Goal: Task Accomplishment & Management: Contribute content

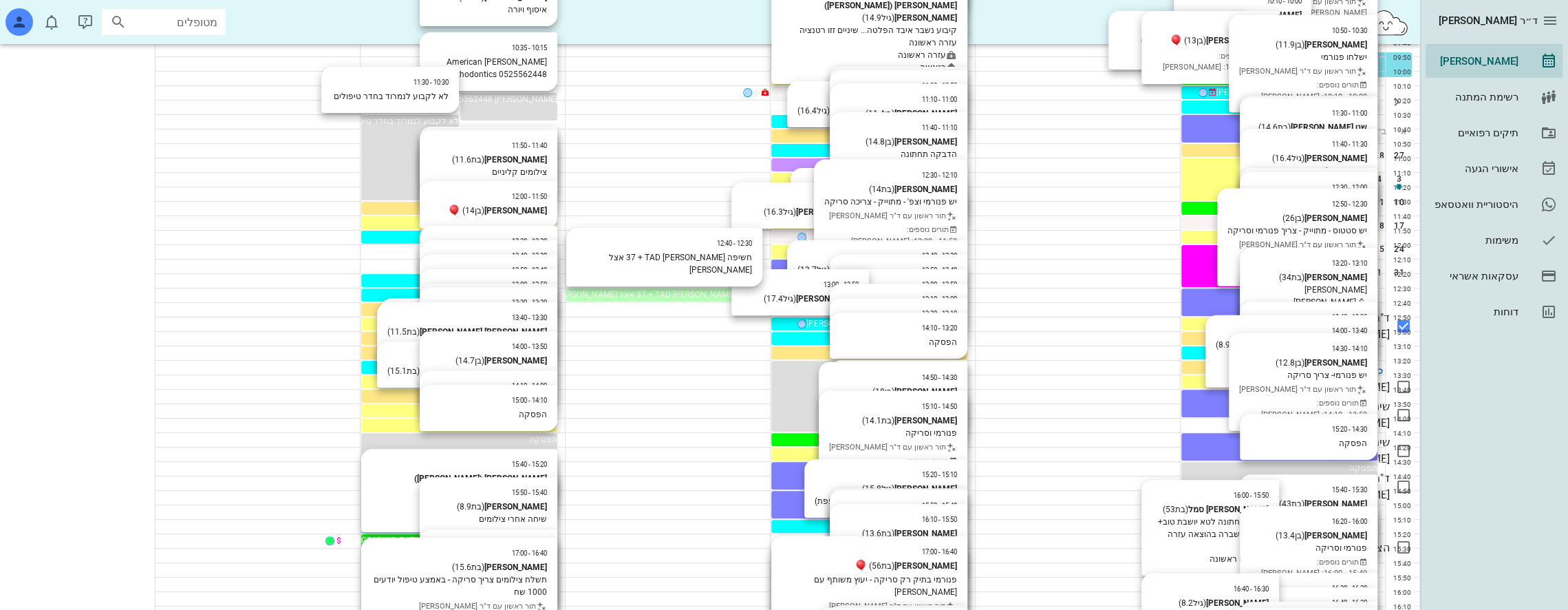
scroll to position [321, 0]
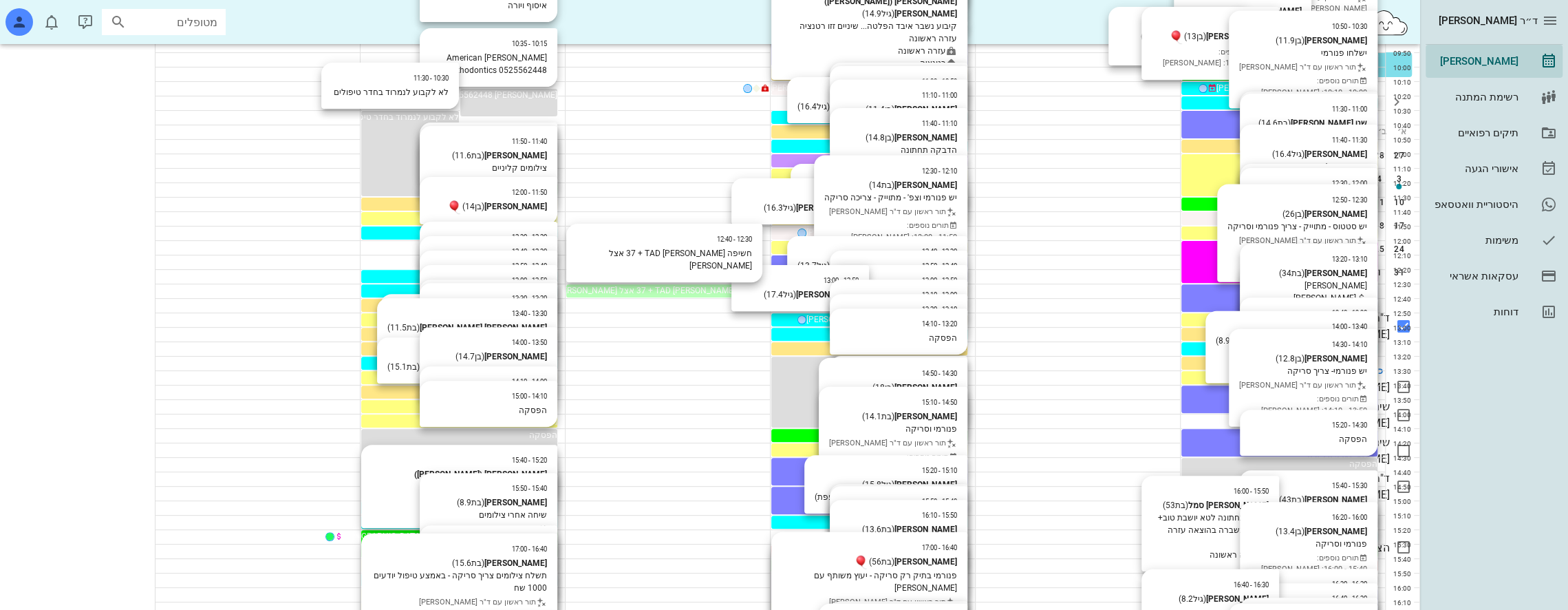
click at [197, 15] on input "מטופלים" at bounding box center [173, 22] width 88 height 18
type input "h"
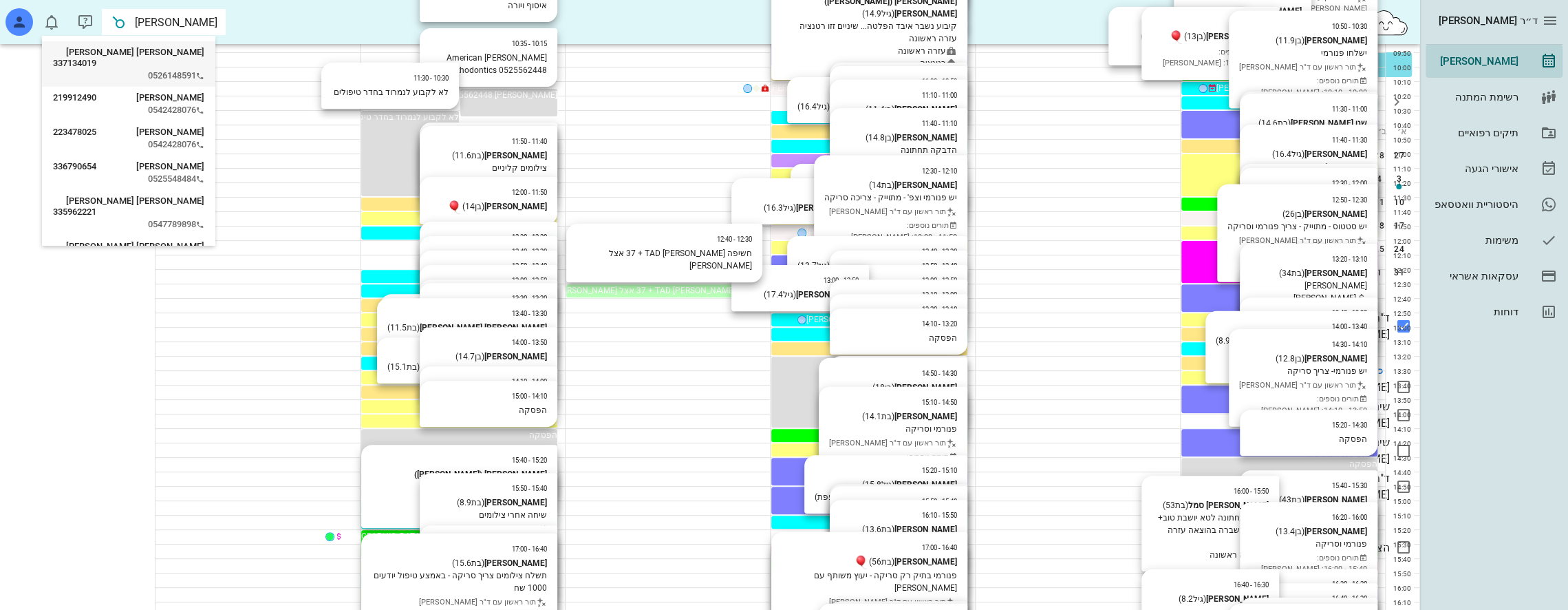
type input "יצחקי ר"
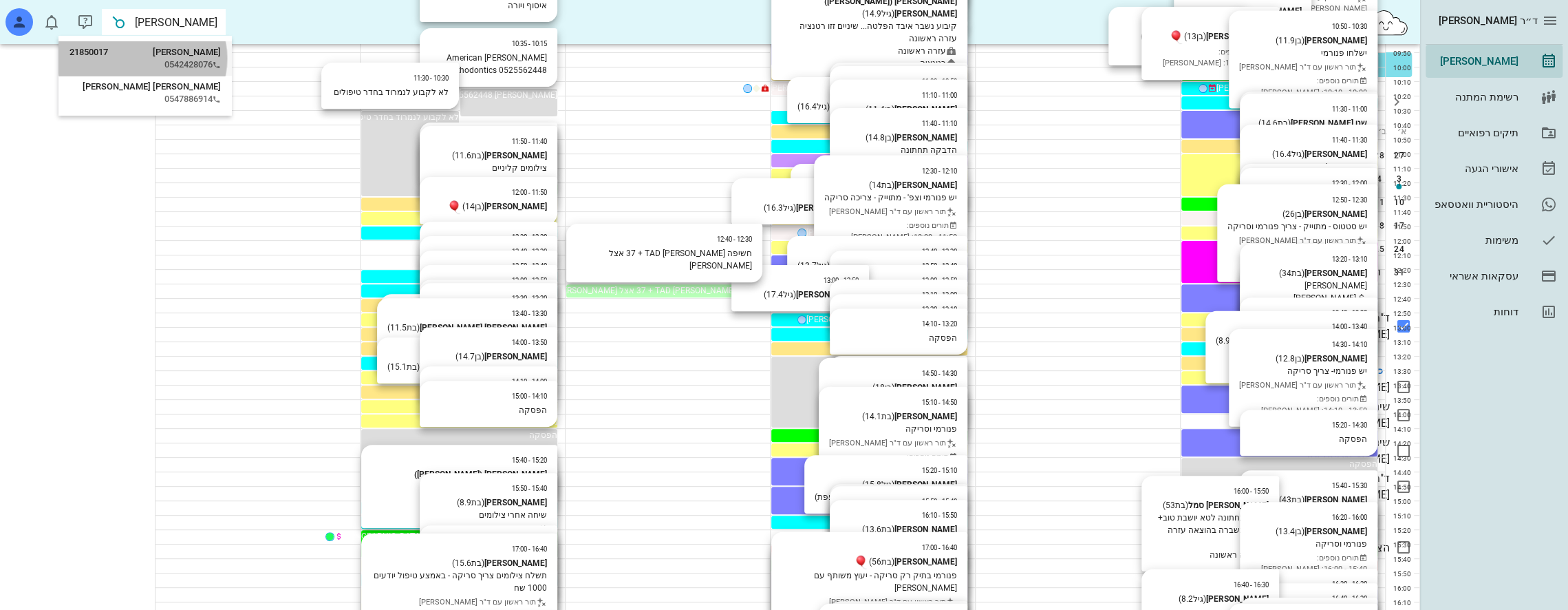
click at [200, 58] on div "רגב יצחקי 21850017 0542428076" at bounding box center [145, 58] width 151 height 35
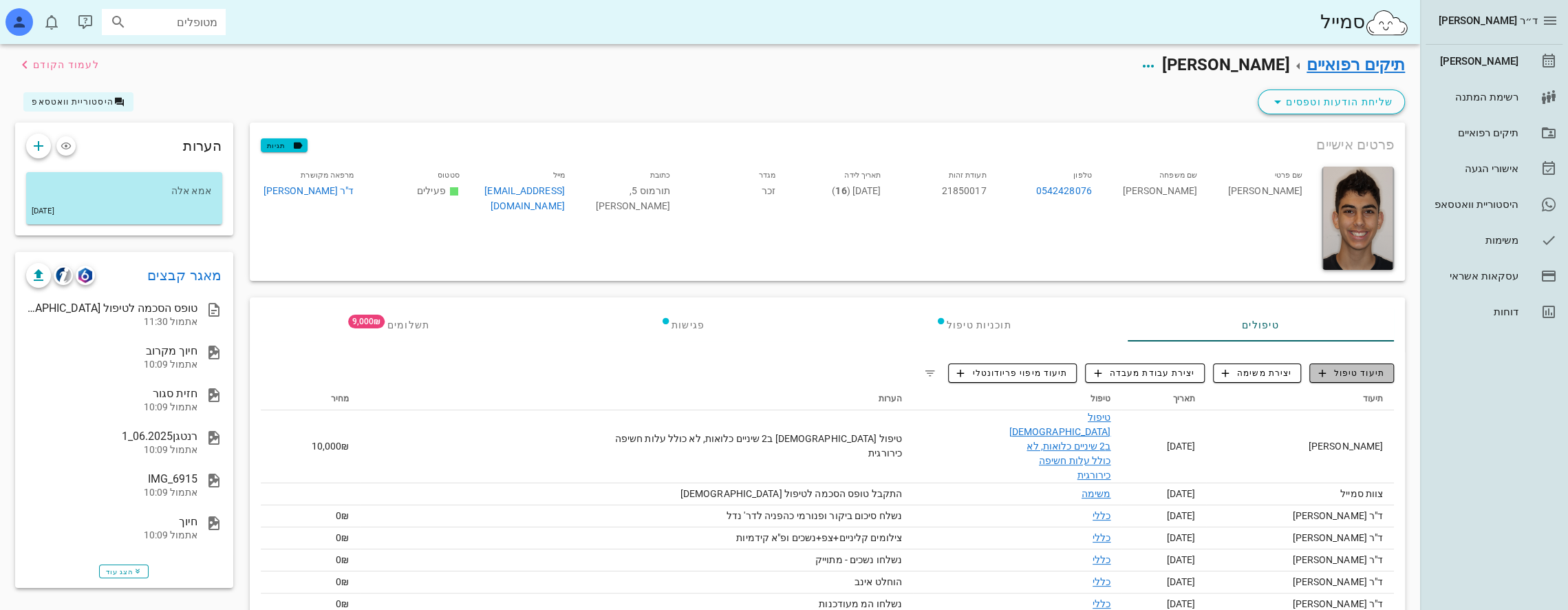
click at [1366, 372] on span "תיעוד טיפול" at bounding box center [1353, 373] width 66 height 12
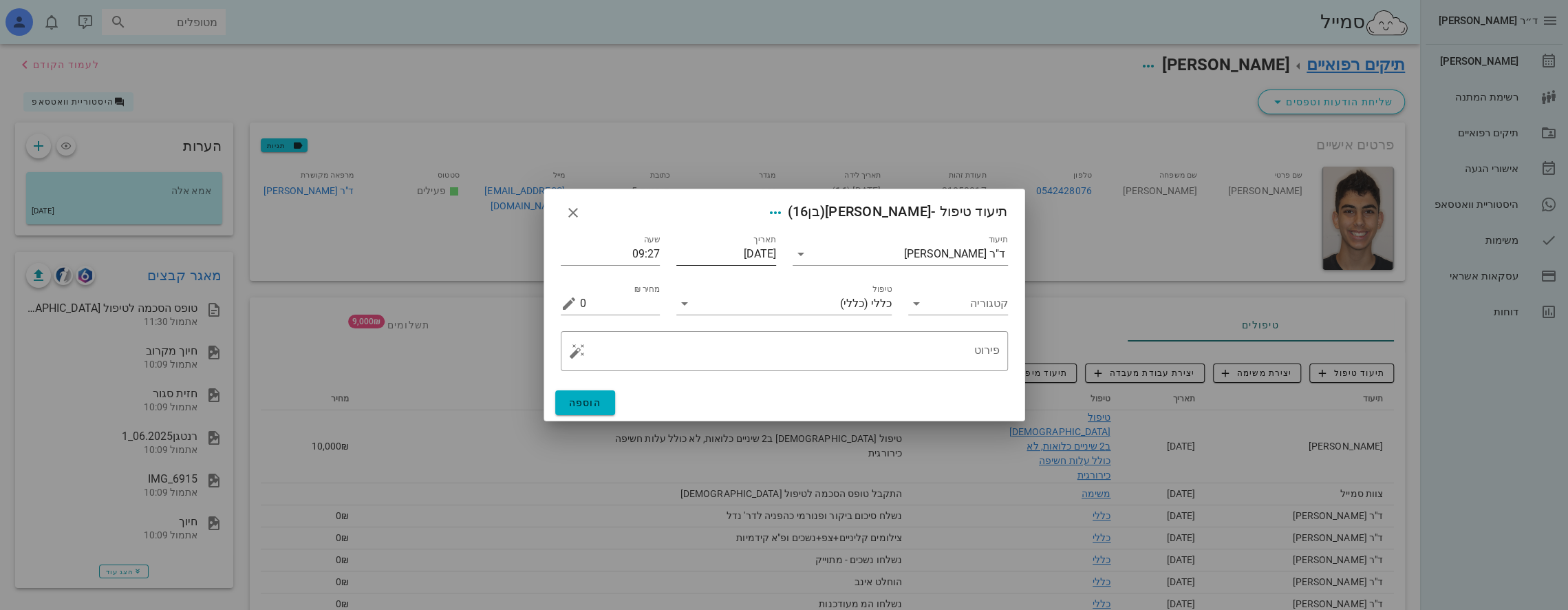
click at [719, 249] on input "[DATE]" at bounding box center [726, 254] width 100 height 22
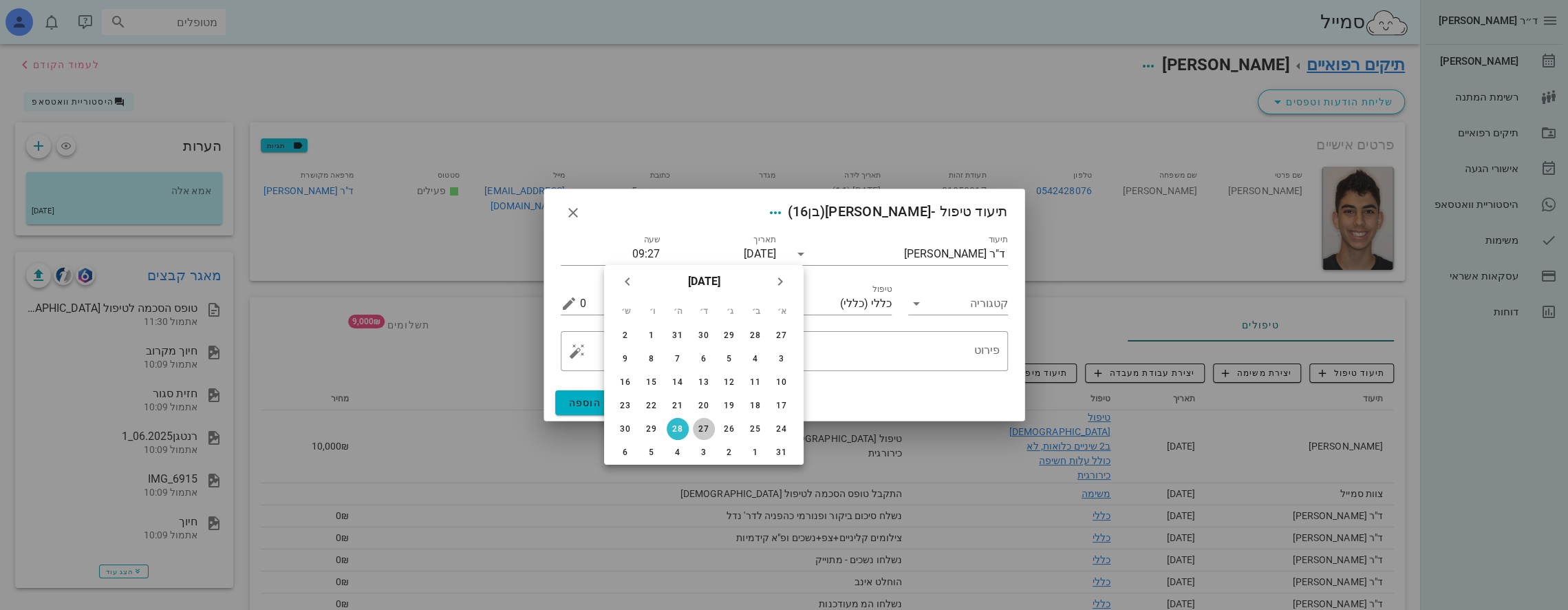
click at [700, 424] on button "27" at bounding box center [703, 429] width 22 height 22
type input "27-08-2025"
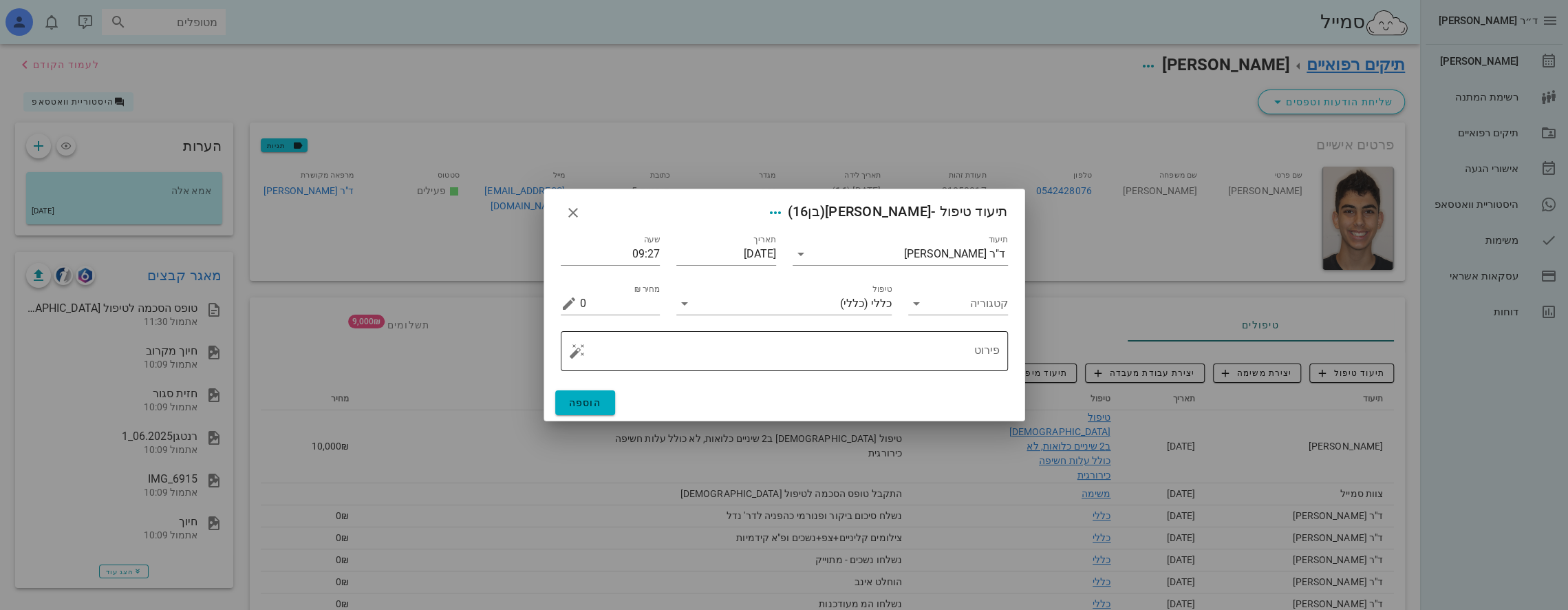
click at [941, 335] on div "פירוט" at bounding box center [790, 351] width 420 height 40
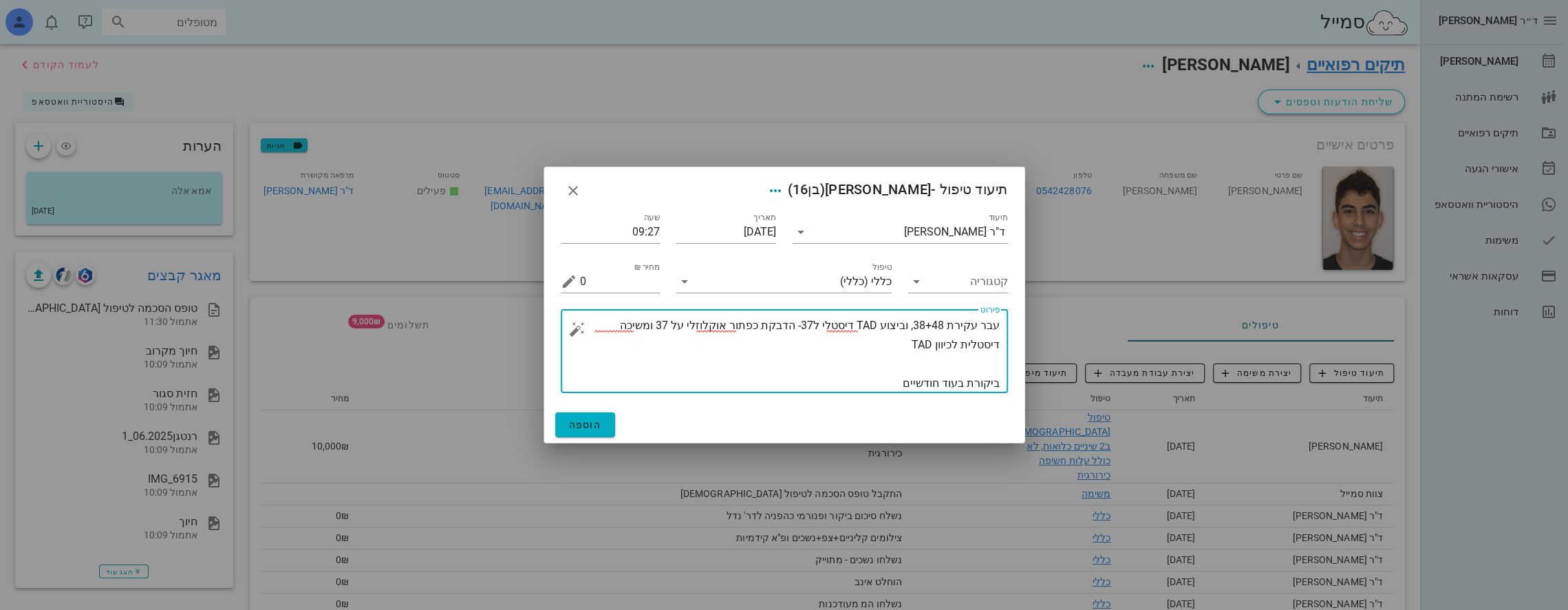
click at [908, 325] on textarea "עבר עקירת 38+48, וביצוע TAD דיסטלי ל37- הדבקת כפתור אוקלוזלי על 37 ומשיכה דיסטל…" at bounding box center [790, 354] width 420 height 77
click at [1001, 324] on div "​ פירוט עבר עקירת 38+48, וביצוע TAD דיסטלי ל37- הדבקת כפתור אוקלוזלי על 37 ומשי…" at bounding box center [784, 352] width 448 height 84
click at [997, 325] on textarea "עבר עקירת 38+48, וביצוע TAD דיסטלי ל37- הדבקת כפתור אוקלוזלי על 37 ומשיכה דיסטל…" at bounding box center [790, 354] width 420 height 77
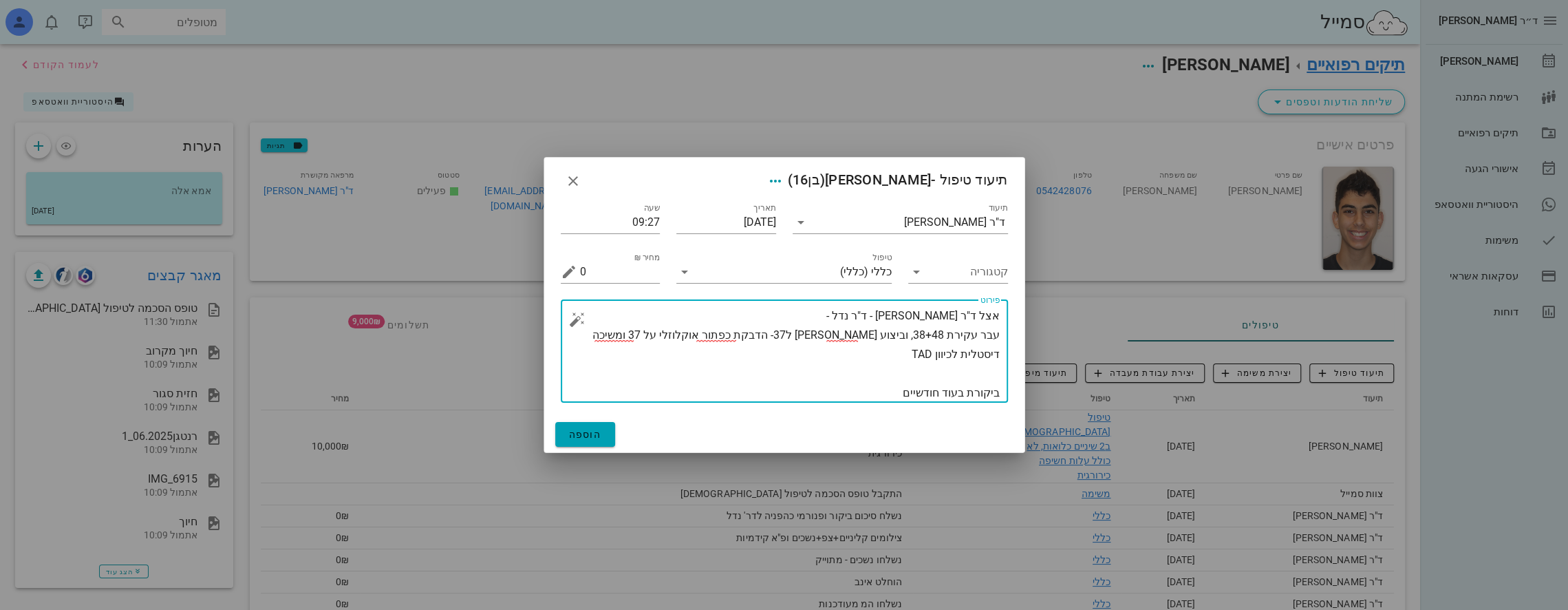
type textarea "אצל ד"ר שווידן - ד"ר נדל - עבר עקירת 38+48, וביצוע TAD דיסטלי ל37- הדבקת כפתור …"
click at [593, 433] on span "הוספה" at bounding box center [585, 435] width 33 height 11
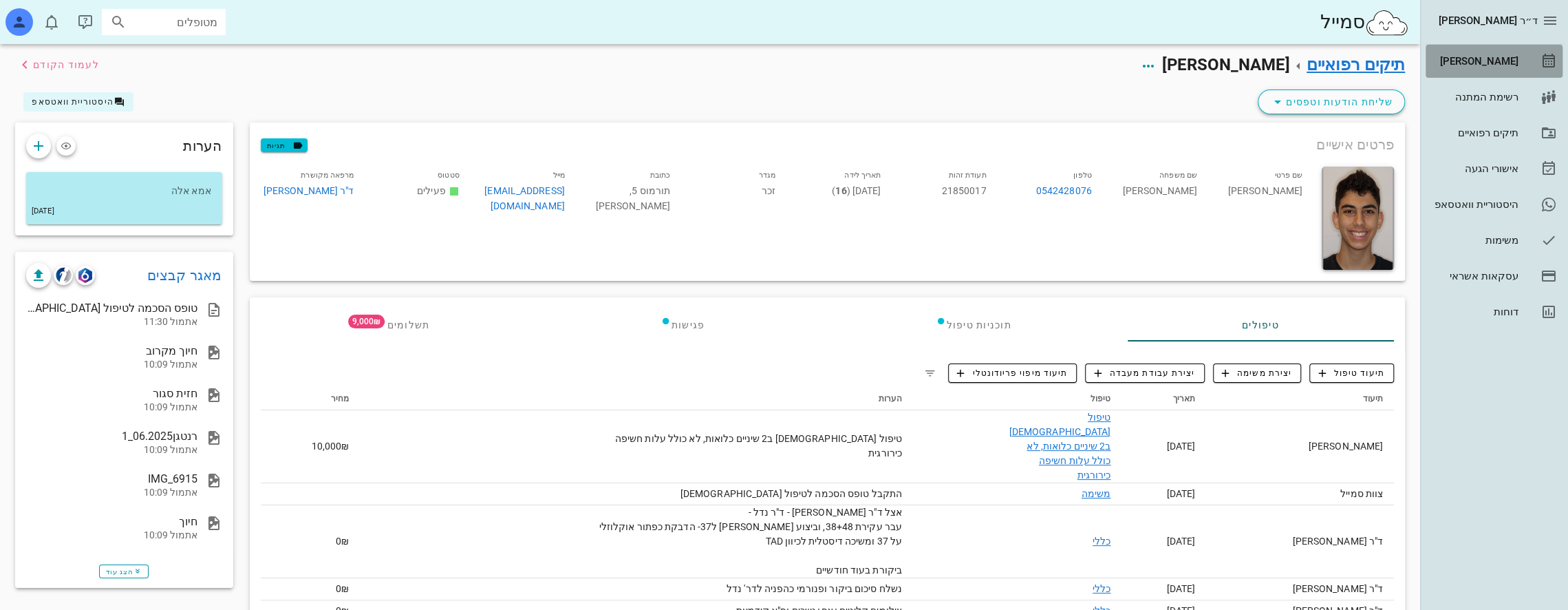
click at [1482, 59] on div "[PERSON_NAME]" at bounding box center [1475, 62] width 87 height 11
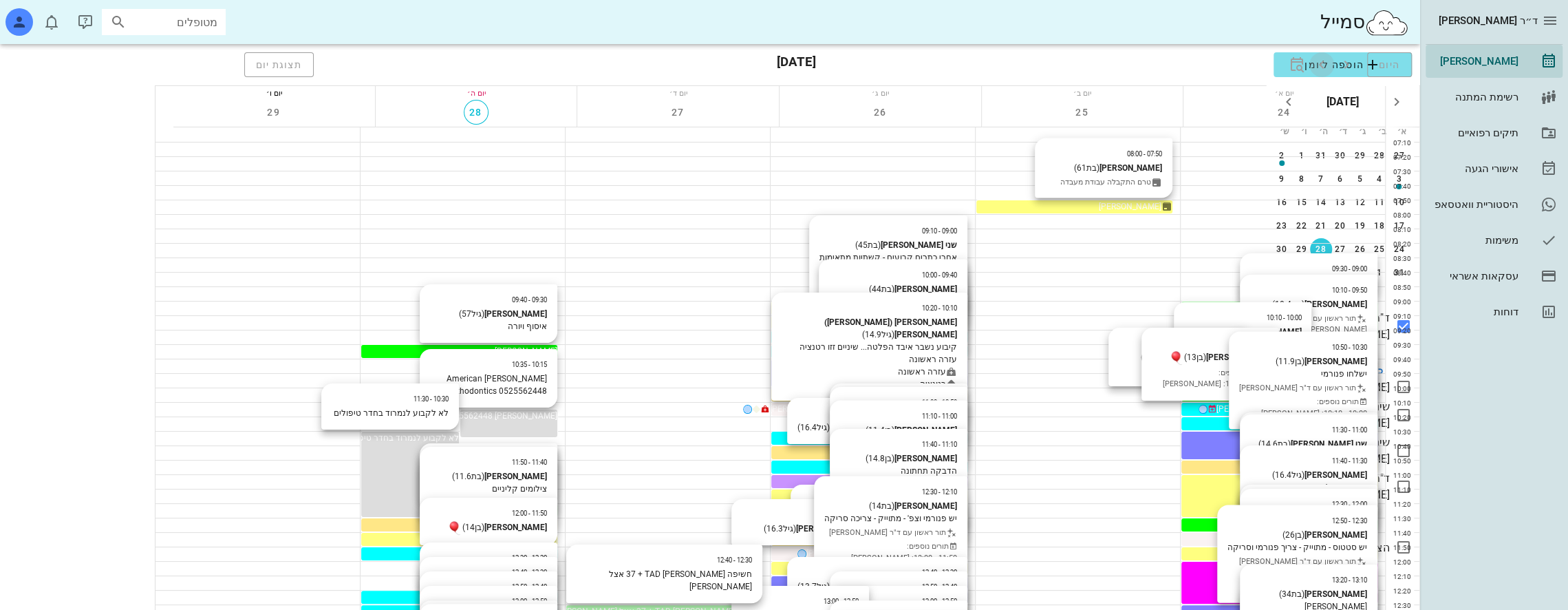
click at [1314, 58] on icon "button" at bounding box center [1322, 65] width 16 height 16
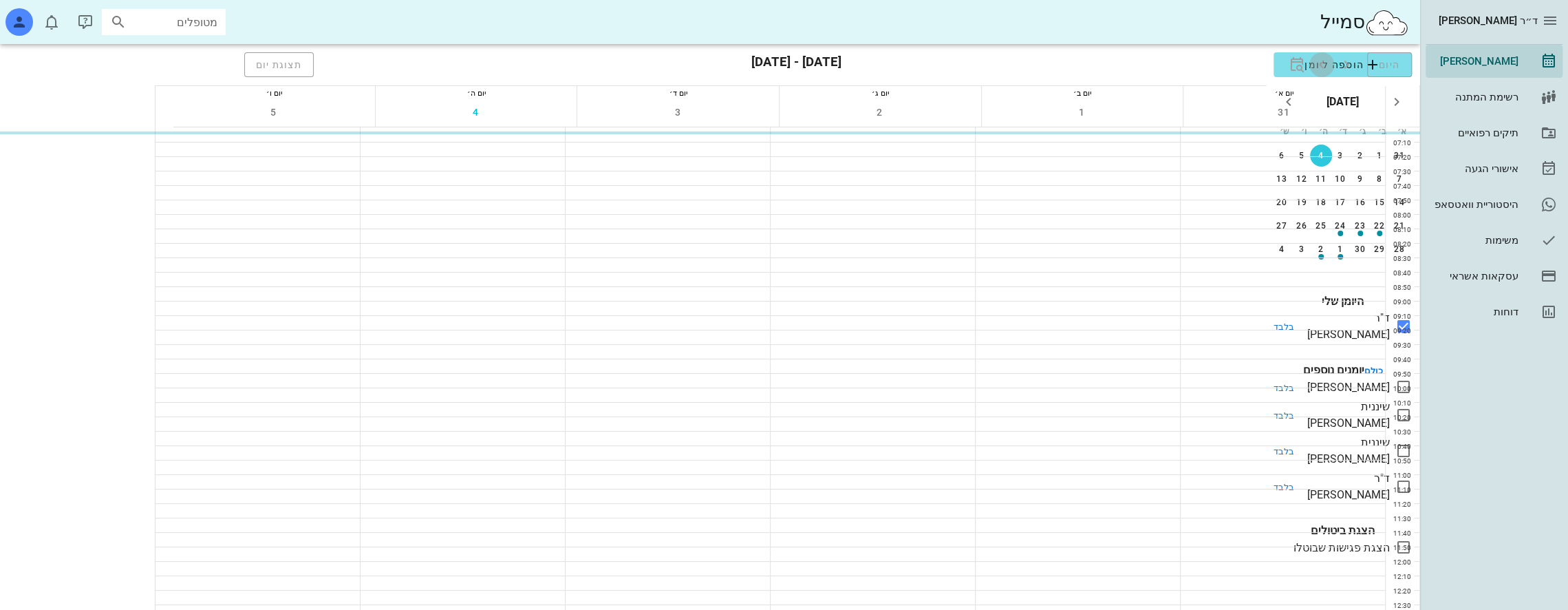
click at [1314, 59] on icon "button" at bounding box center [1322, 65] width 16 height 16
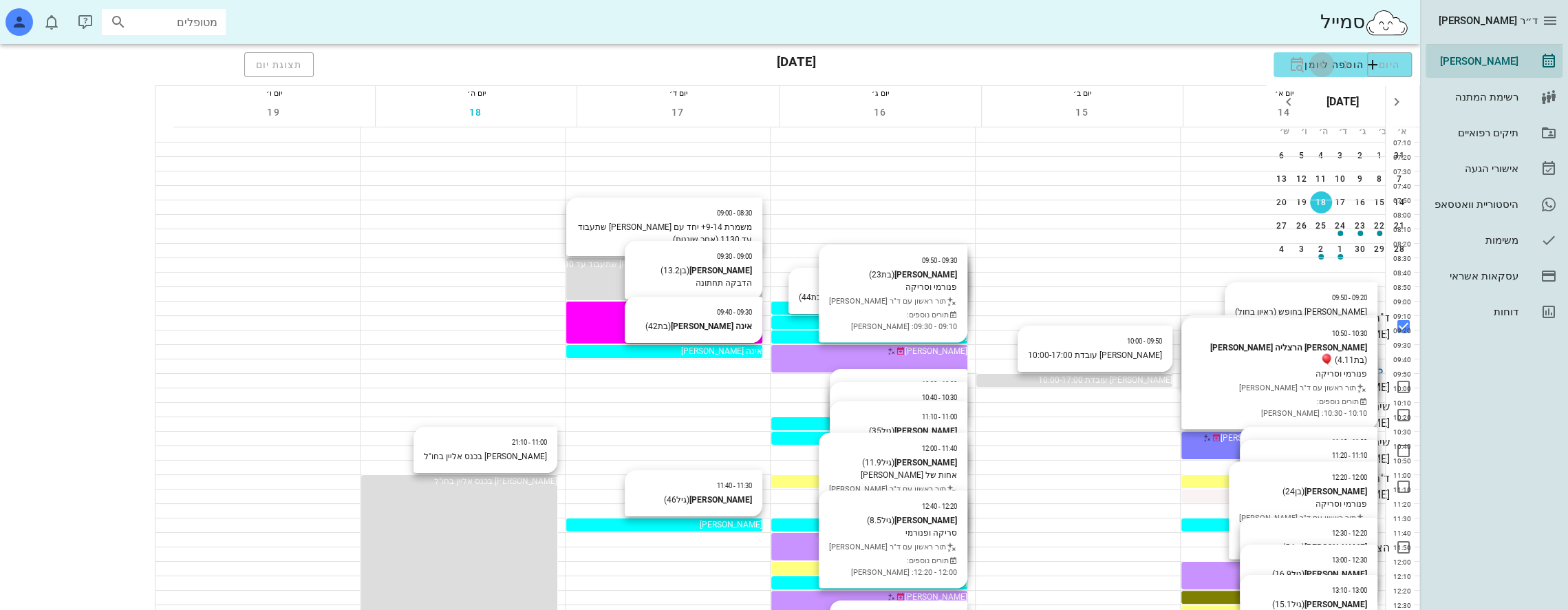
click at [1314, 62] on icon "button" at bounding box center [1322, 65] width 16 height 16
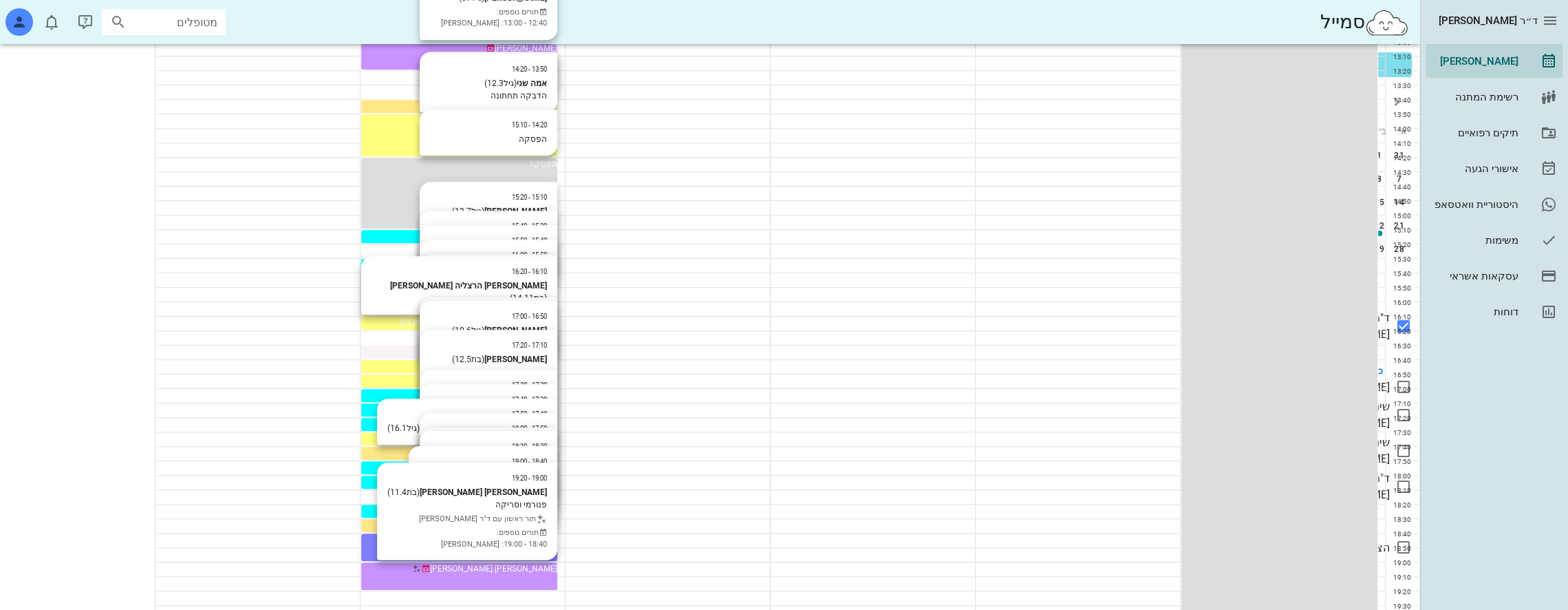
scroll to position [734, 0]
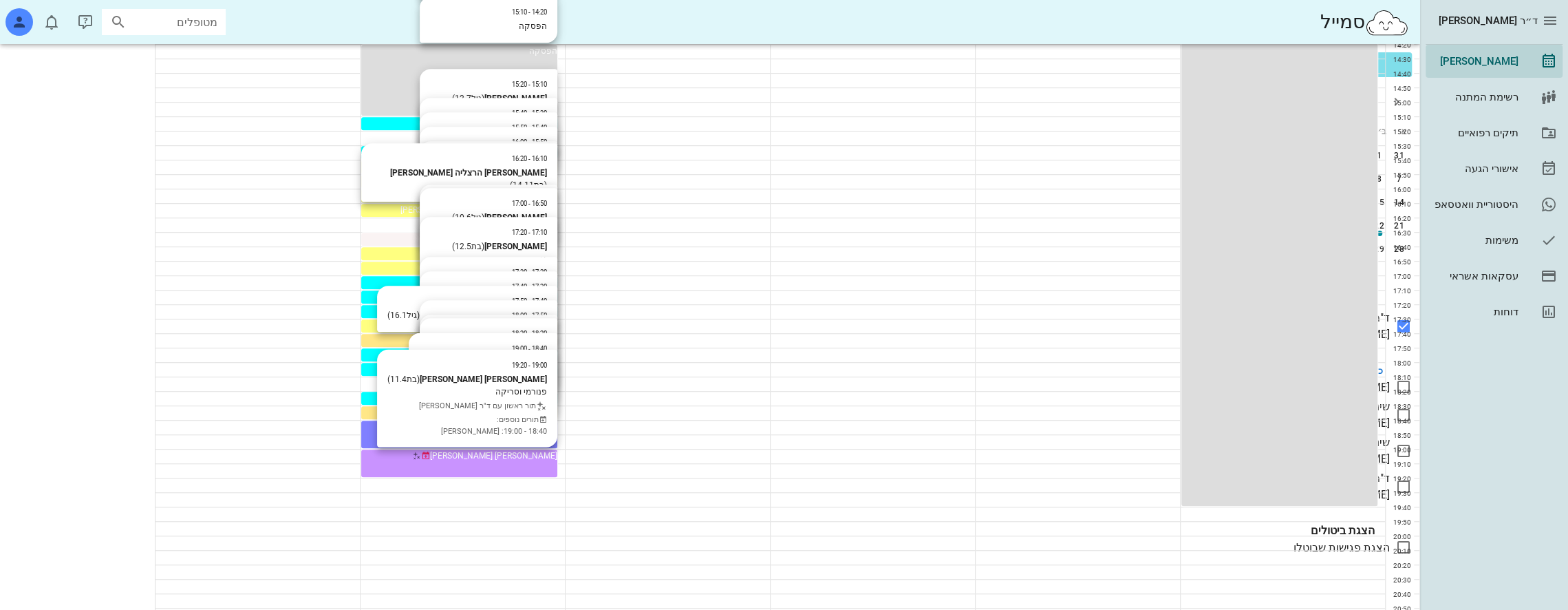
click at [1406, 479] on icon at bounding box center [1404, 487] width 16 height 16
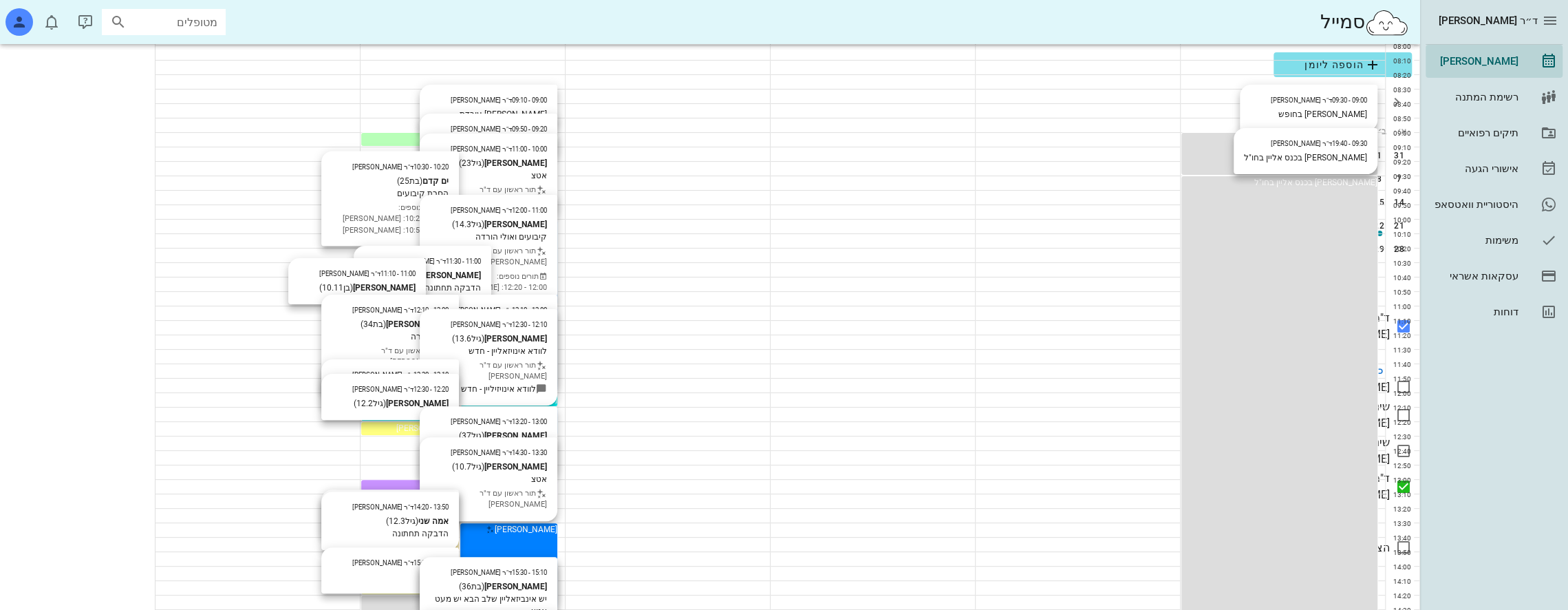
scroll to position [45, 0]
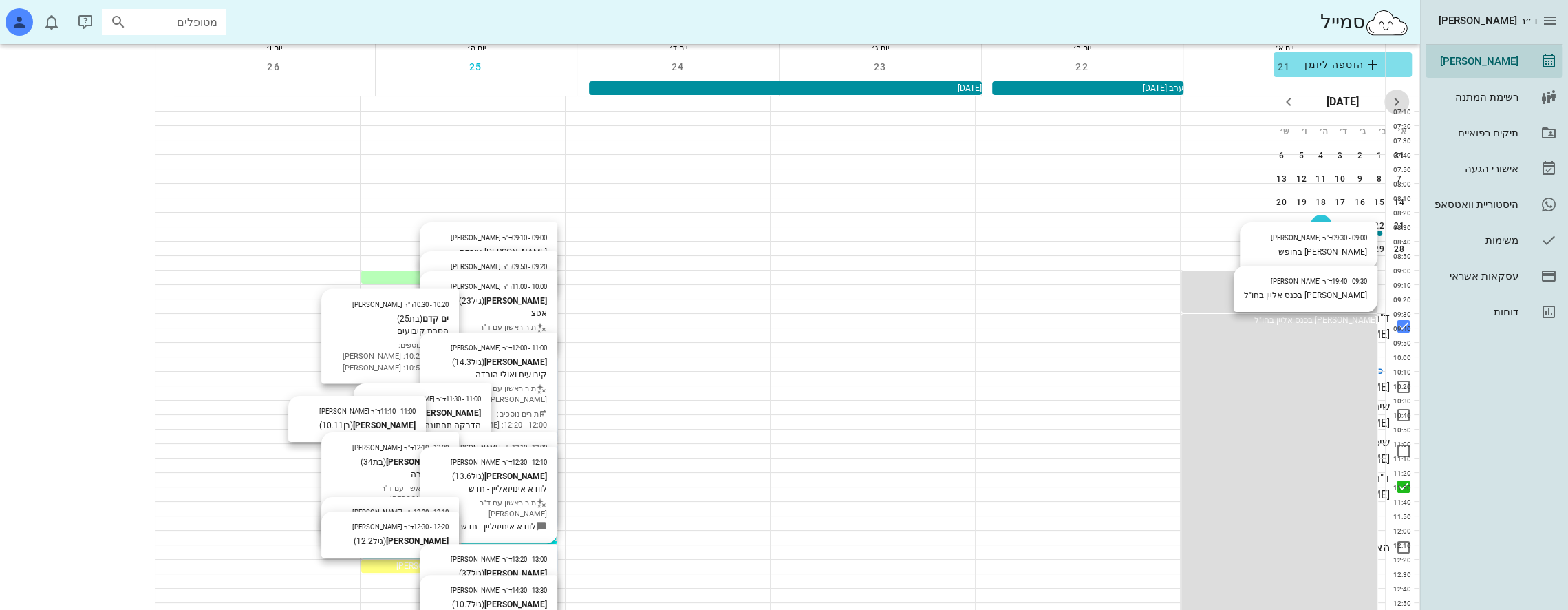
click at [1397, 105] on icon "חודש שעבר" at bounding box center [1396, 102] width 16 height 16
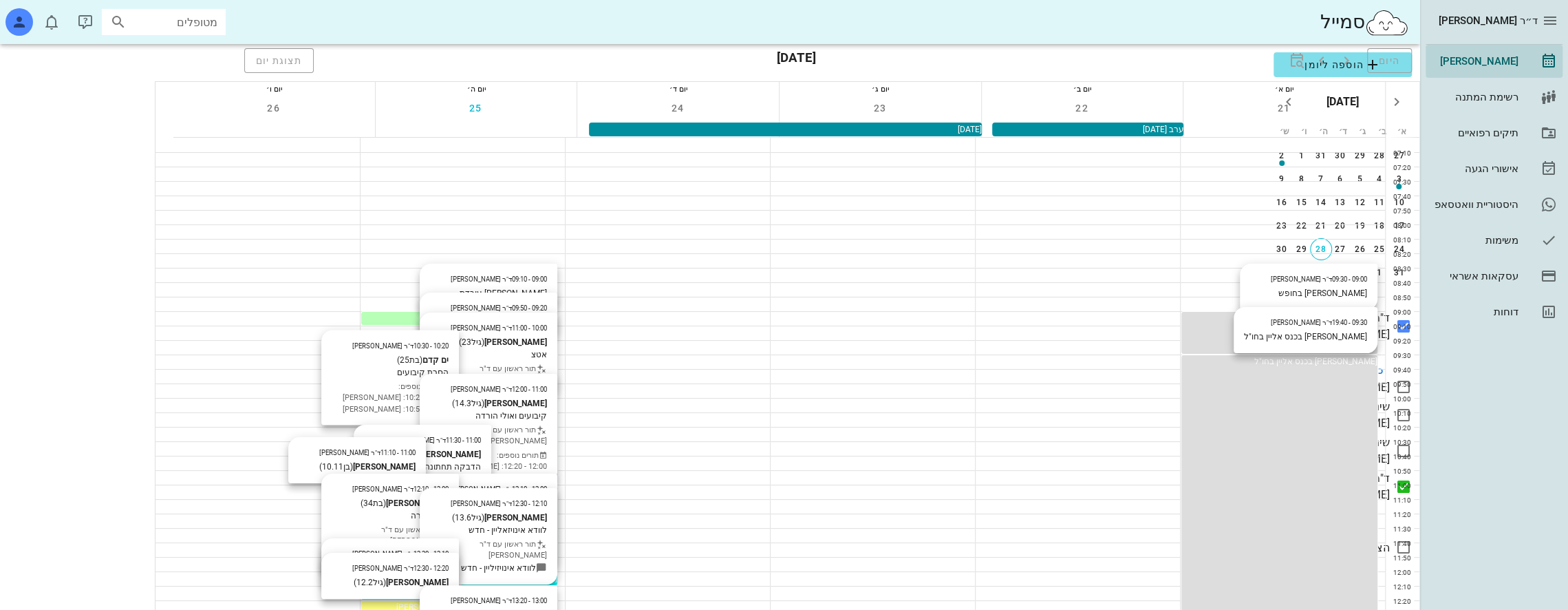
scroll to position [0, 0]
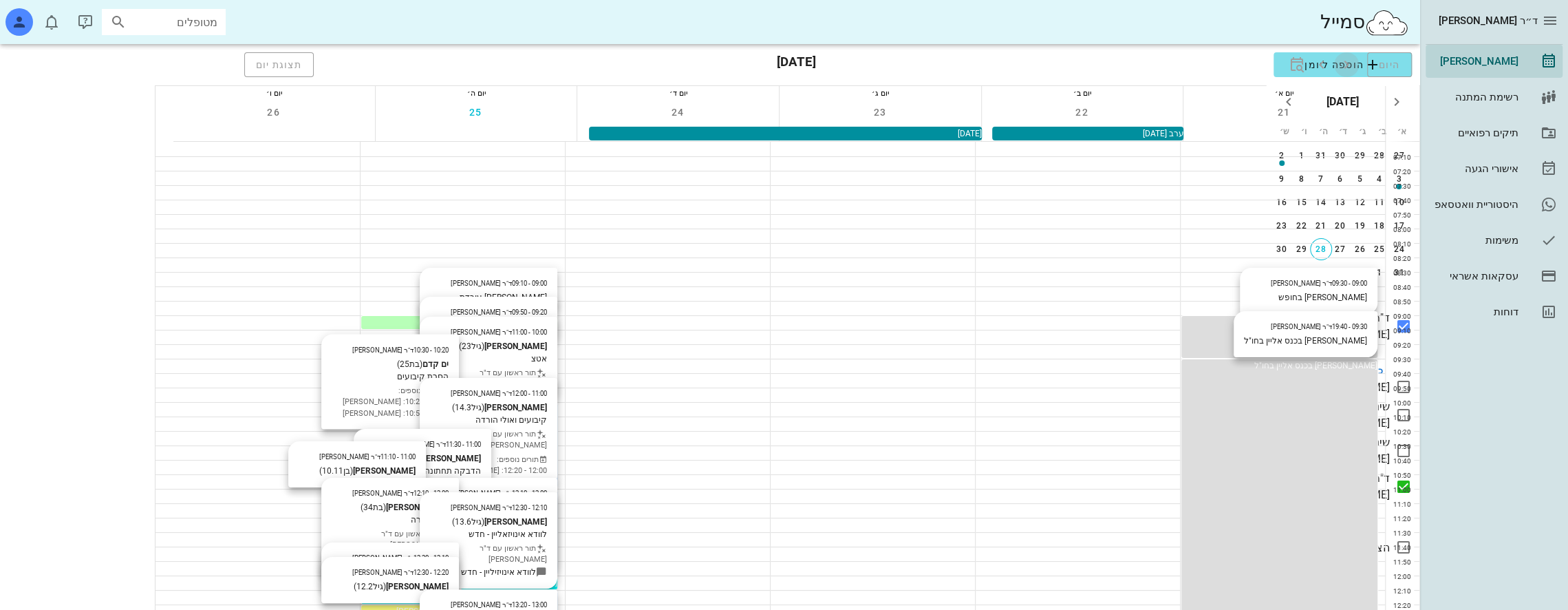
click at [1338, 62] on icon "button" at bounding box center [1346, 65] width 16 height 16
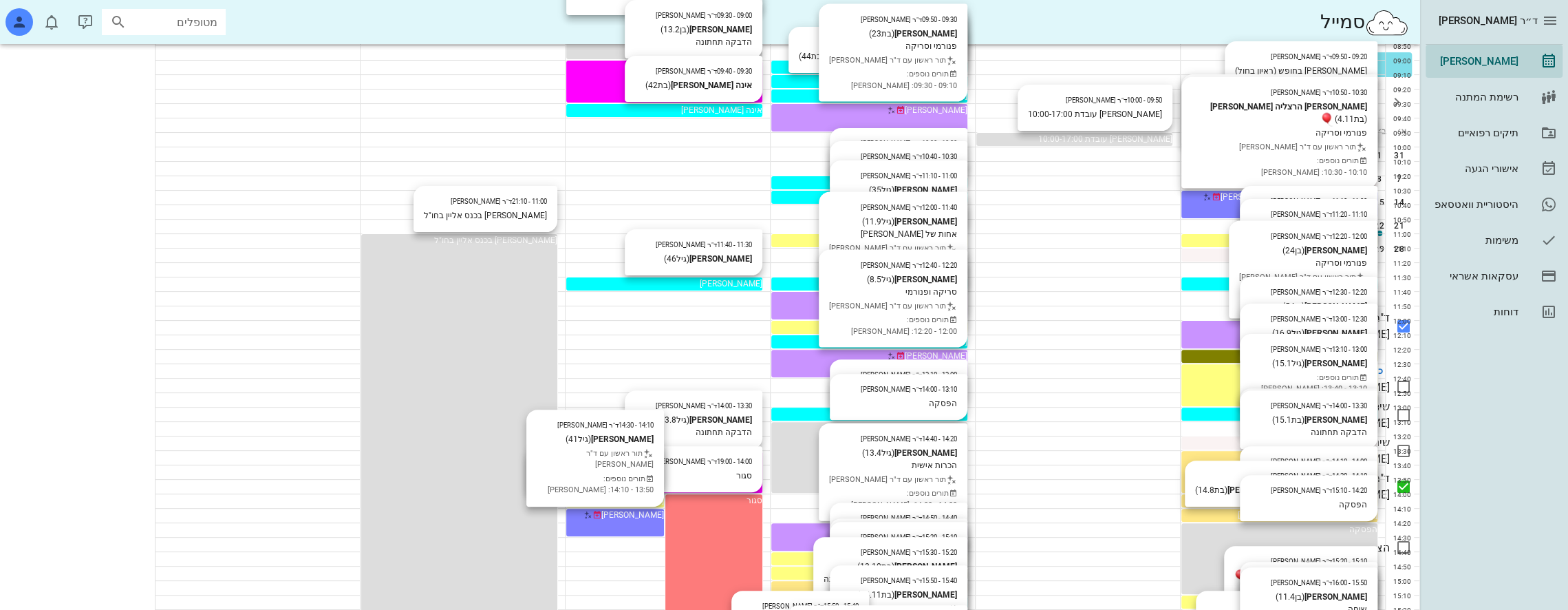
scroll to position [252, 0]
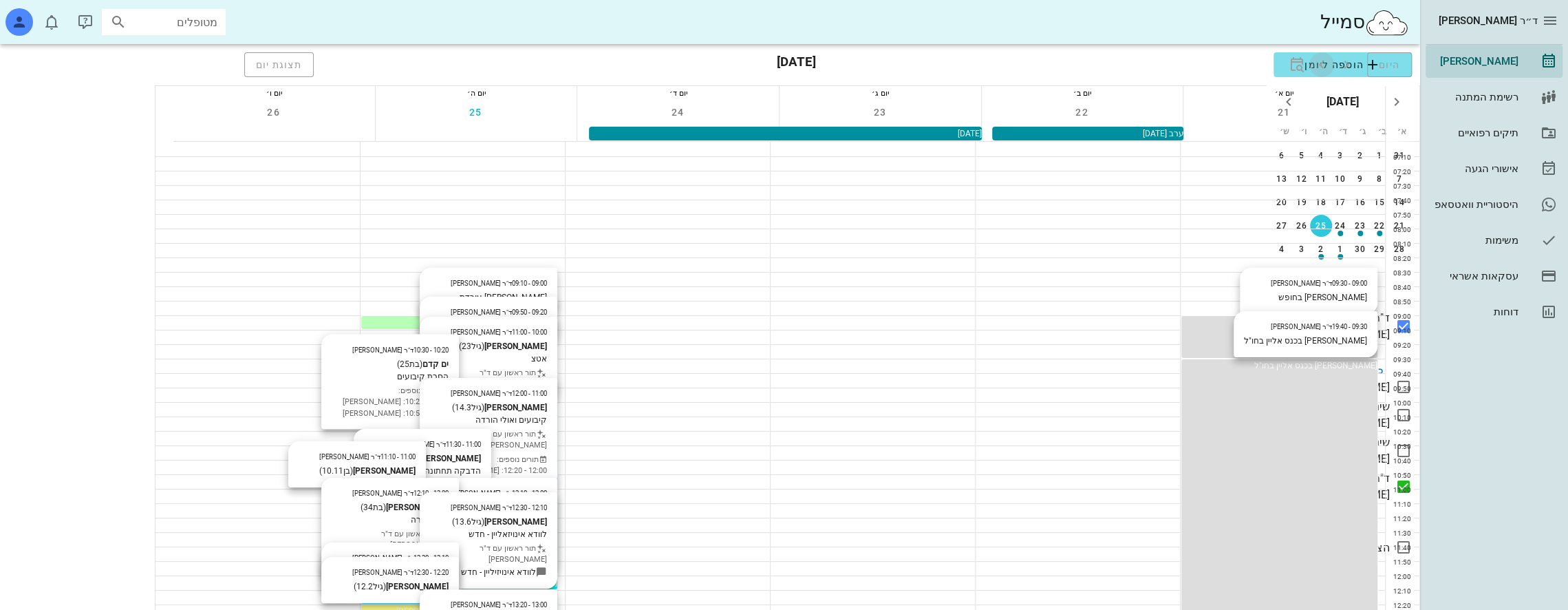
click at [1314, 63] on icon "button" at bounding box center [1322, 65] width 16 height 16
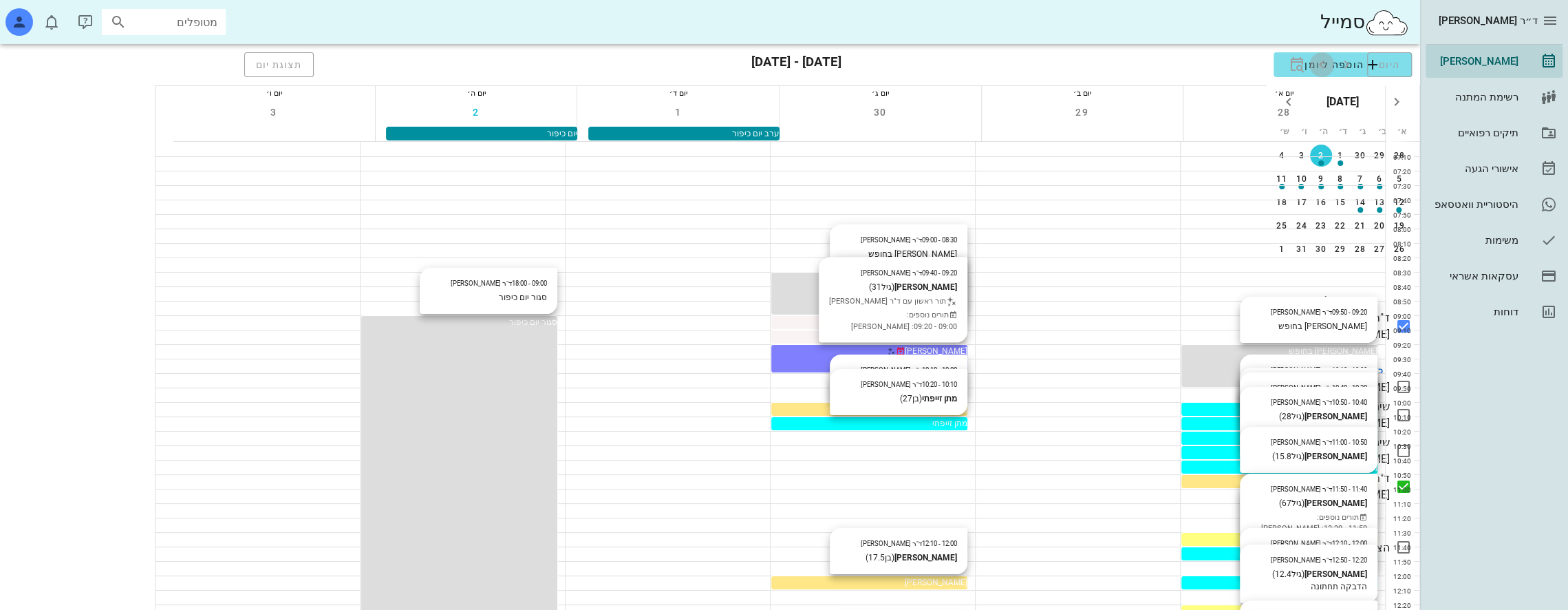
click at [1314, 65] on icon "button" at bounding box center [1322, 65] width 16 height 16
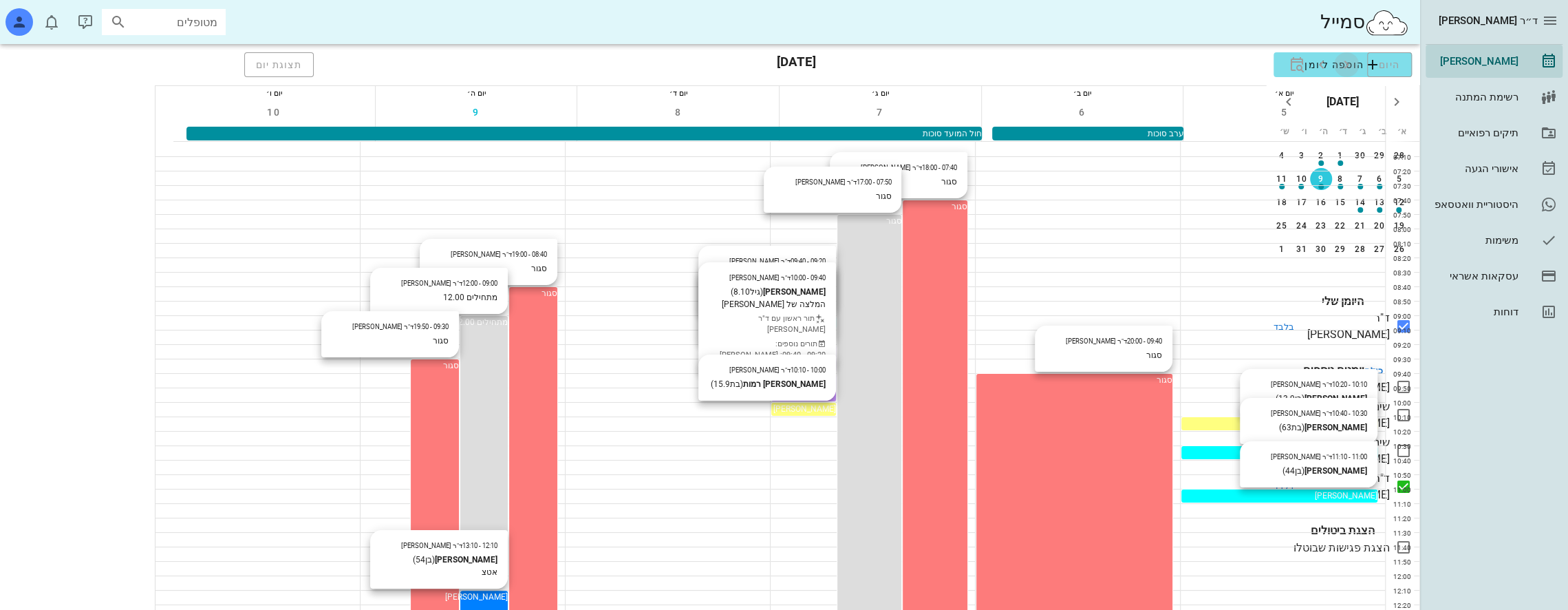
click at [1338, 58] on icon "button" at bounding box center [1346, 65] width 16 height 16
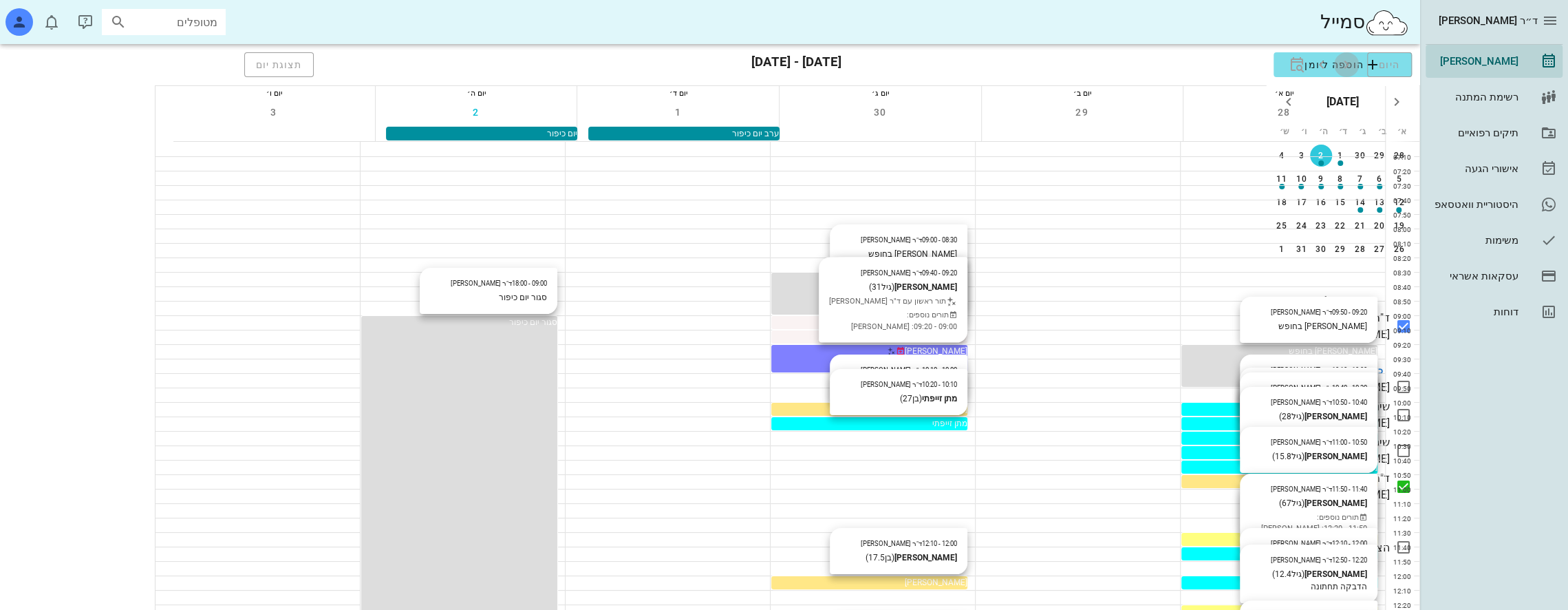
click at [1338, 58] on icon "button" at bounding box center [1346, 65] width 16 height 16
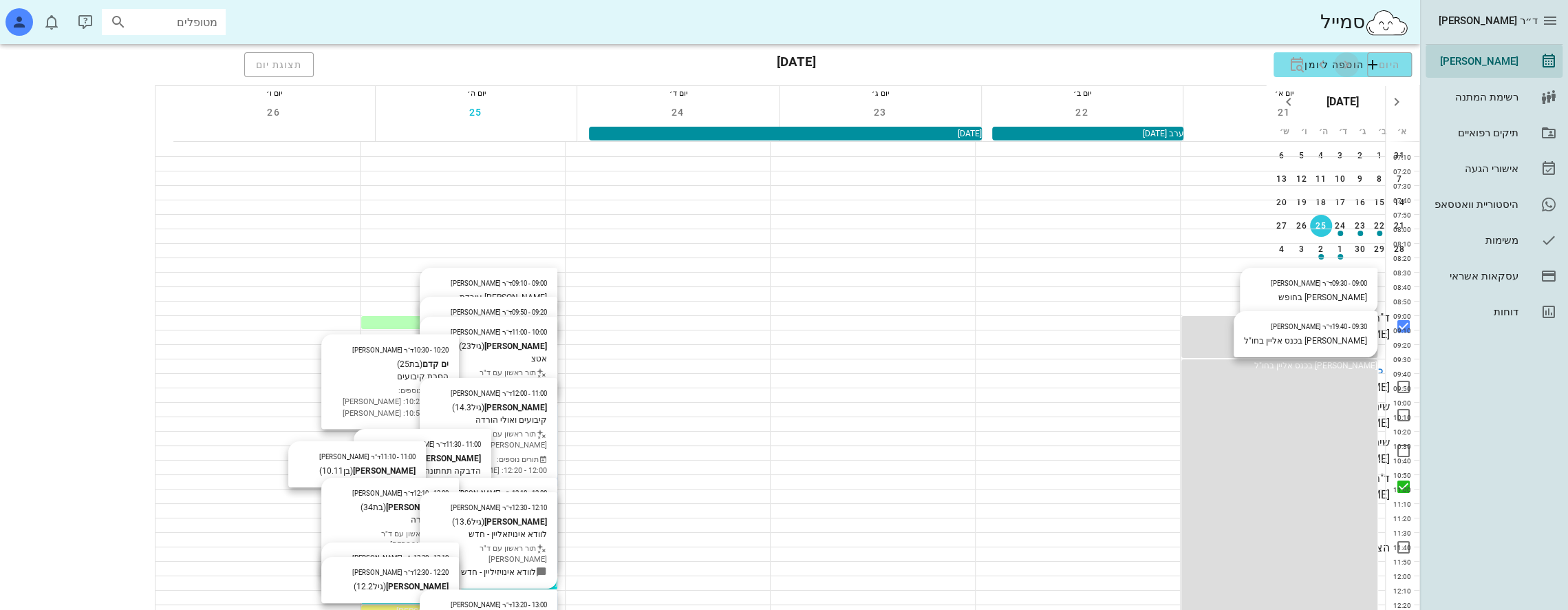
click at [1338, 59] on icon "button" at bounding box center [1346, 65] width 16 height 16
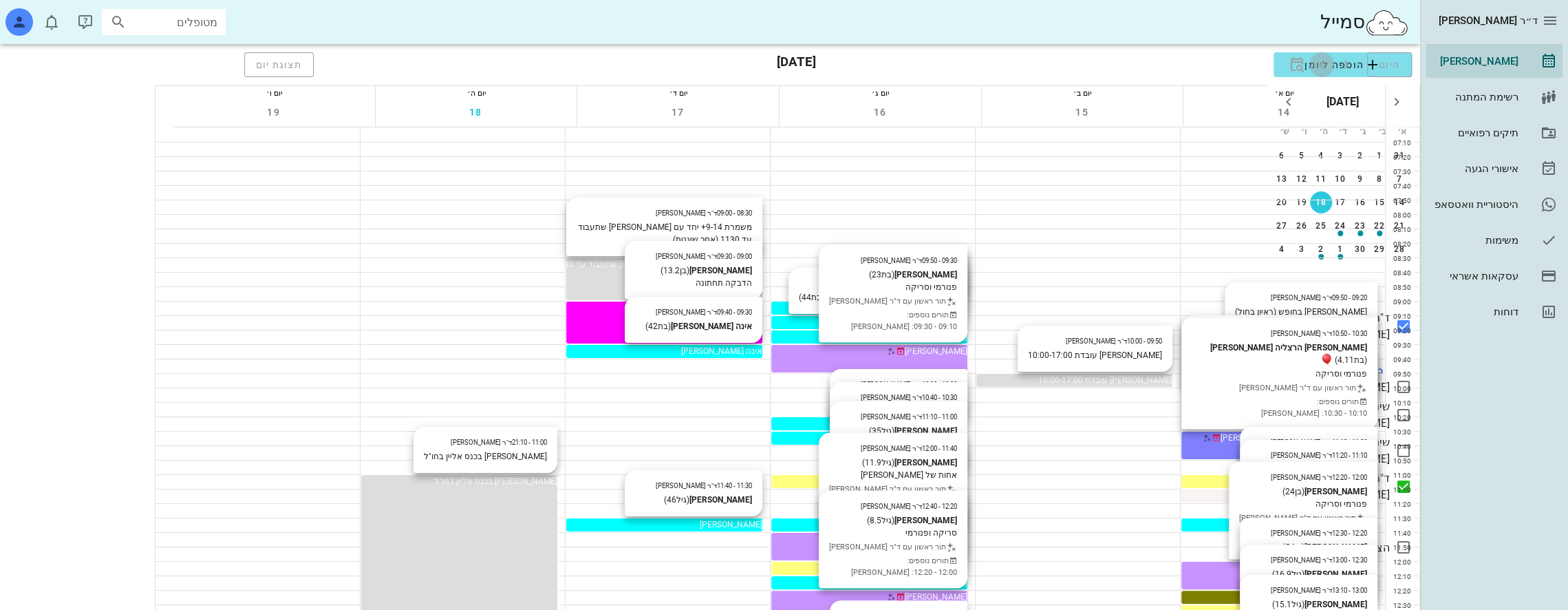
drag, startPoint x: 1133, startPoint y: 65, endPoint x: 1075, endPoint y: 66, distance: 58.0
click at [1314, 65] on icon "button" at bounding box center [1322, 65] width 16 height 16
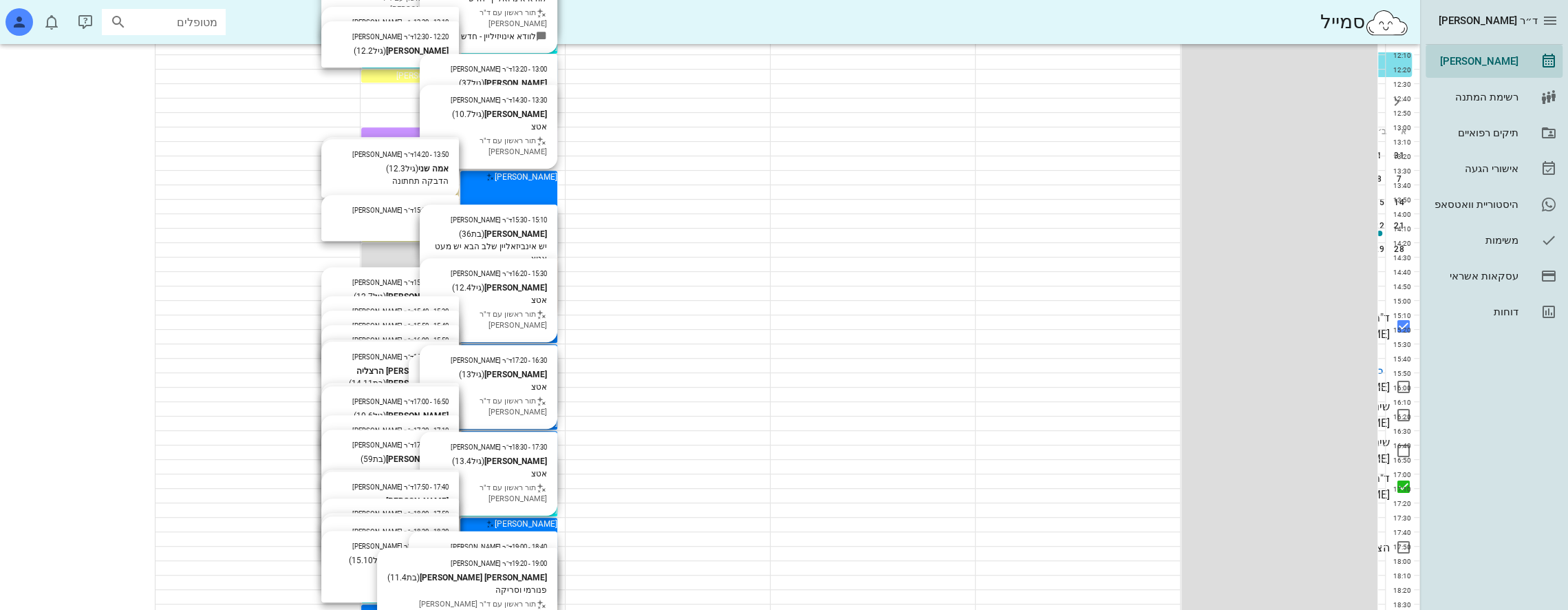
scroll to position [620, 0]
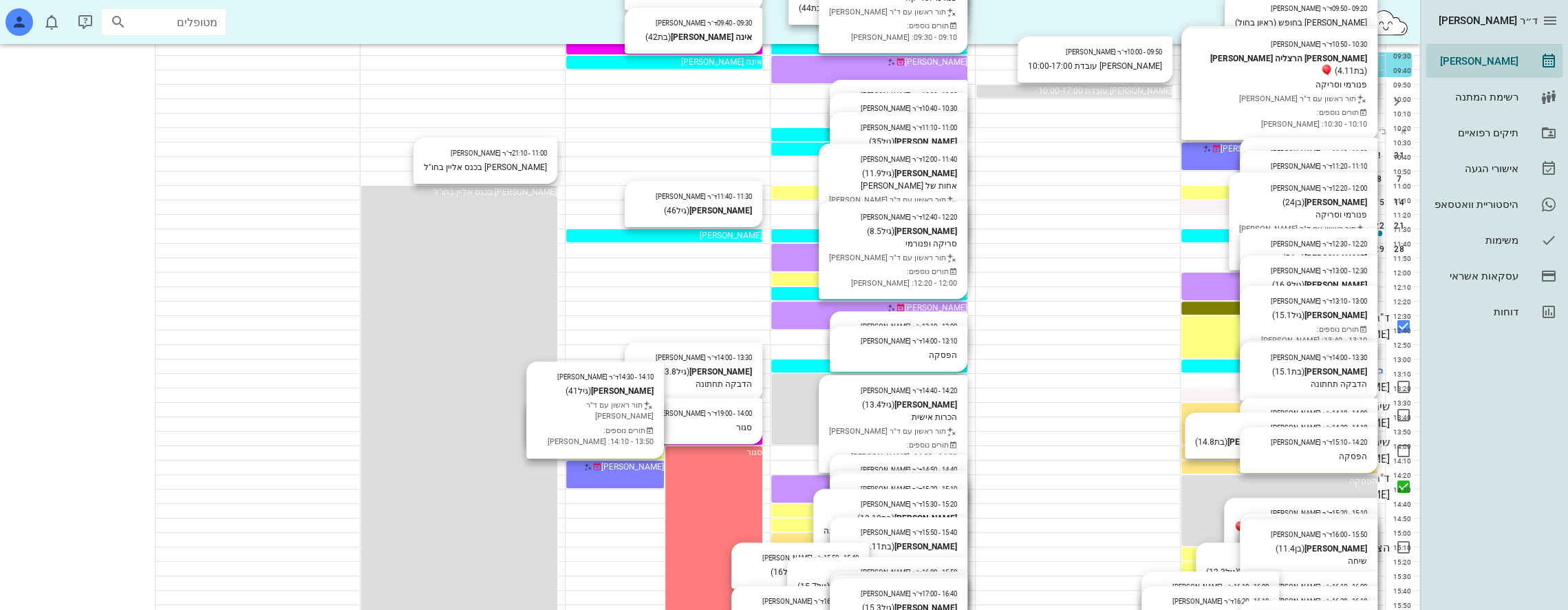
scroll to position [252, 0]
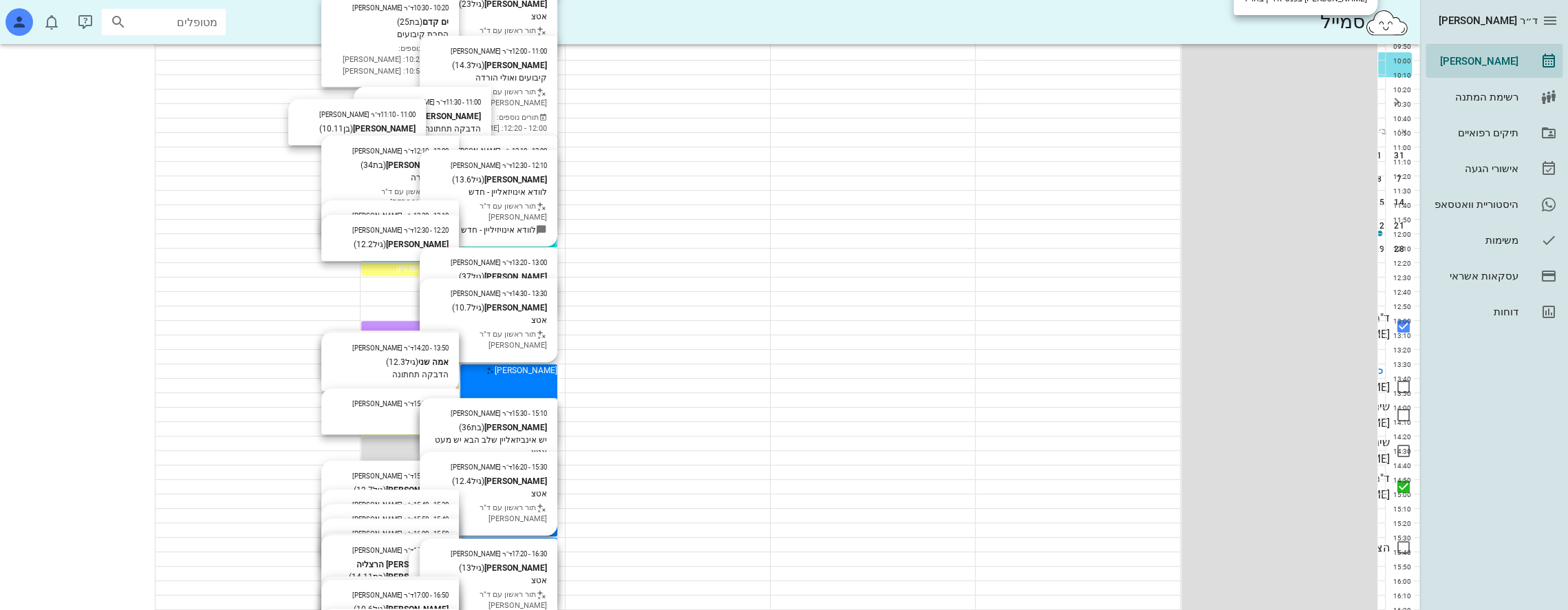
scroll to position [596, 0]
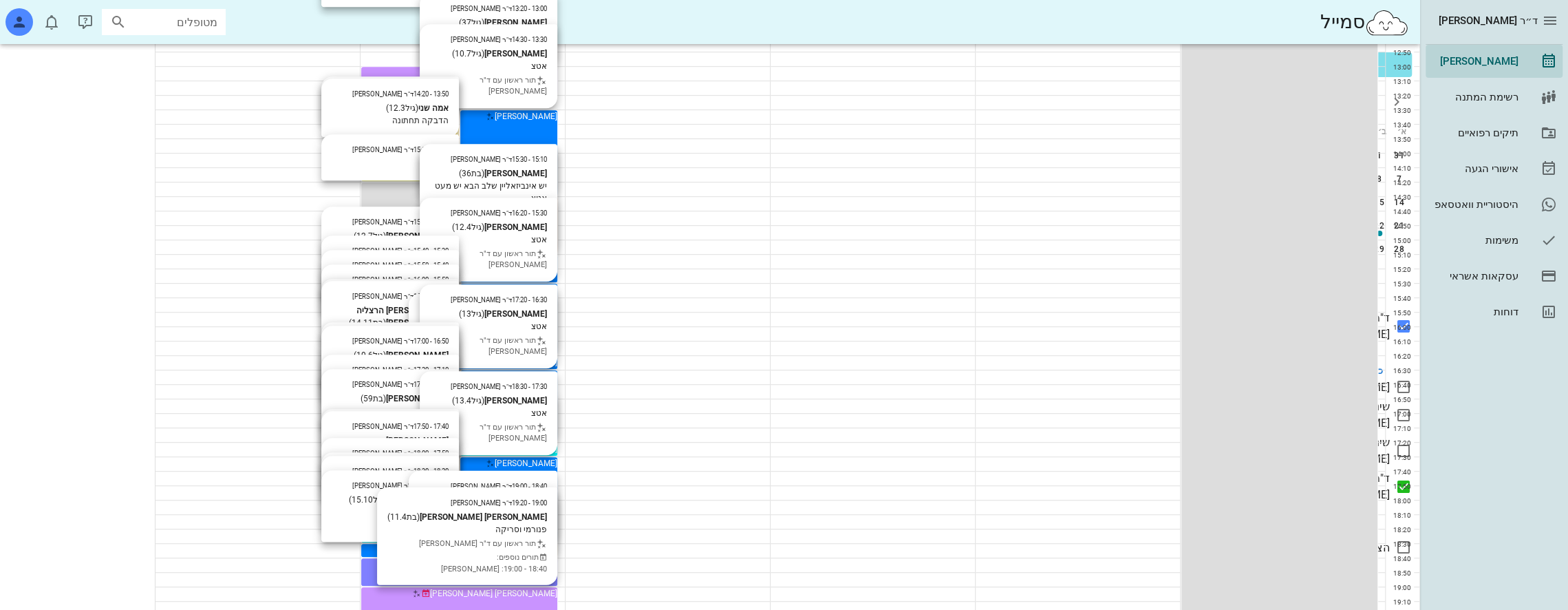
drag, startPoint x: 1154, startPoint y: 61, endPoint x: 977, endPoint y: 239, distance: 251.0
click at [977, 241] on div at bounding box center [1077, 247] width 204 height 14
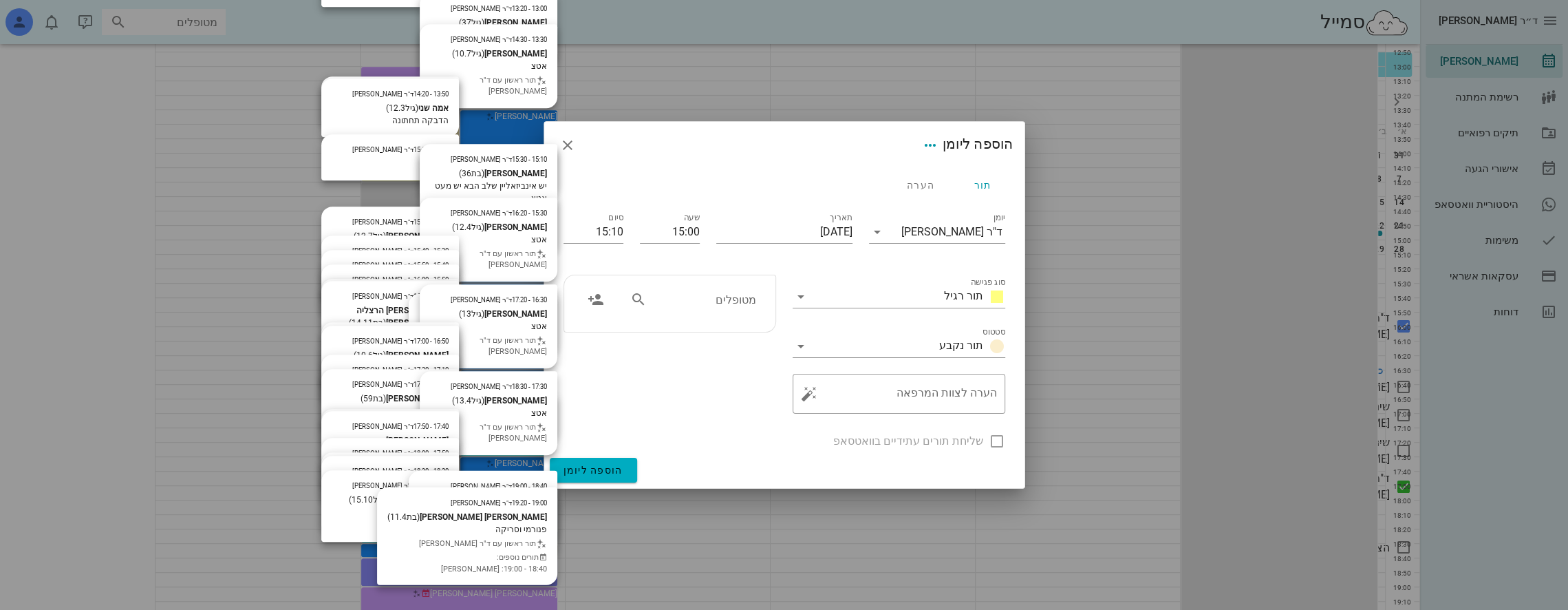
click at [469, 218] on div at bounding box center [784, 305] width 1568 height 610
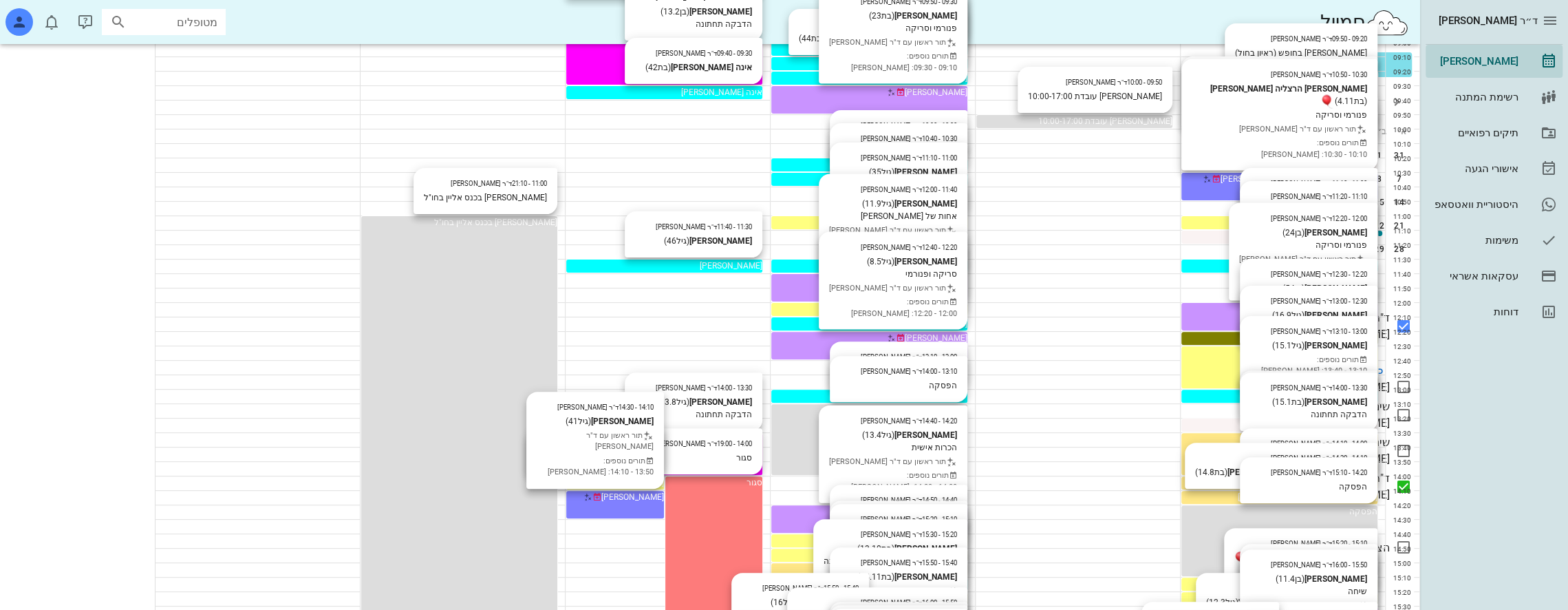
scroll to position [138, 0]
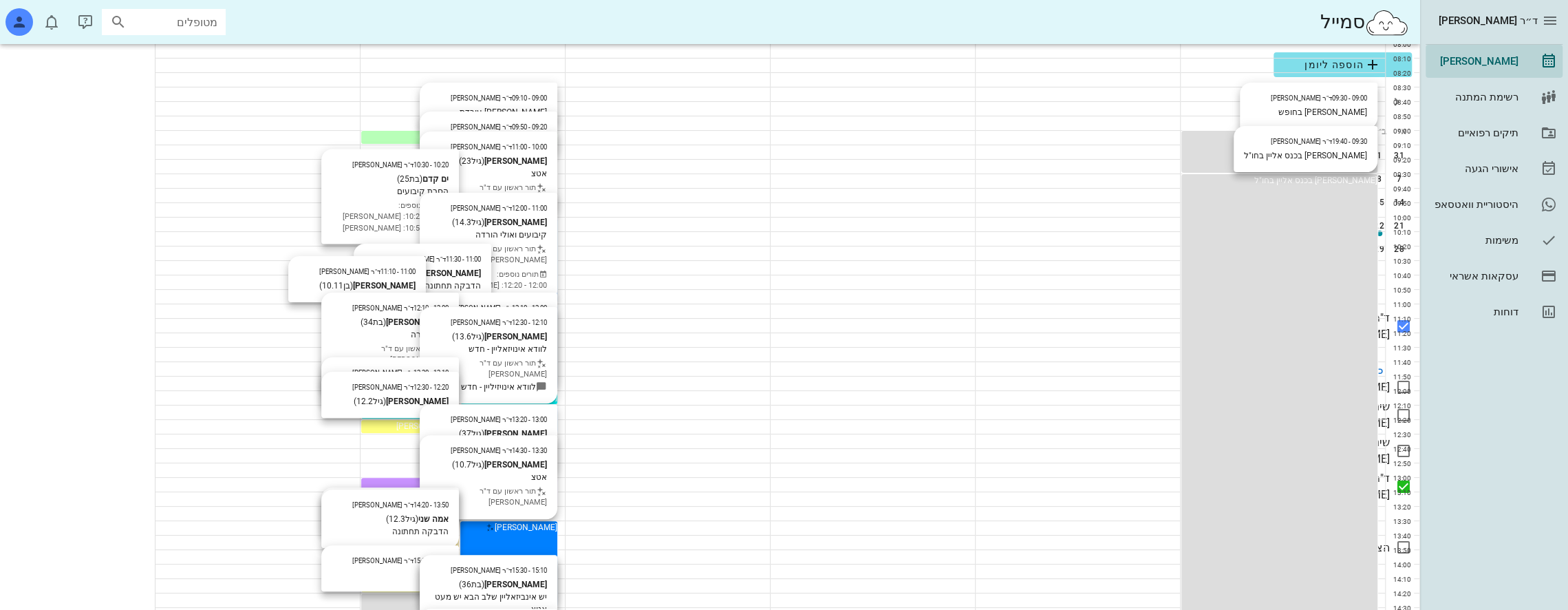
scroll to position [183, 0]
click at [1397, 103] on icon "חודש שעבר" at bounding box center [1396, 102] width 16 height 16
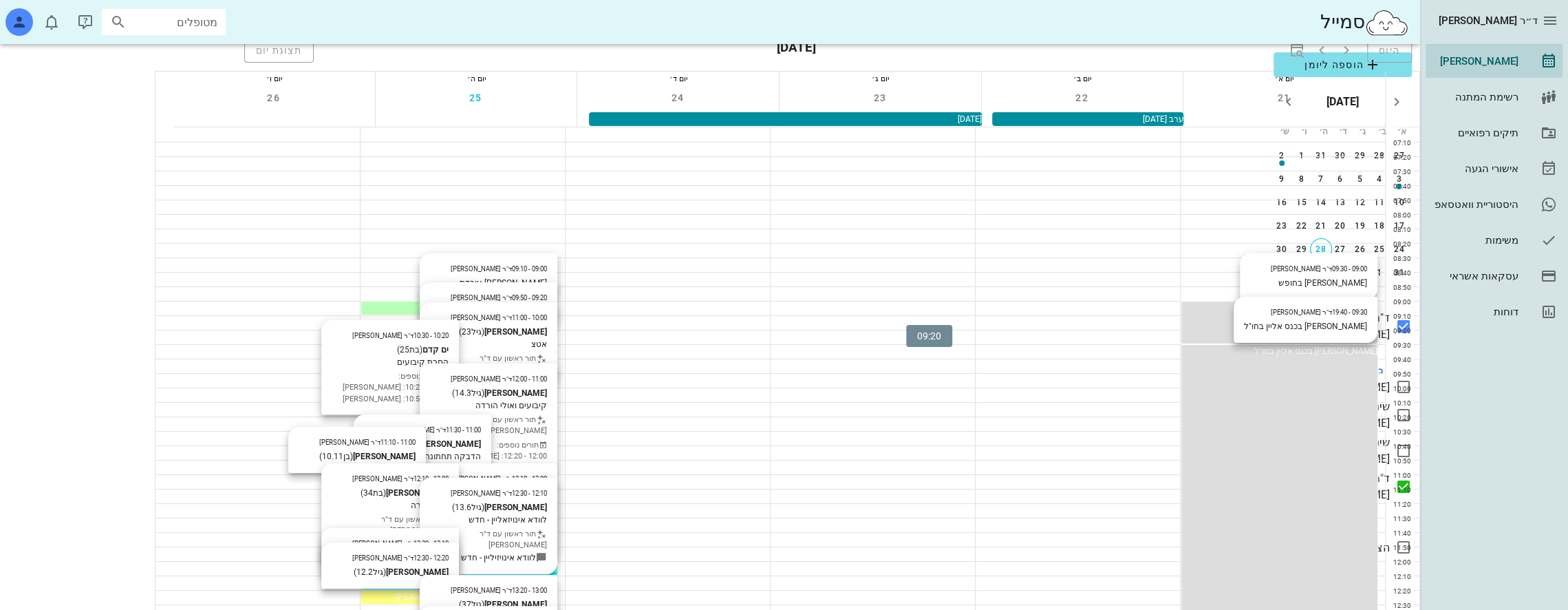
scroll to position [69, 0]
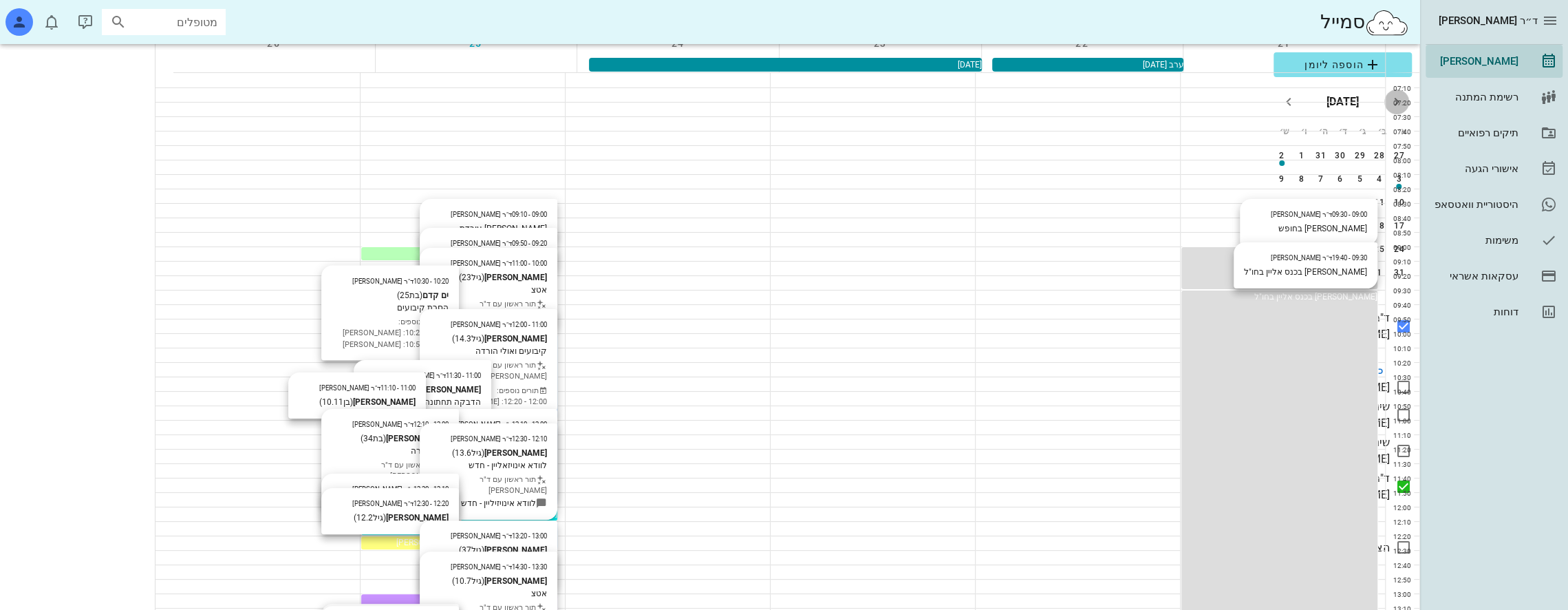
click at [1398, 98] on icon "חודש שעבר" at bounding box center [1396, 102] width 16 height 16
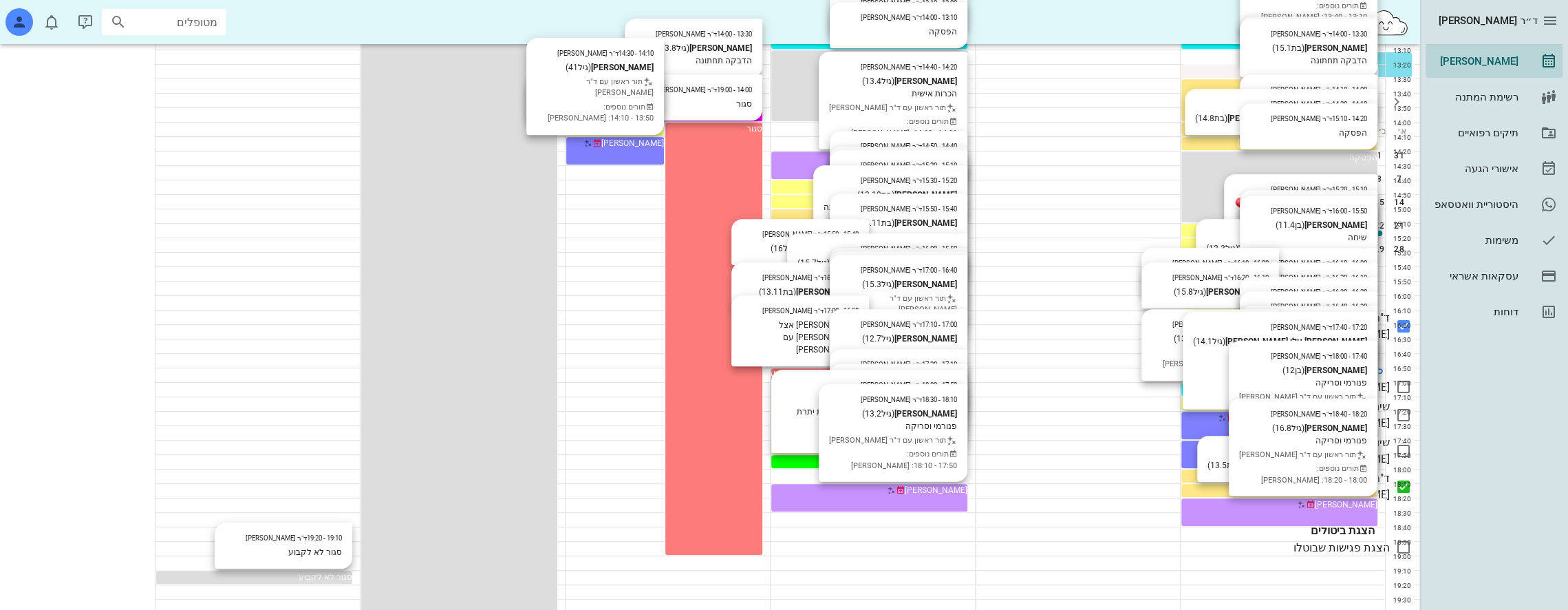
scroll to position [596, 0]
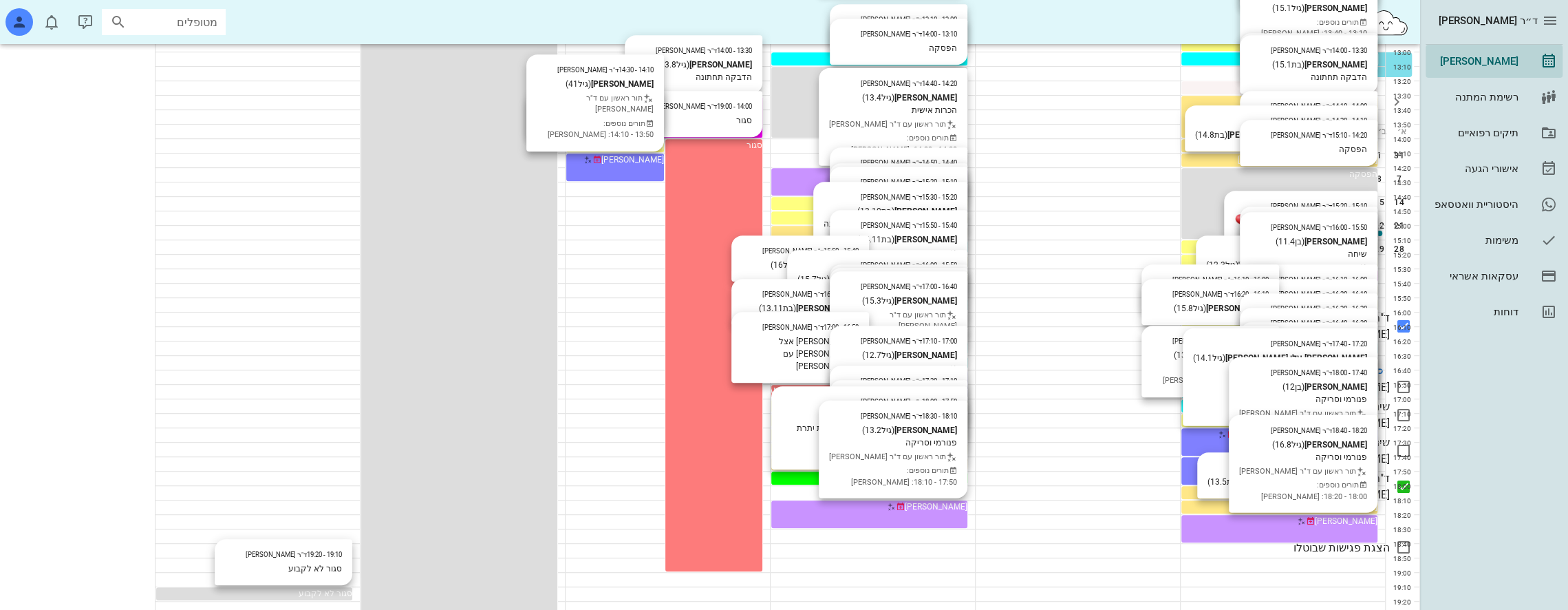
click at [1291, 106] on icon "חודש הבא" at bounding box center [1289, 102] width 16 height 16
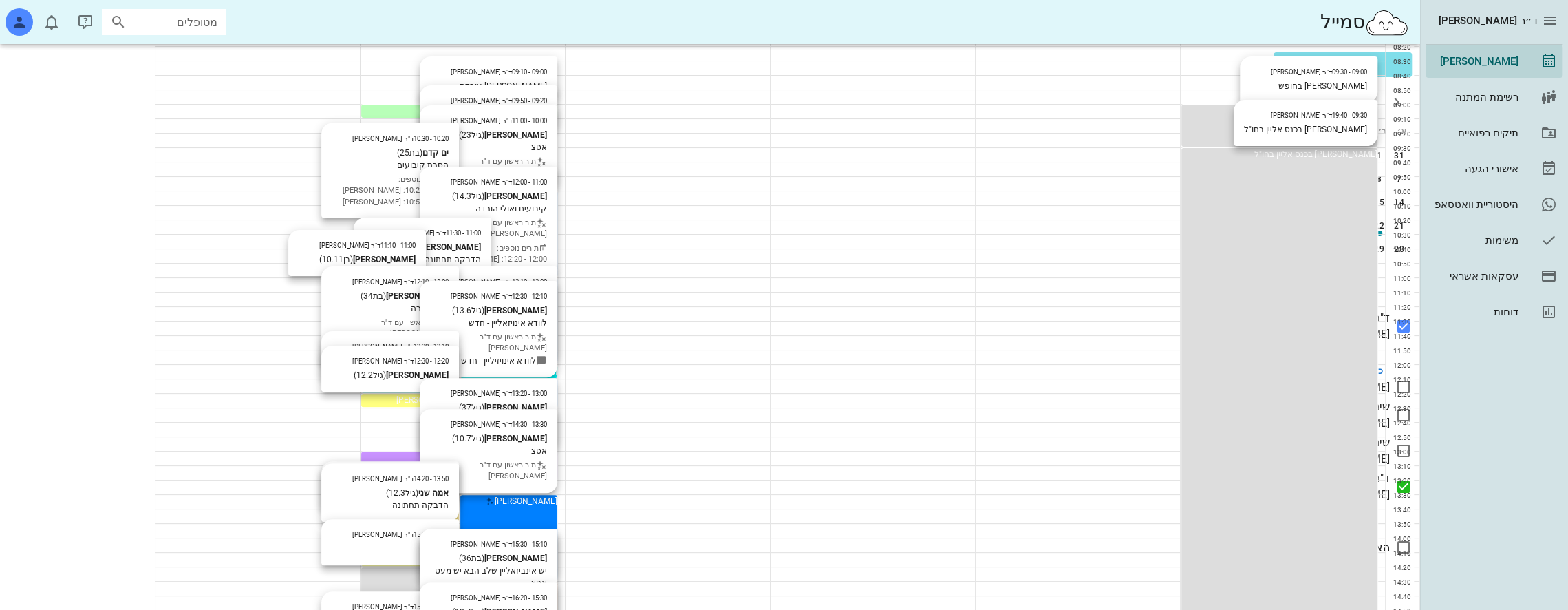
scroll to position [207, 0]
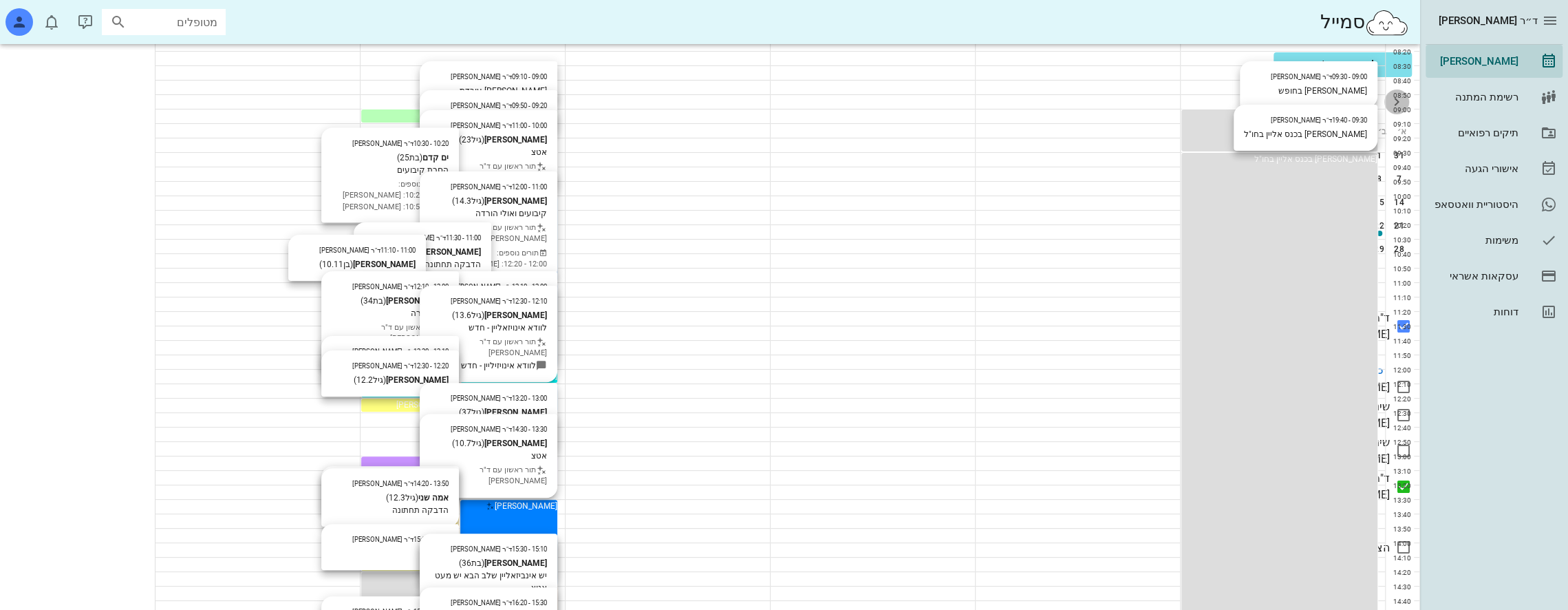
click at [1401, 102] on icon "חודש שעבר" at bounding box center [1396, 102] width 16 height 16
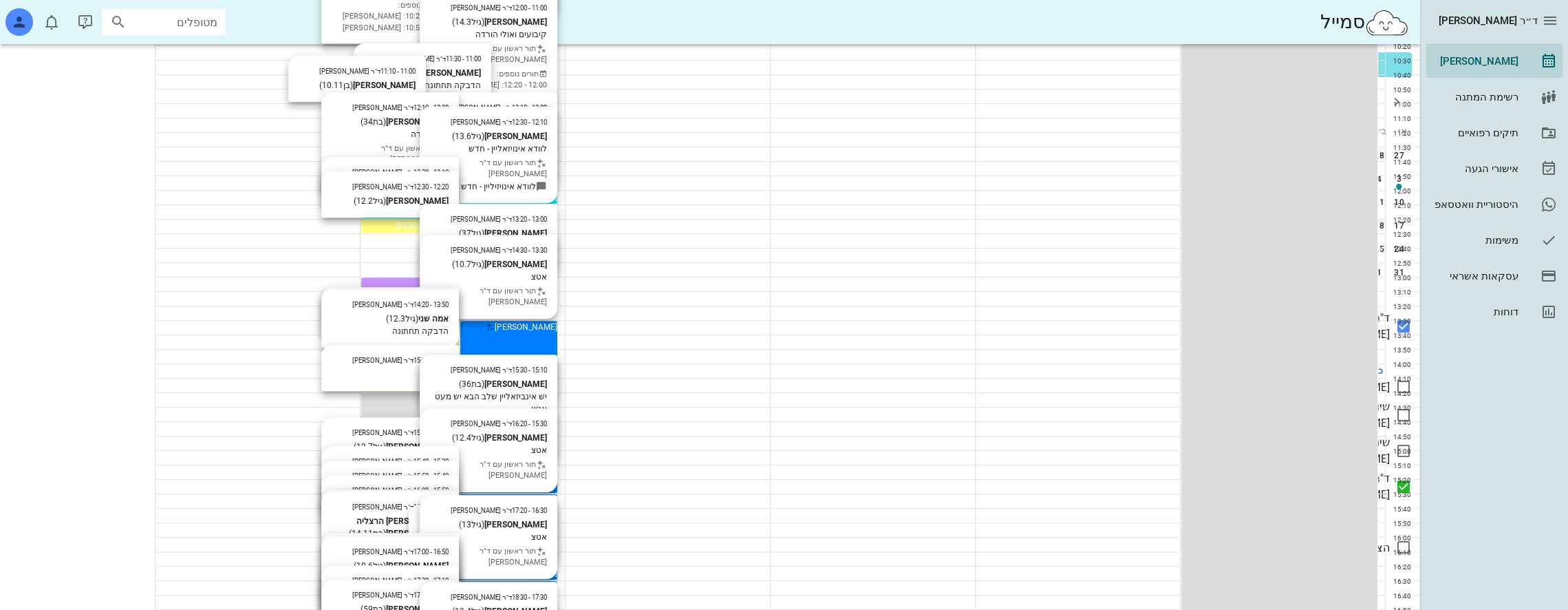
scroll to position [69, 0]
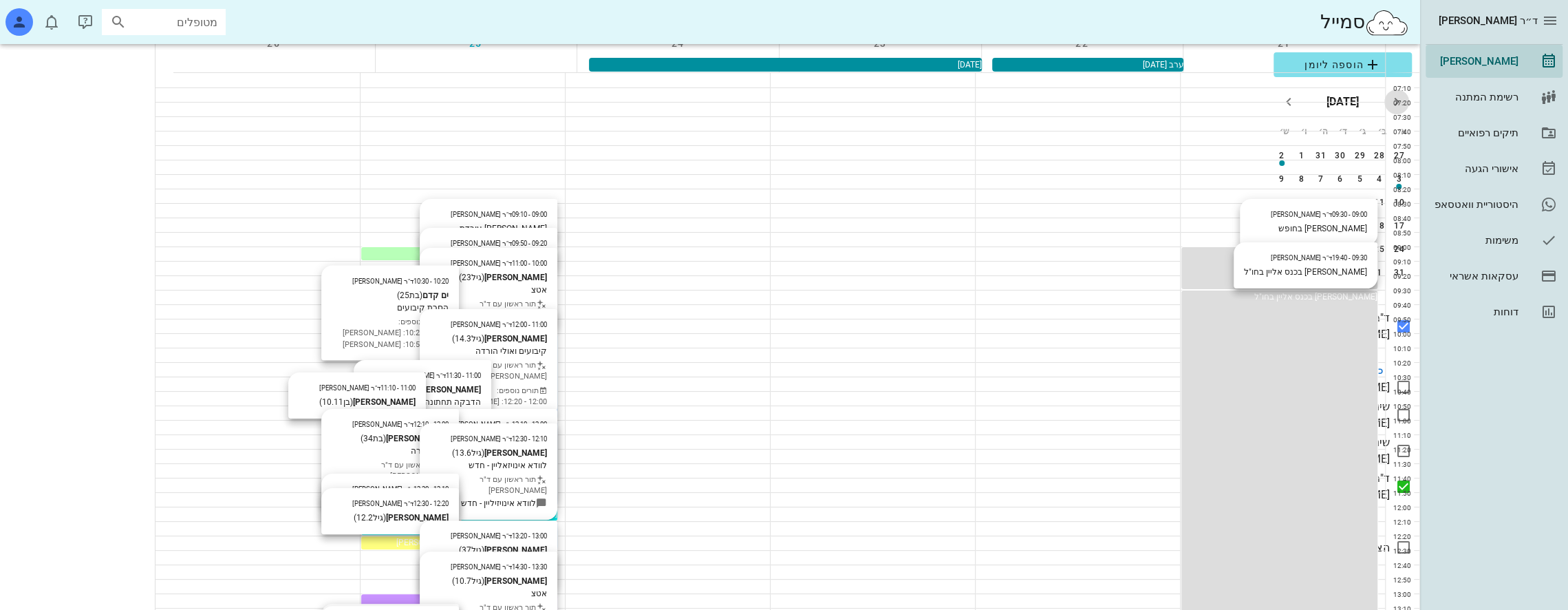
click at [1396, 106] on icon "חודש שעבר" at bounding box center [1396, 102] width 16 height 16
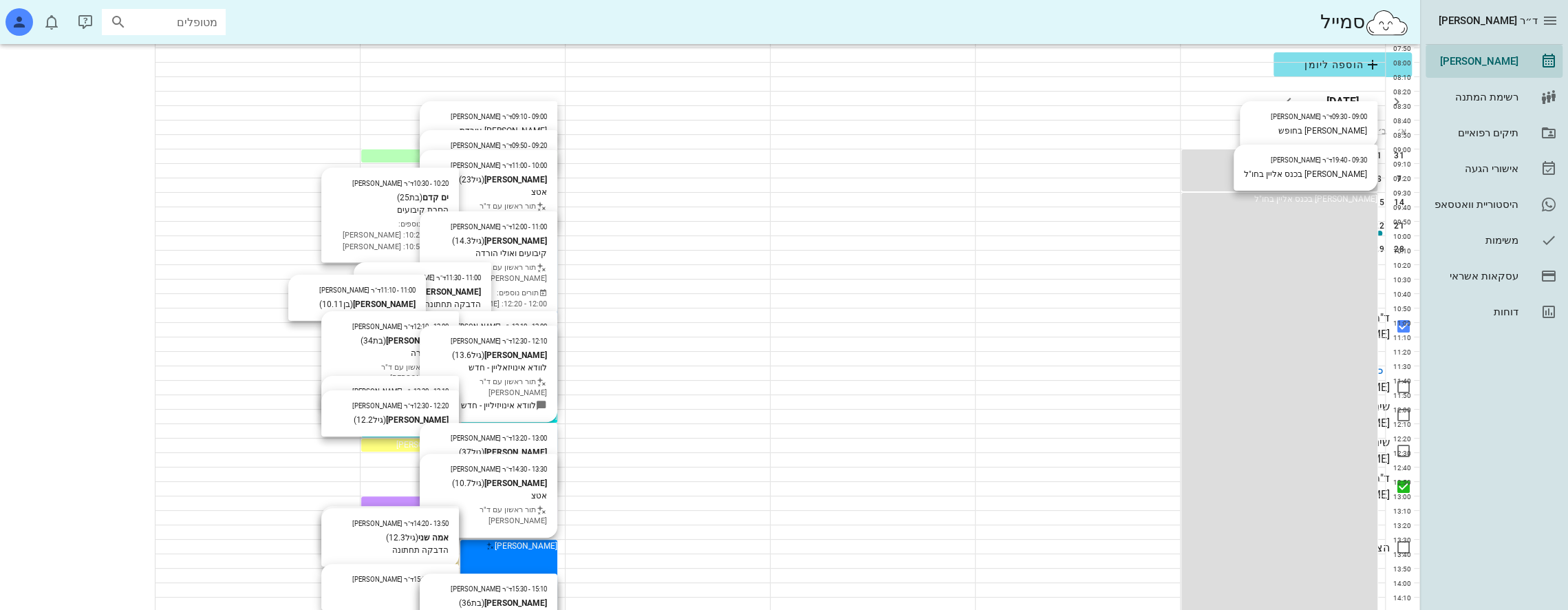
scroll to position [207, 0]
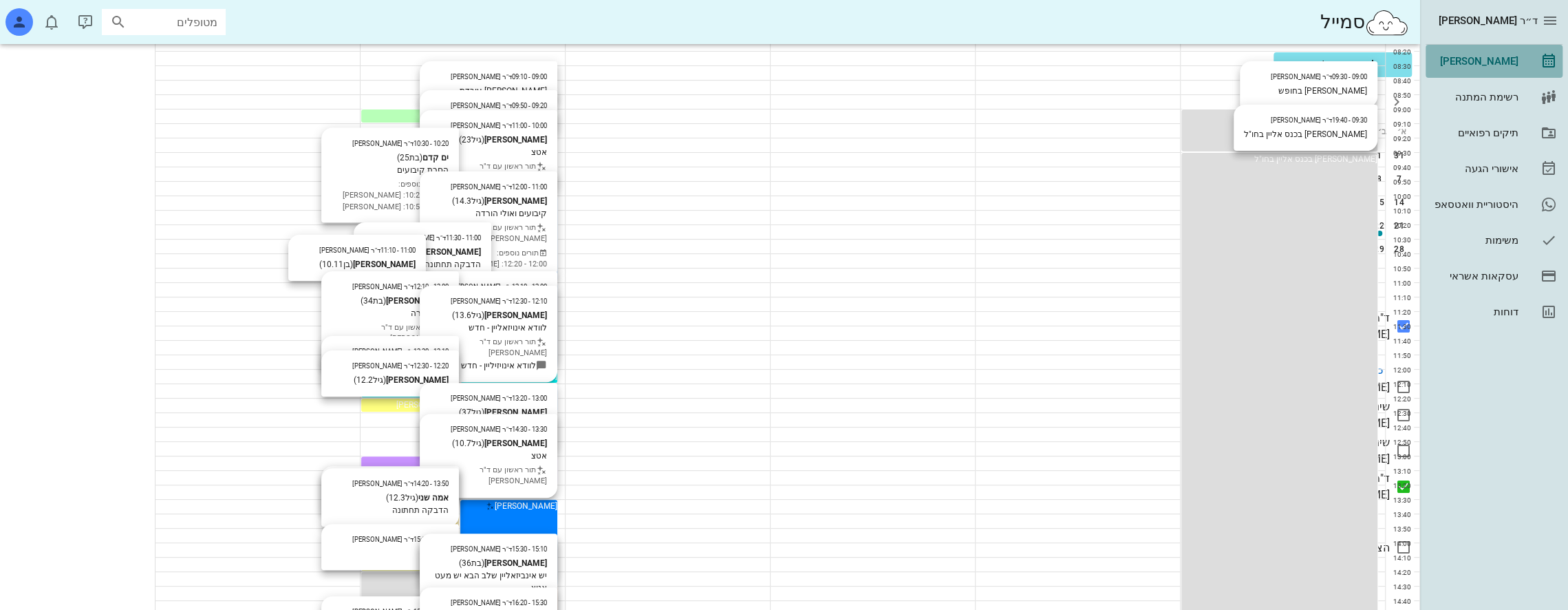
click at [1500, 62] on div "[PERSON_NAME]" at bounding box center [1475, 62] width 87 height 11
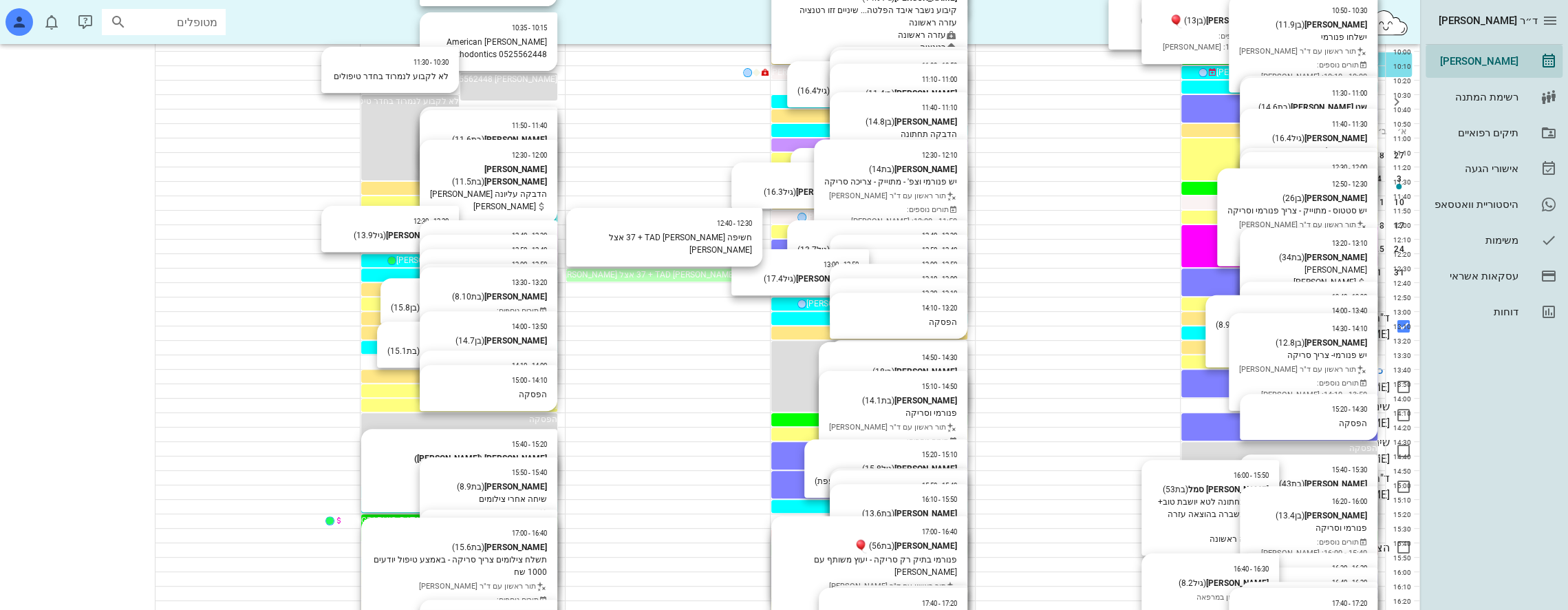
scroll to position [344, 0]
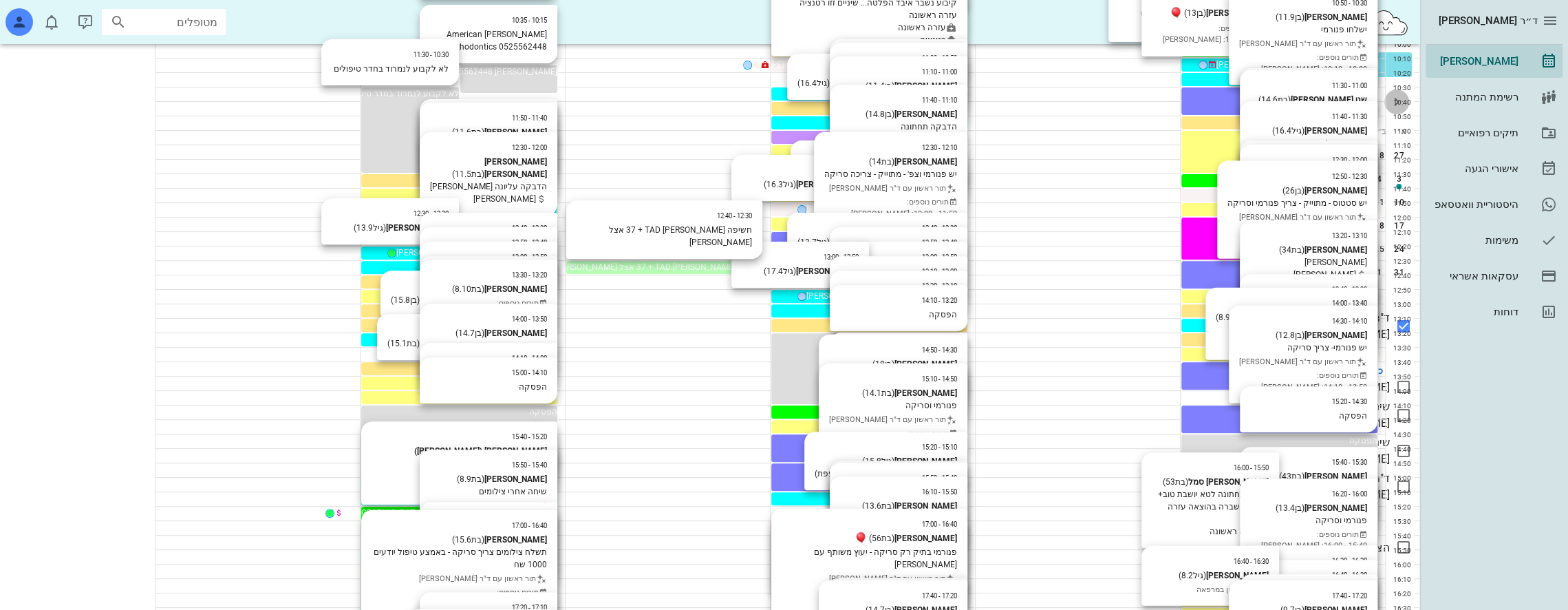
click at [1397, 100] on icon "חודש שעבר" at bounding box center [1396, 102] width 16 height 16
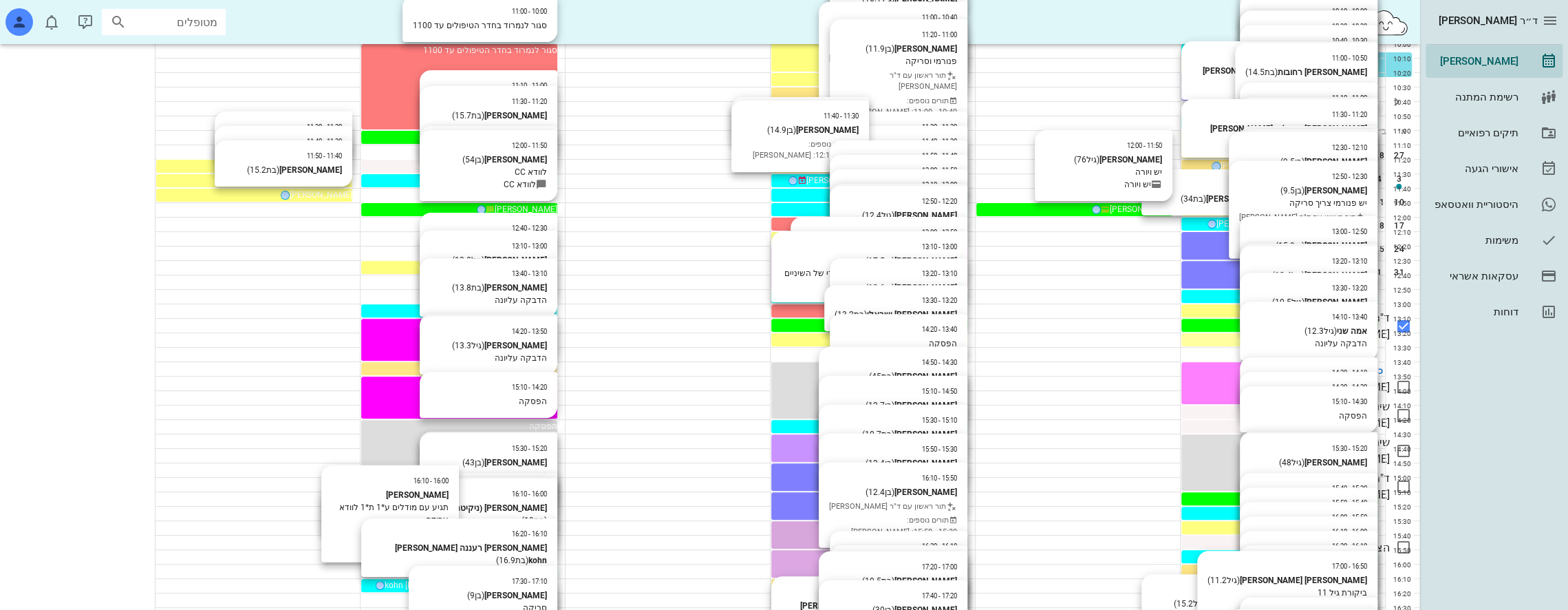
drag, startPoint x: 1118, startPoint y: 69, endPoint x: 1127, endPoint y: 69, distance: 9.0
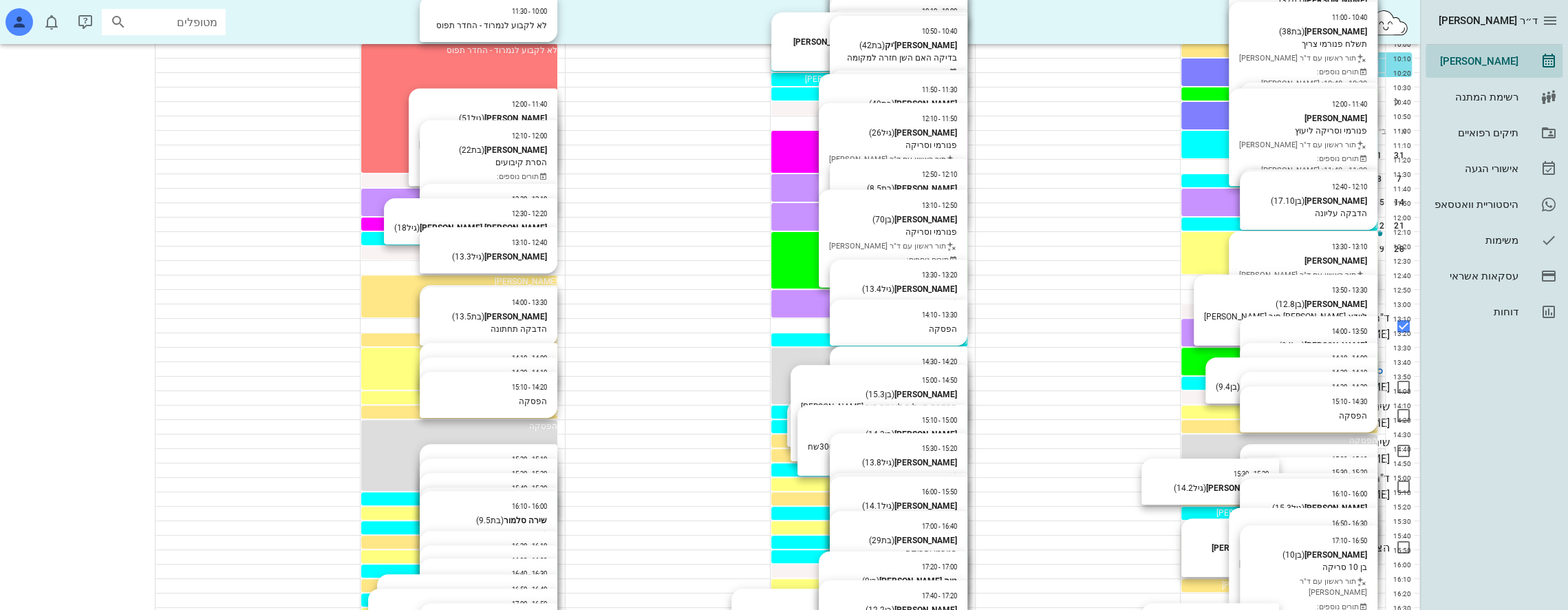
click at [1401, 479] on icon at bounding box center [1404, 487] width 16 height 16
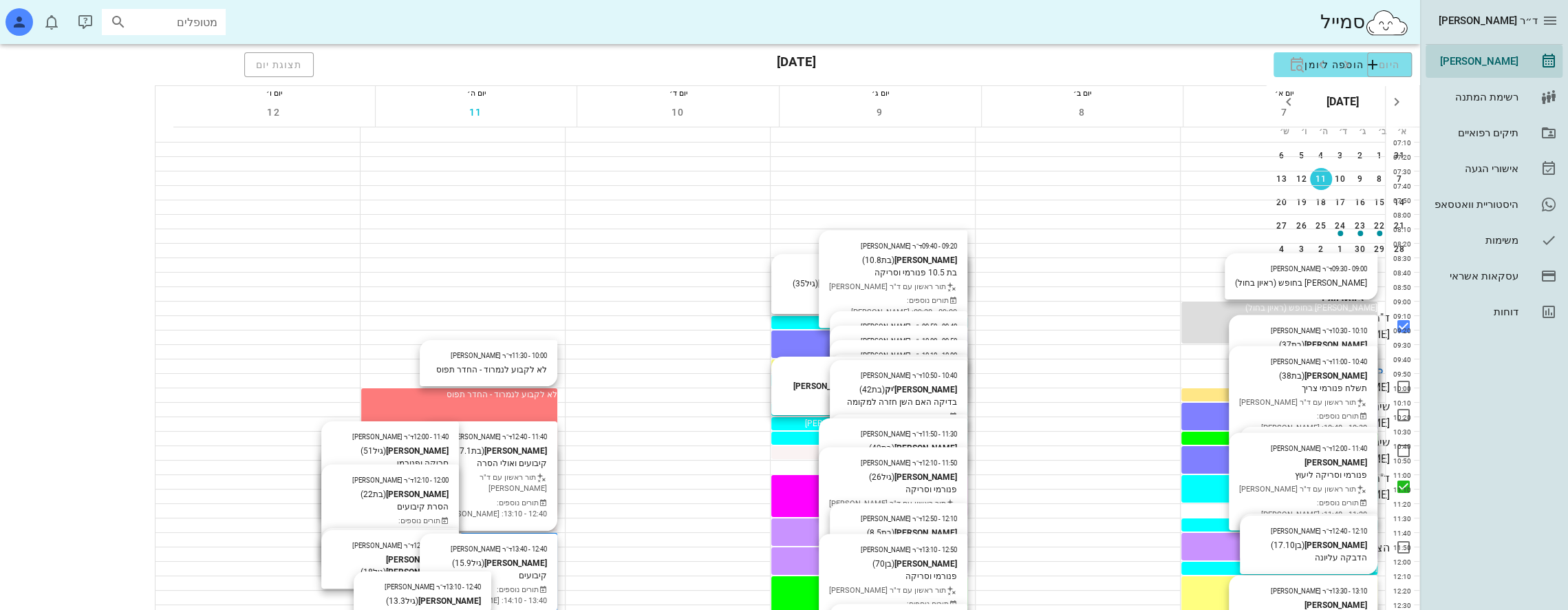
click at [179, 22] on input "מטופלים" at bounding box center [173, 22] width 88 height 18
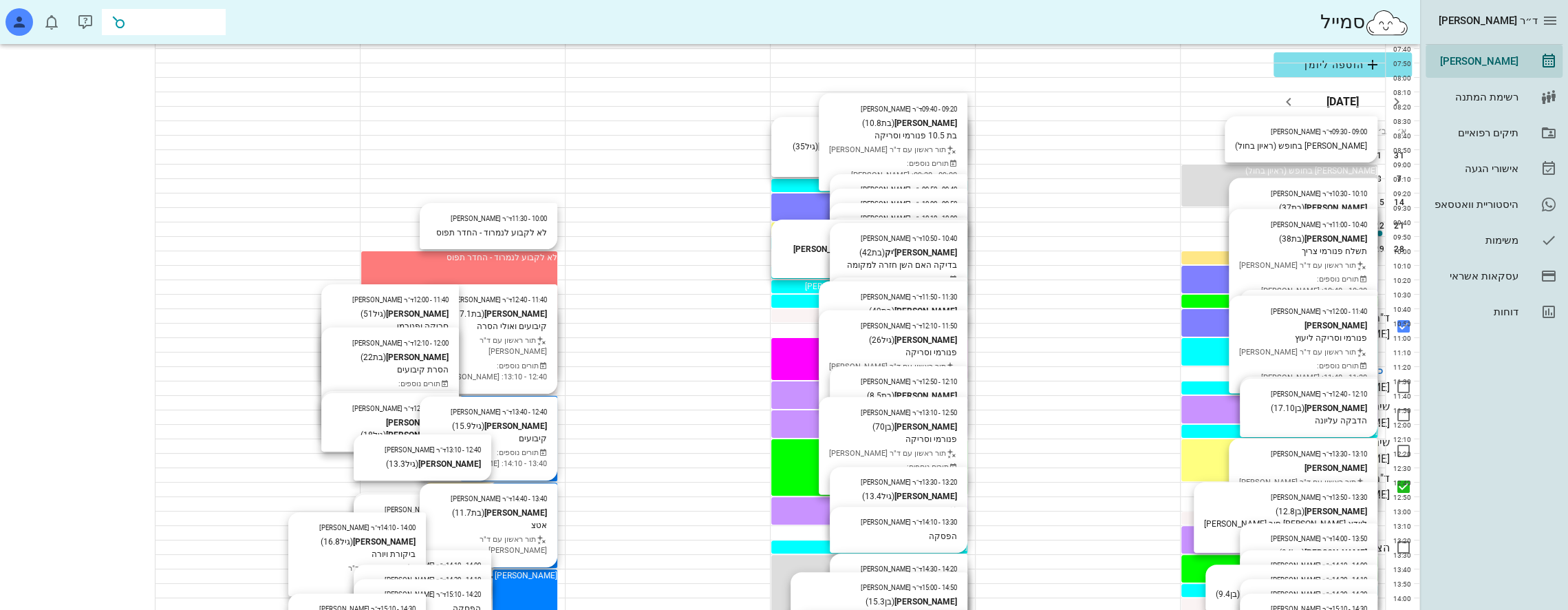
scroll to position [138, 0]
type input "ארז נ"
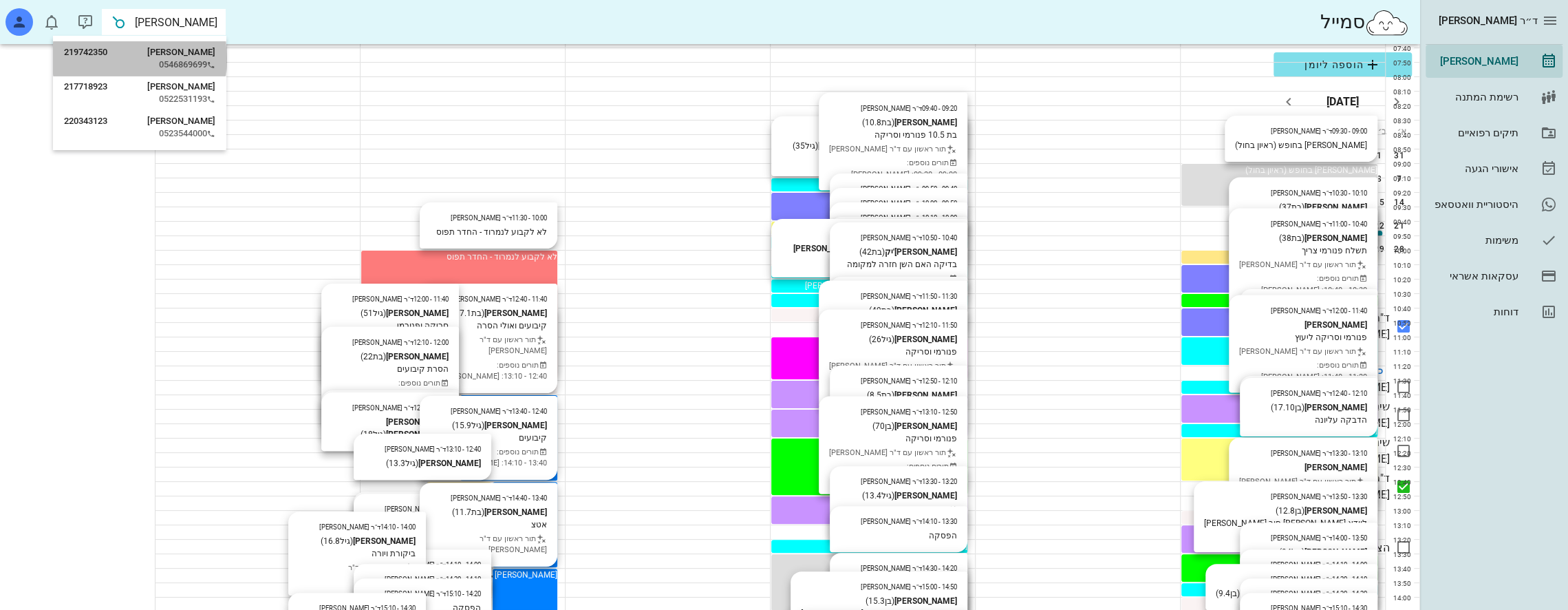
click at [181, 58] on div "נועה ארז 219742350 0546869699" at bounding box center [139, 58] width 151 height 35
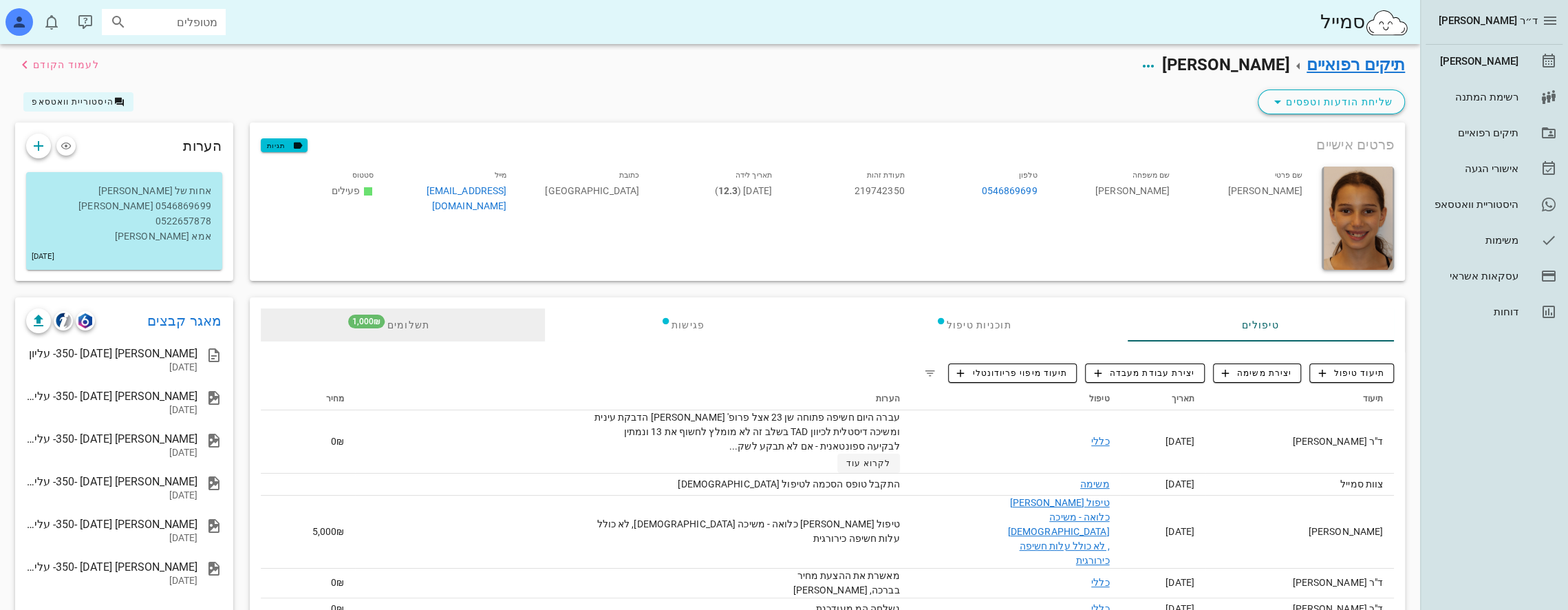
click at [451, 315] on div "תשלומים 1,000₪" at bounding box center [402, 325] width 284 height 33
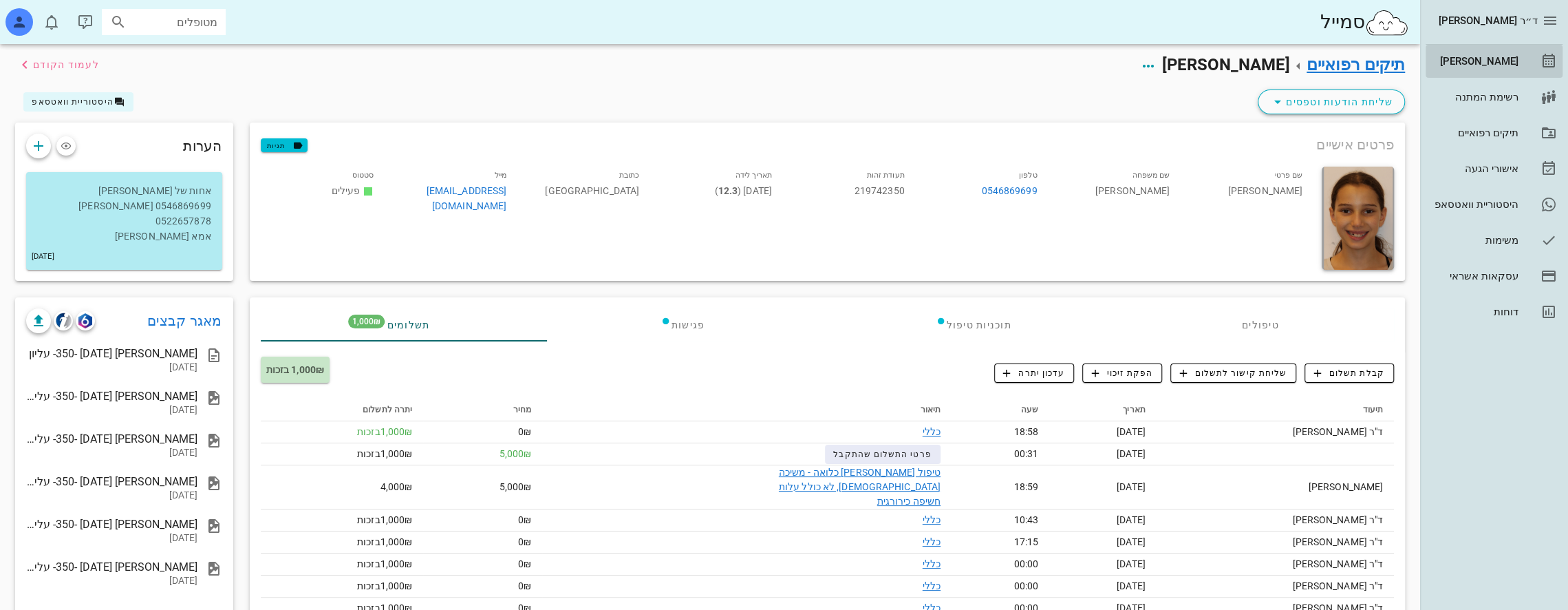
click at [1489, 60] on div "[PERSON_NAME]" at bounding box center [1475, 62] width 87 height 11
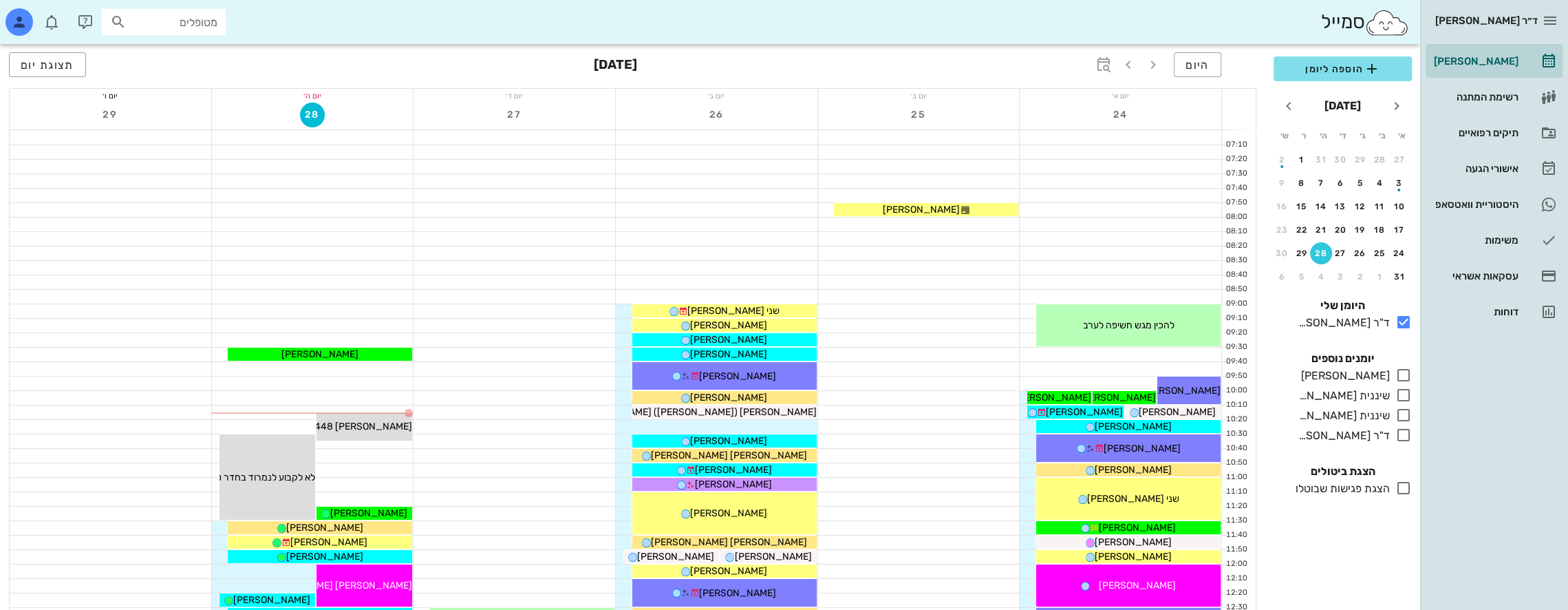
click at [151, 21] on input "מטופלים" at bounding box center [173, 22] width 88 height 18
type input "[PERSON_NAME]"
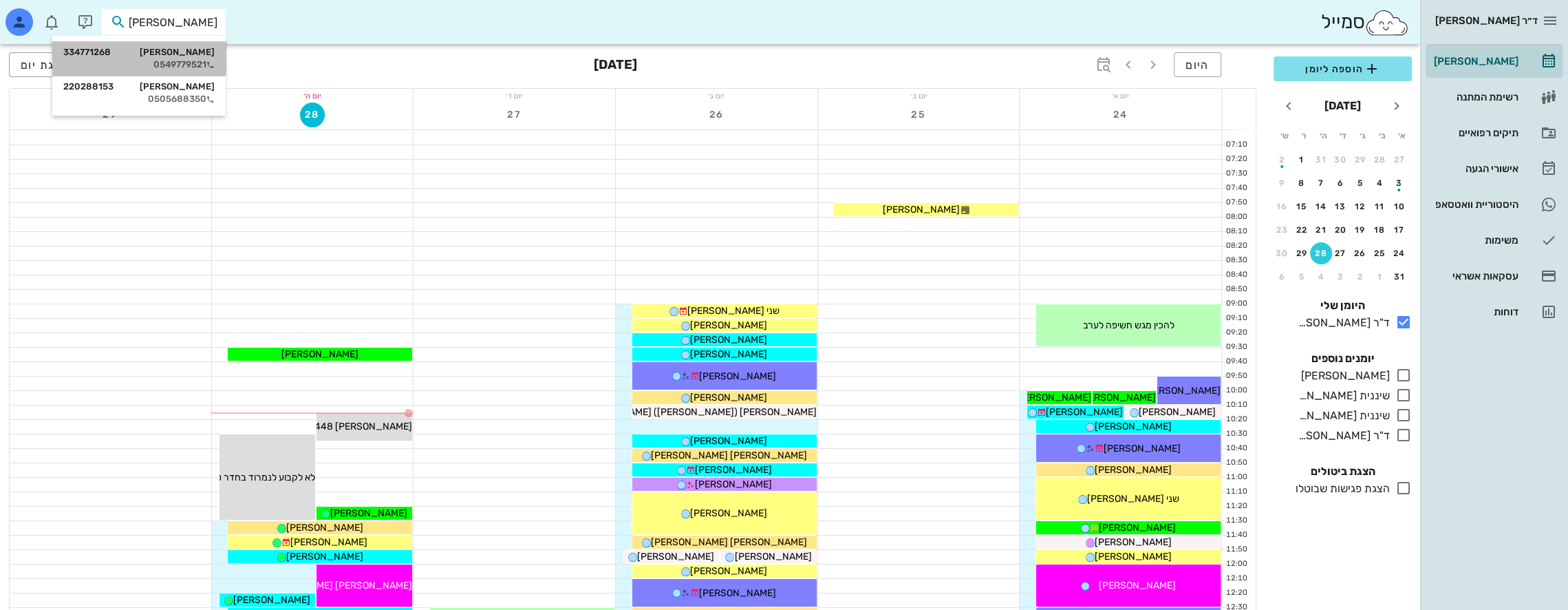
click at [174, 58] on div "[PERSON_NAME] 334771268" at bounding box center [138, 53] width 151 height 11
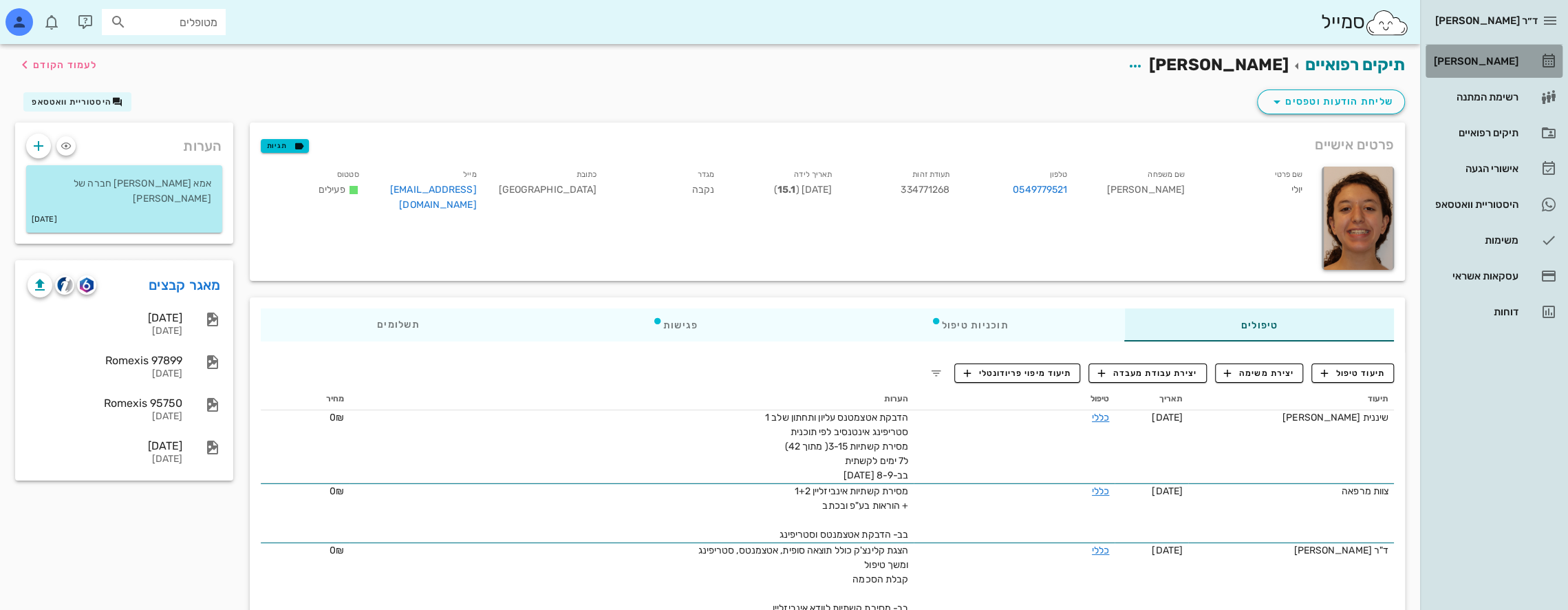
click at [1492, 56] on div "[PERSON_NAME]" at bounding box center [1475, 62] width 87 height 11
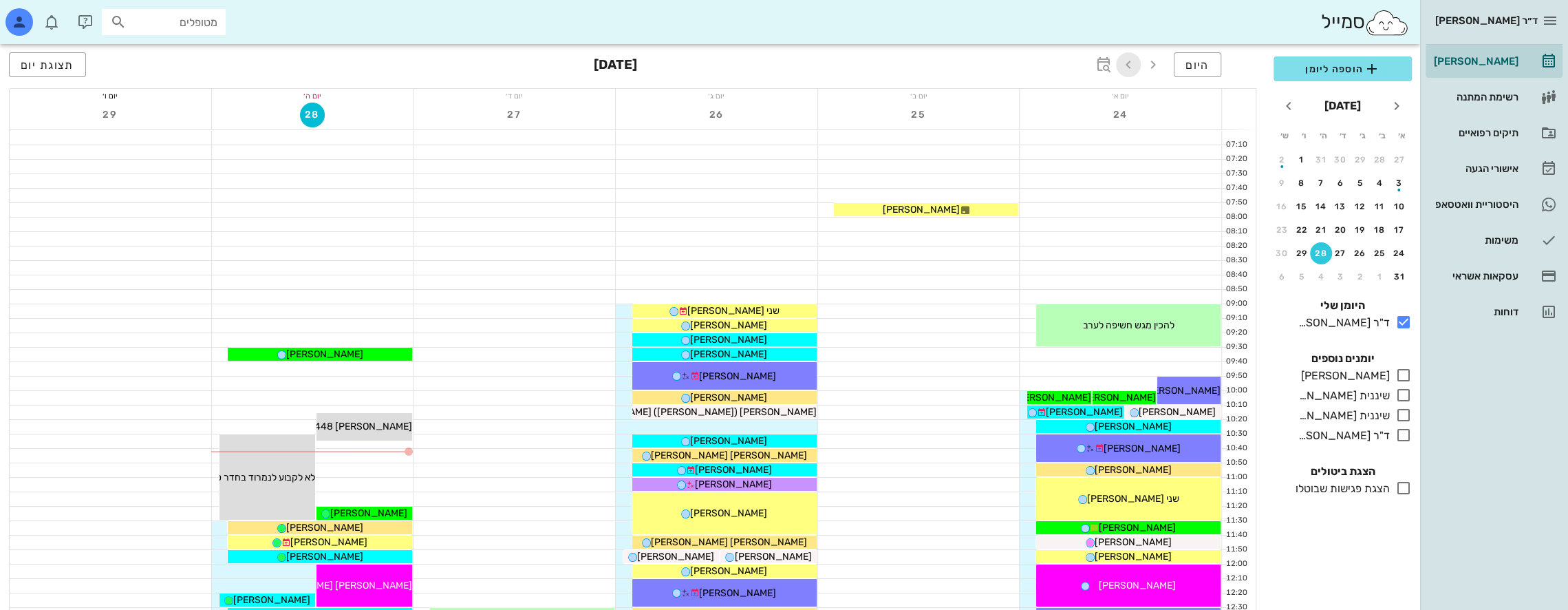
click at [1129, 62] on icon "button" at bounding box center [1128, 65] width 16 height 16
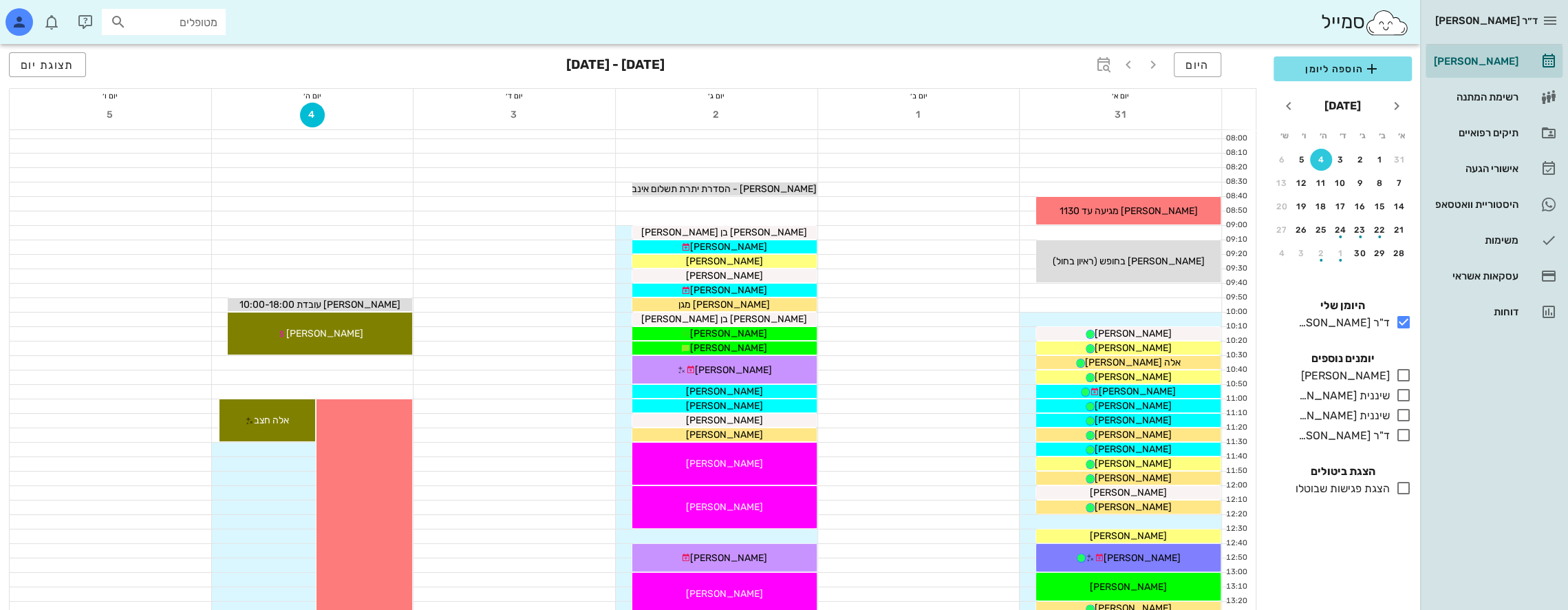
scroll to position [69, 0]
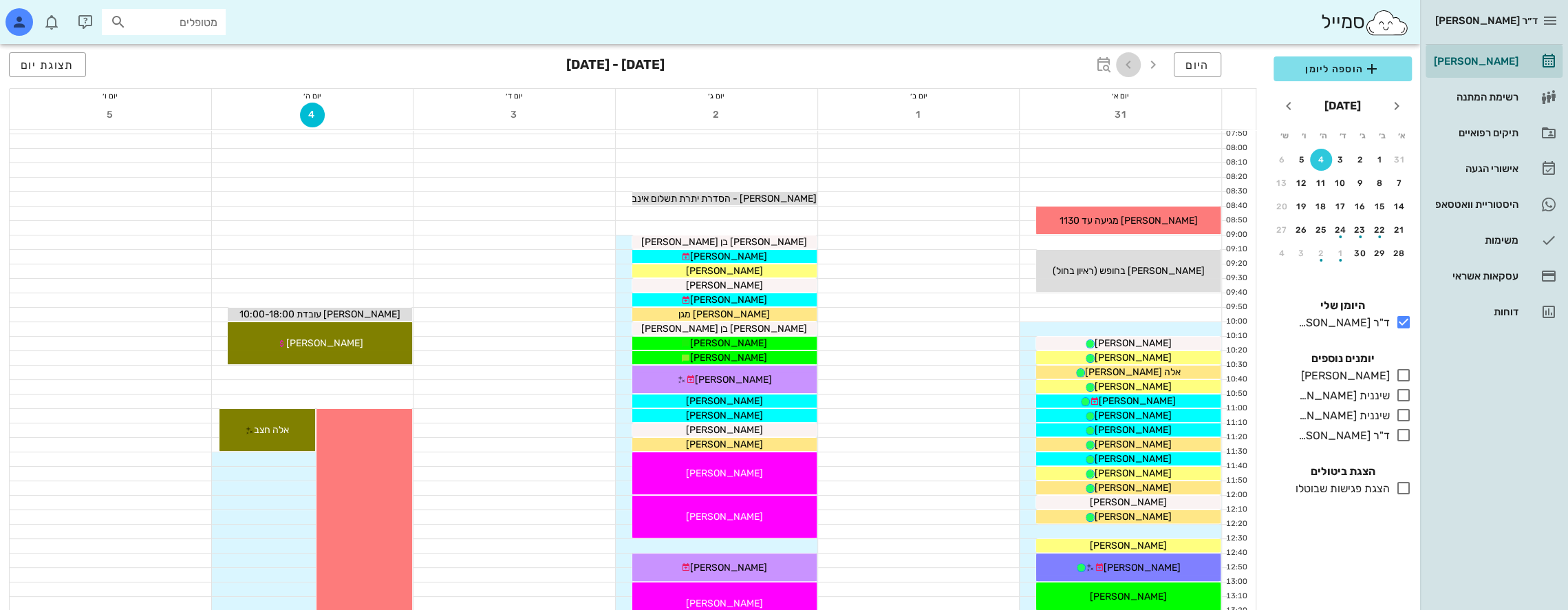
click at [1136, 66] on icon "button" at bounding box center [1128, 65] width 16 height 16
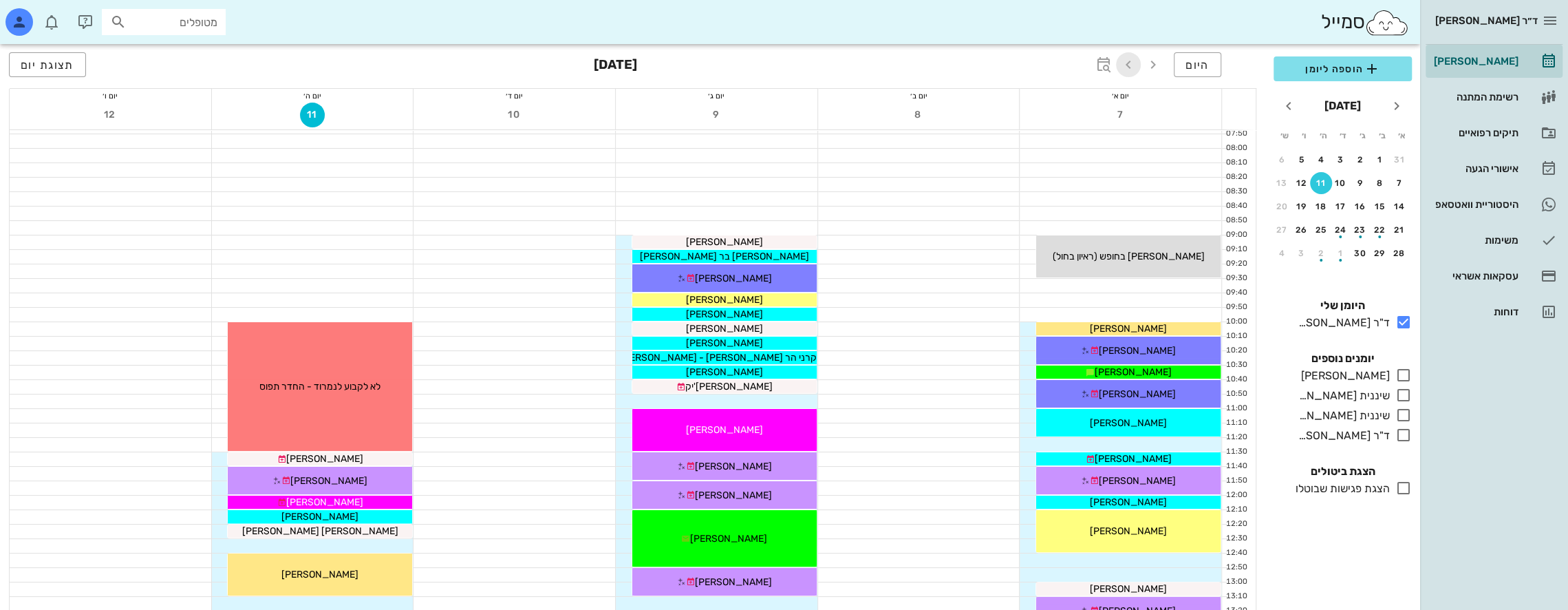
click at [1134, 66] on icon "button" at bounding box center [1128, 65] width 16 height 16
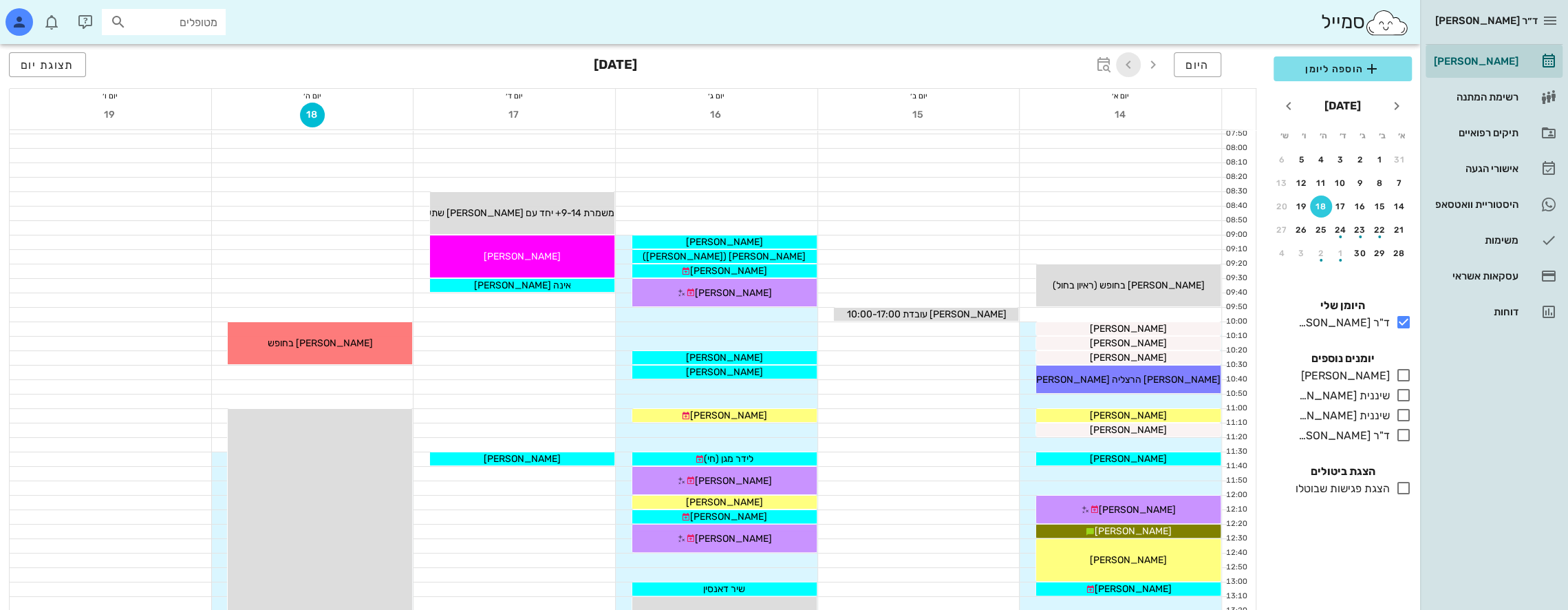
click at [1134, 66] on icon "button" at bounding box center [1128, 65] width 16 height 16
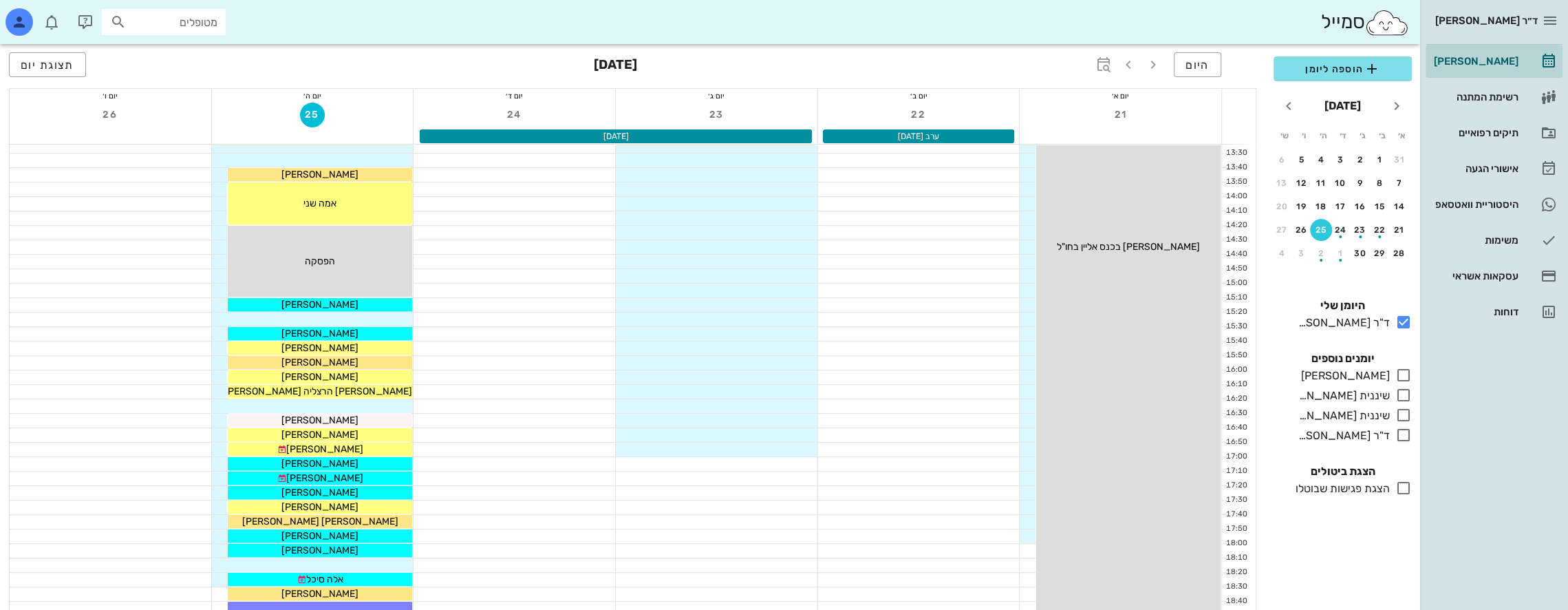
scroll to position [620, 0]
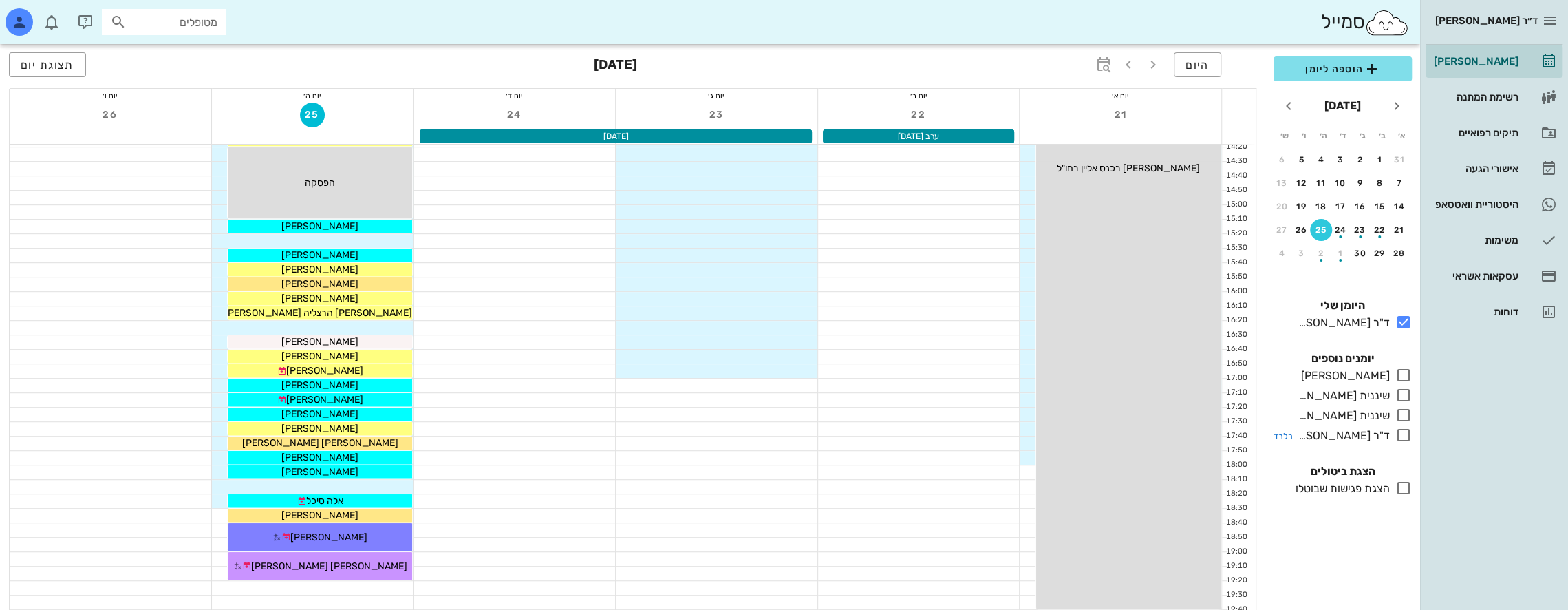
click at [1407, 429] on icon at bounding box center [1404, 435] width 16 height 16
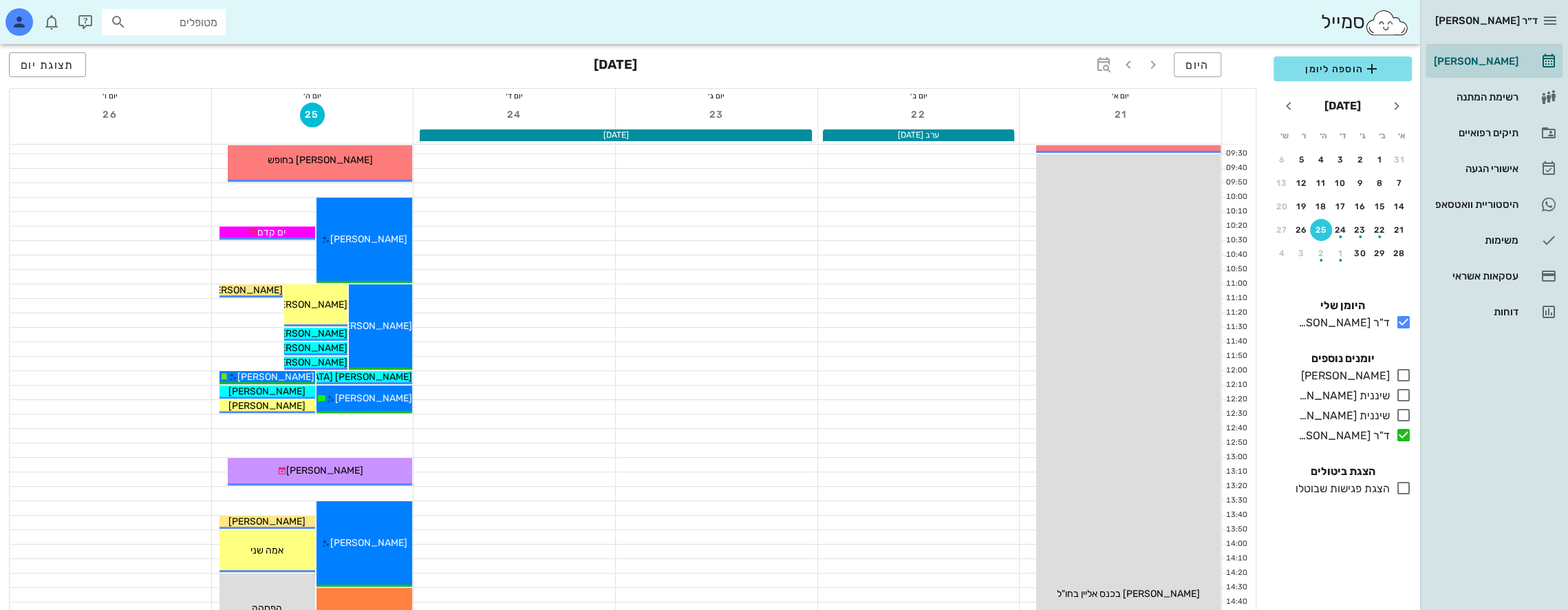
scroll to position [138, 0]
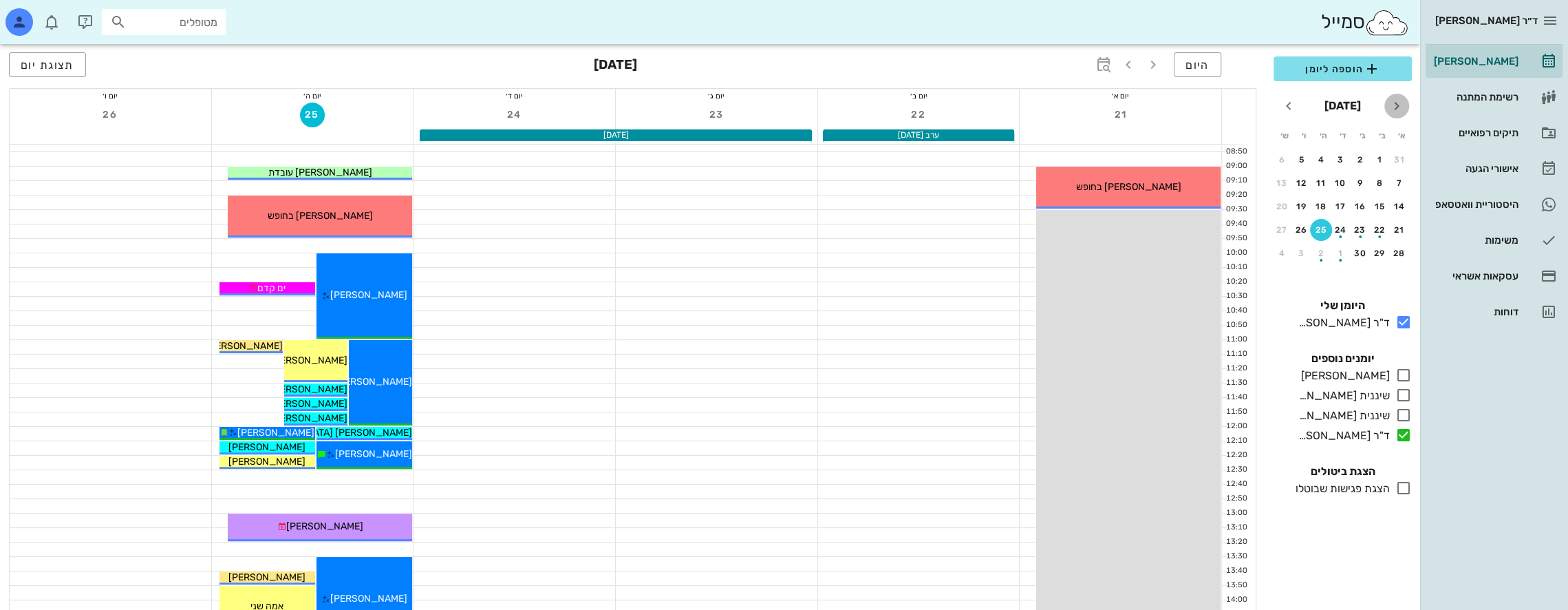
click at [1396, 104] on icon "חודש שעבר" at bounding box center [1396, 106] width 16 height 16
click at [1155, 58] on icon "button" at bounding box center [1153, 65] width 16 height 16
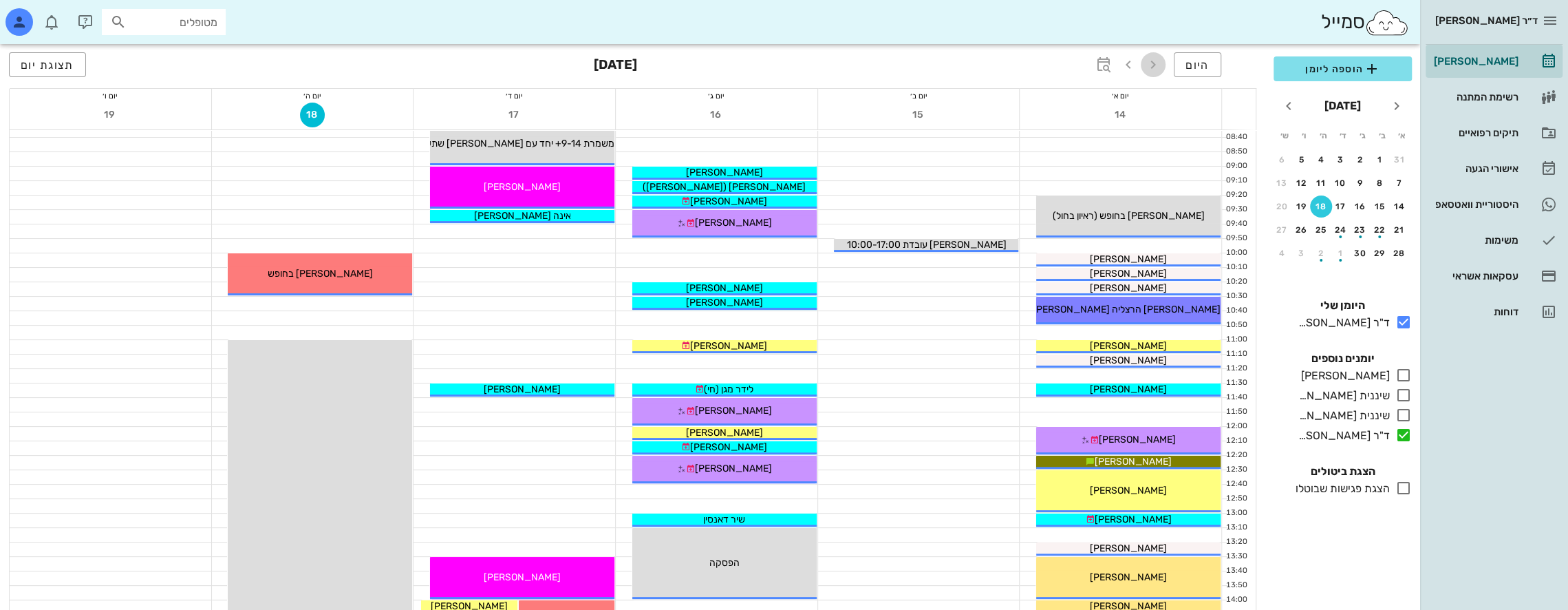
click at [1155, 58] on icon "button" at bounding box center [1153, 65] width 16 height 16
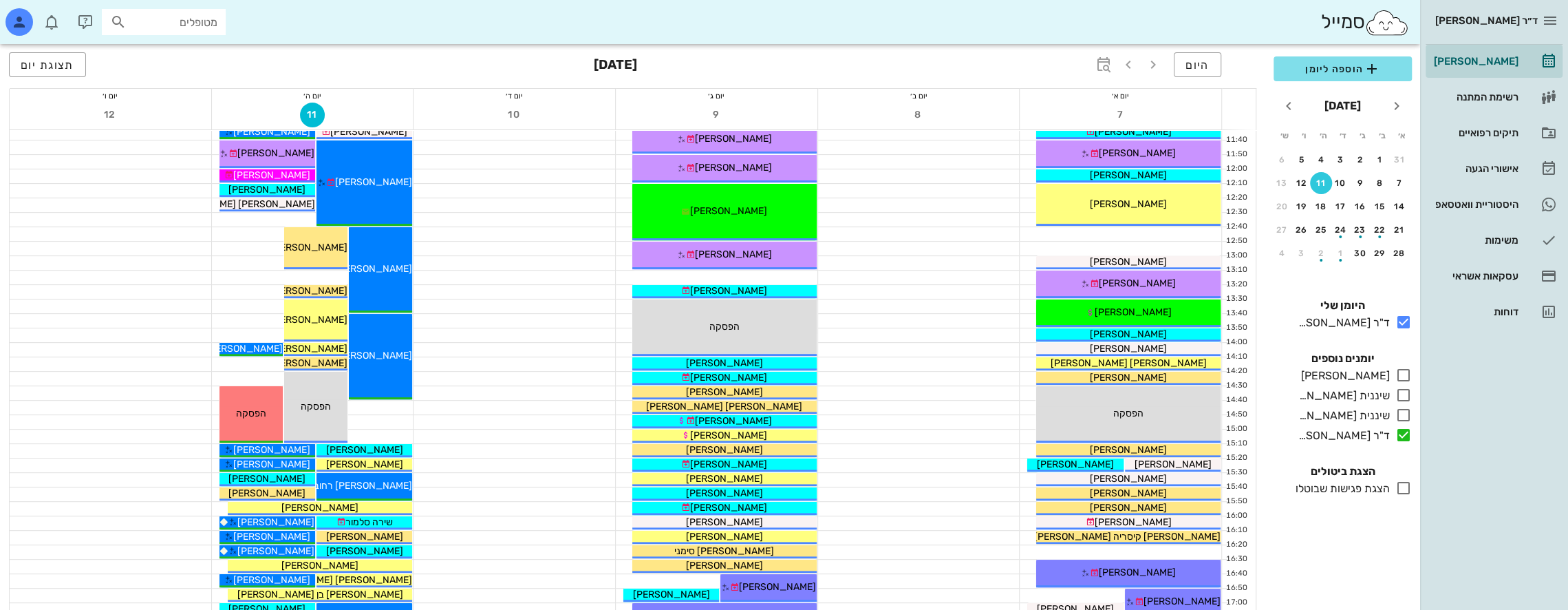
scroll to position [390, 0]
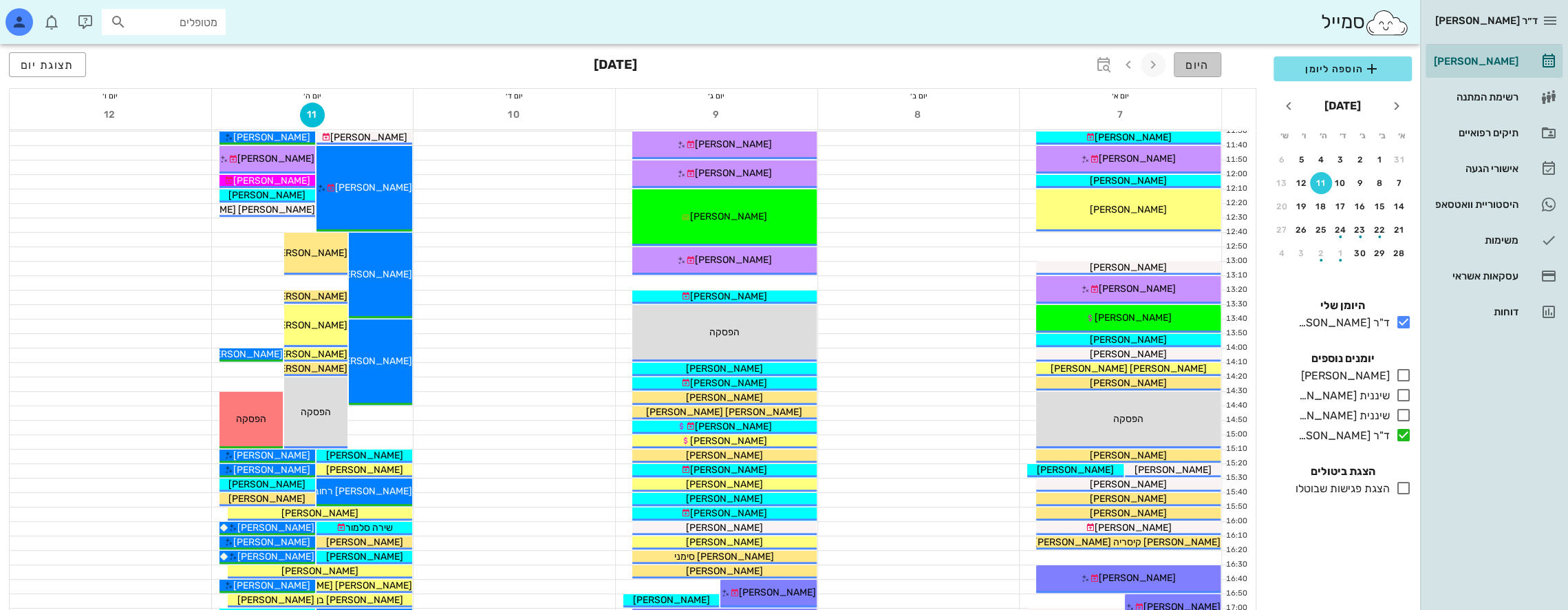
click at [1194, 65] on span "היום" at bounding box center [1198, 65] width 24 height 13
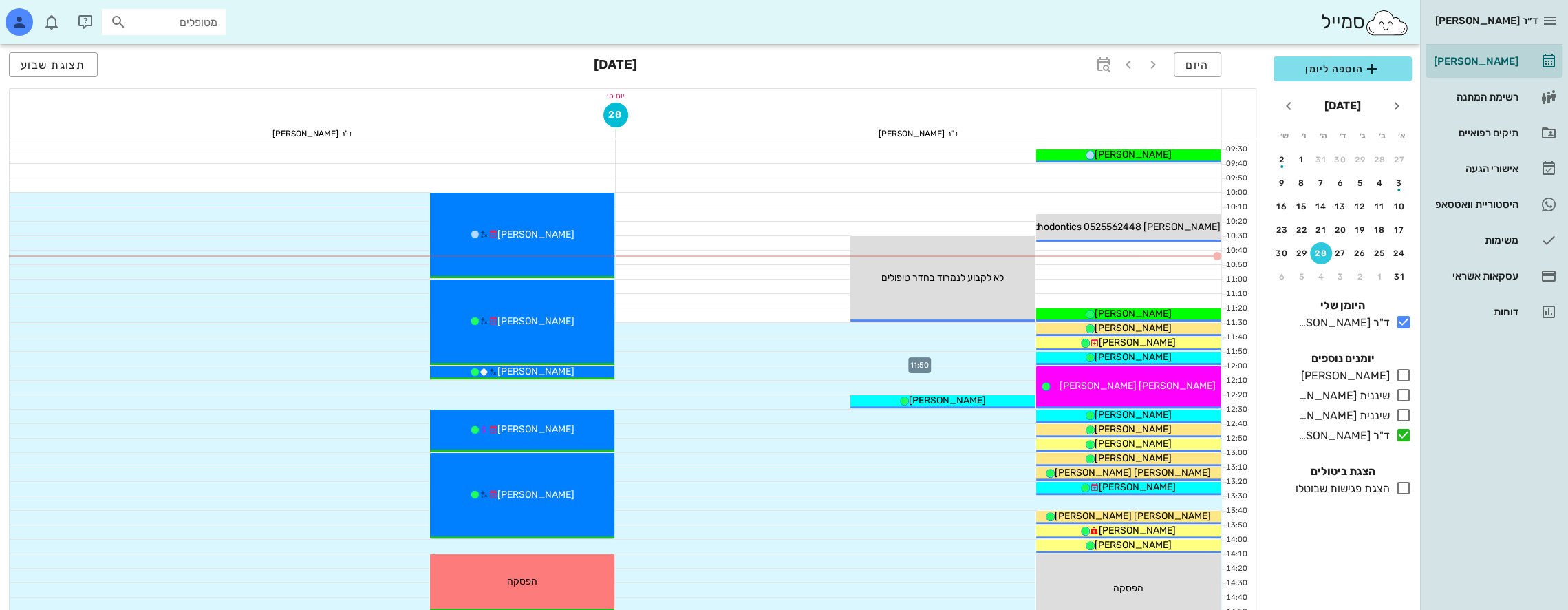
scroll to position [138, 0]
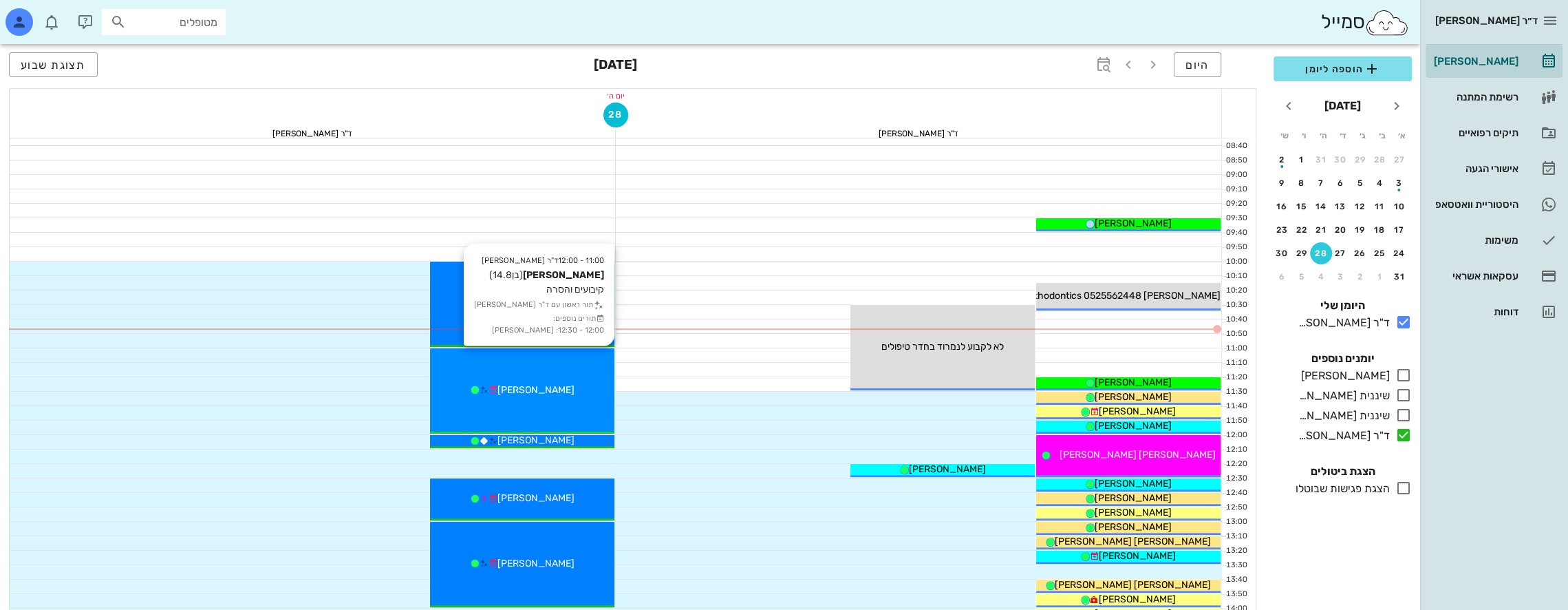
click at [572, 368] on div "11:00 - 12:00 ד"ר [PERSON_NAME] [PERSON_NAME] (בן 14.8 ) קיבועים והסרה תור ראשו…" at bounding box center [522, 390] width 185 height 85
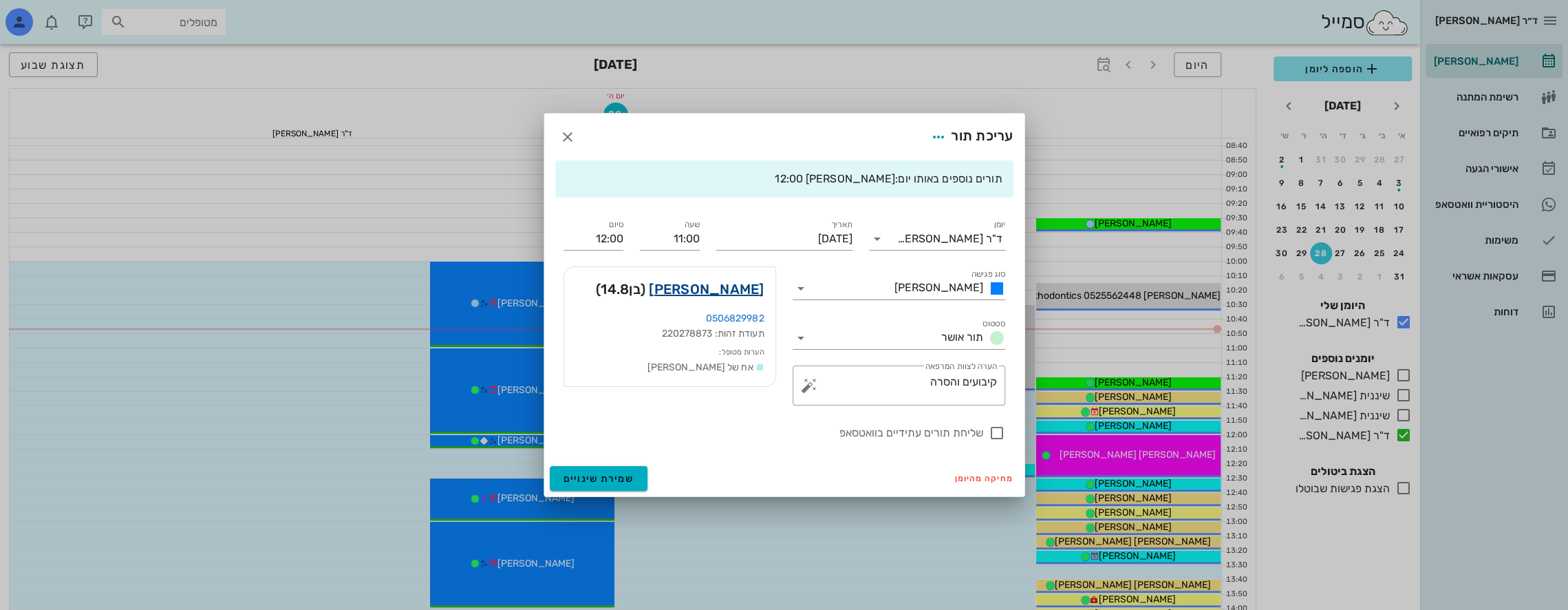
click at [728, 284] on link "[PERSON_NAME]" at bounding box center [707, 288] width 115 height 22
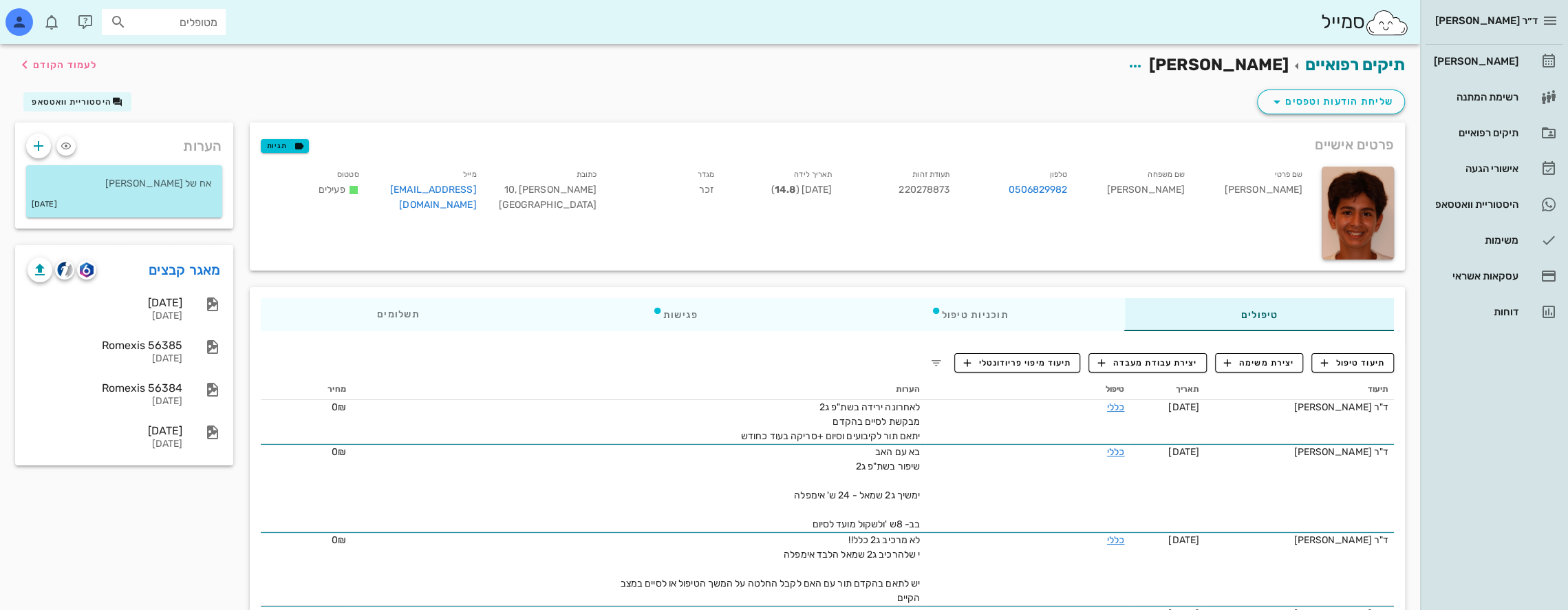
click at [149, 23] on input "מטופלים" at bounding box center [173, 22] width 88 height 18
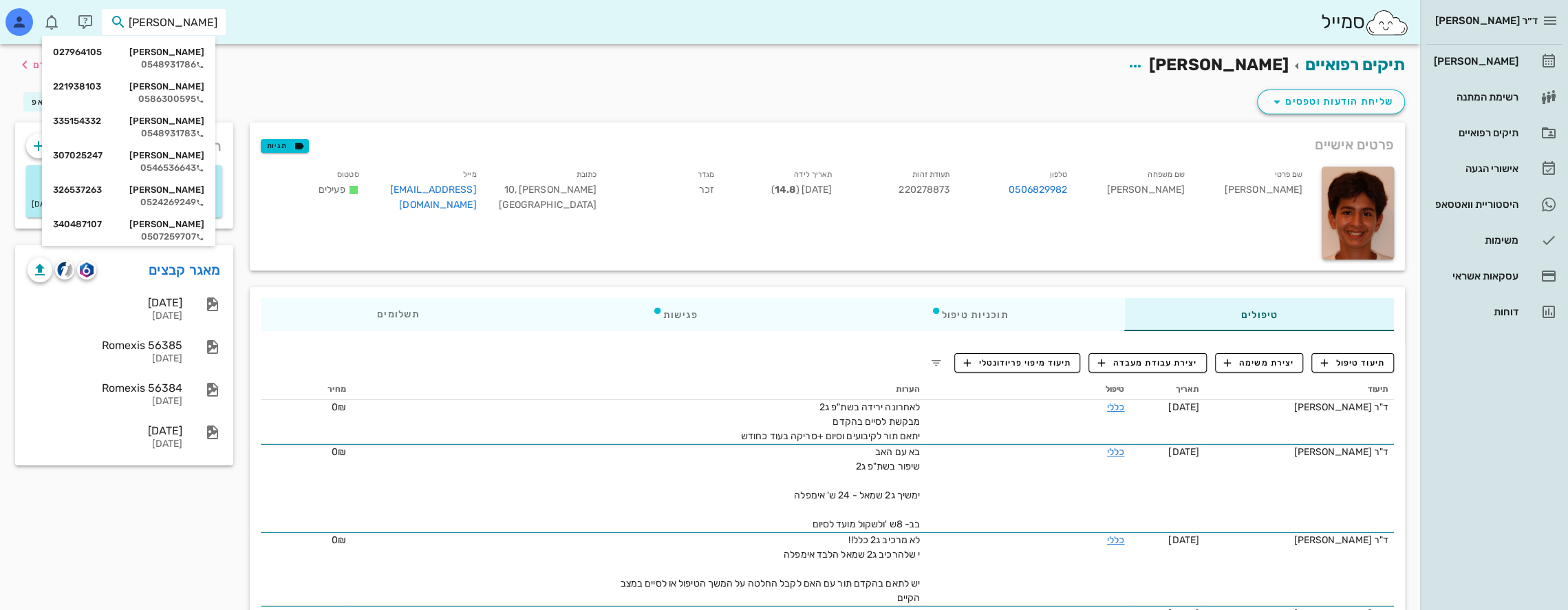
type input "פיינש"
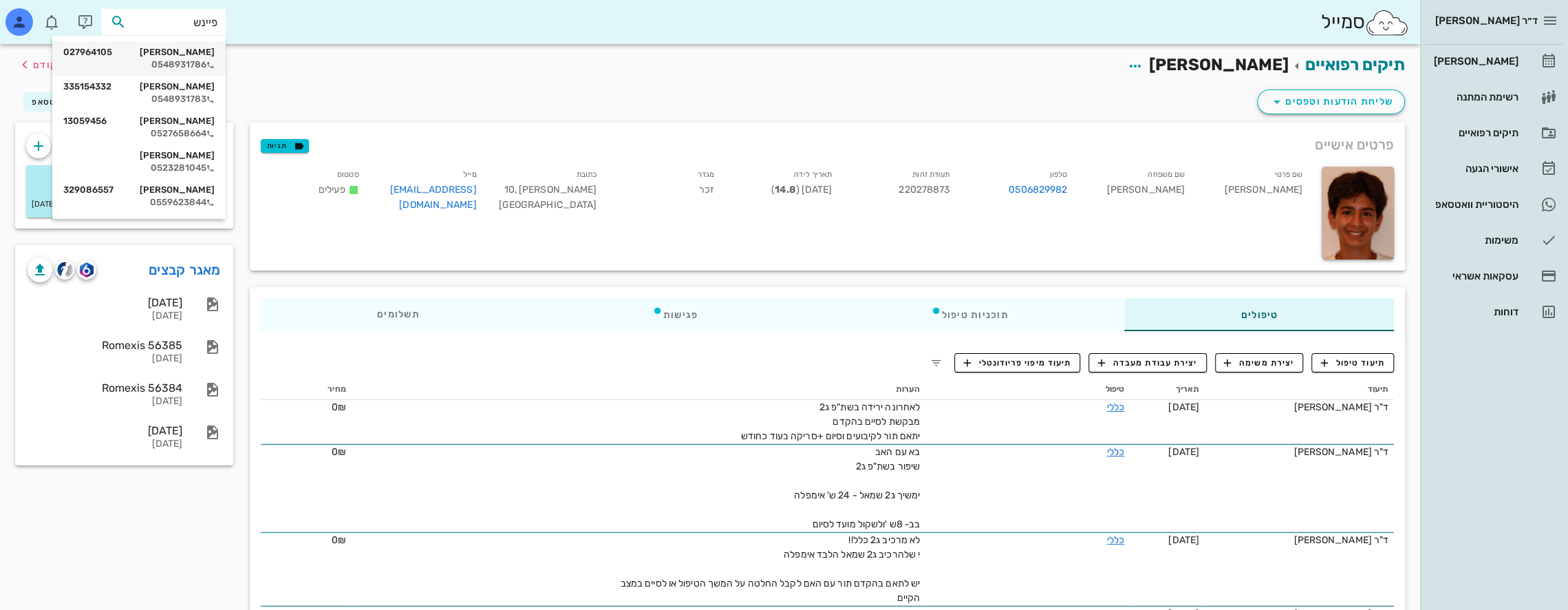
click at [181, 58] on div "[PERSON_NAME] 027964105" at bounding box center [138, 53] width 151 height 11
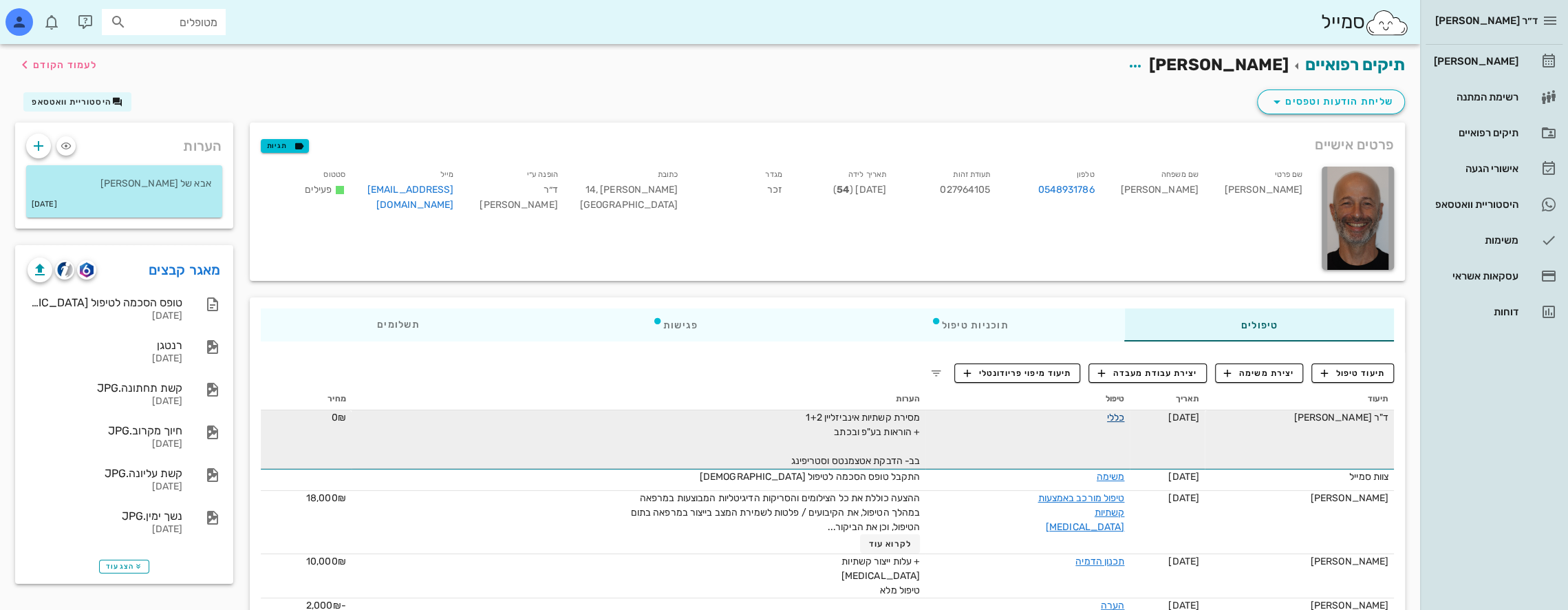
click at [1109, 415] on link "כללי" at bounding box center [1115, 417] width 17 height 11
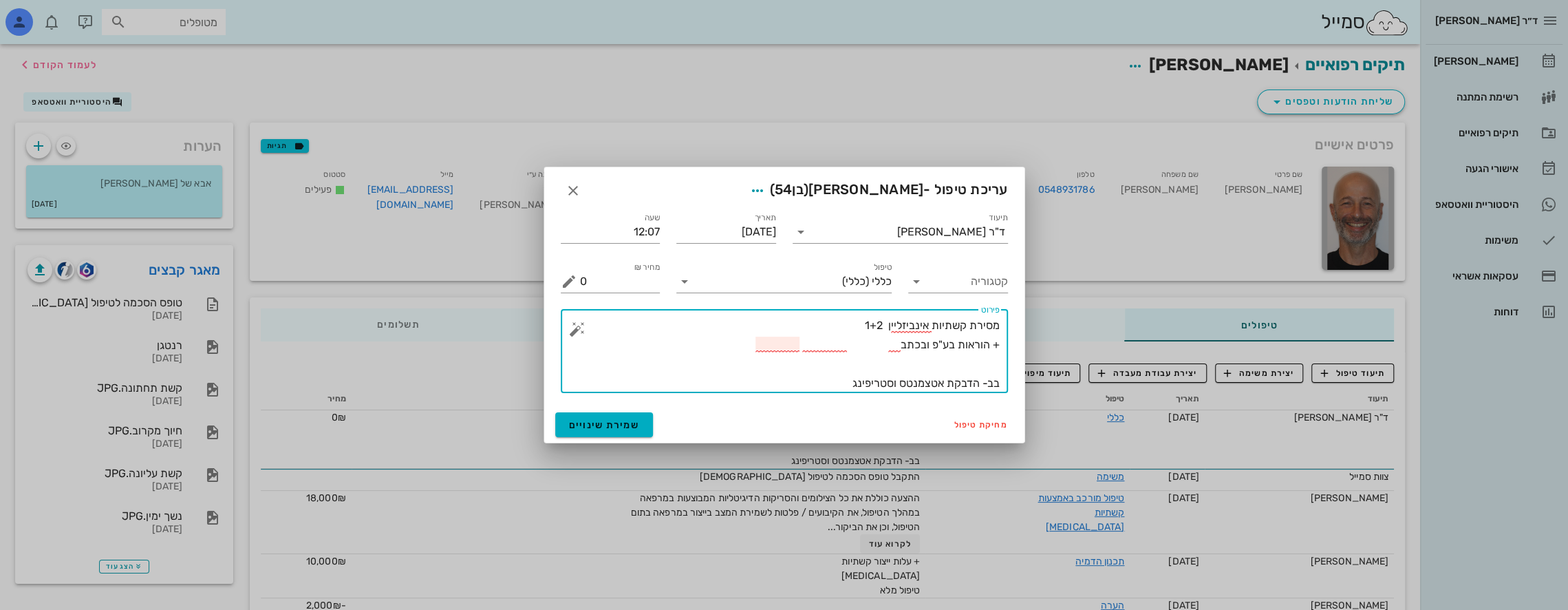
drag, startPoint x: 829, startPoint y: 386, endPoint x: 1075, endPoint y: 314, distance: 256.3
click at [1075, 314] on div "ד״ר [PERSON_NAME] [PERSON_NAME] רשימת המתנה תיקים רפואיים אישורי הגעה היסטוריית…" at bounding box center [784, 453] width 1568 height 906
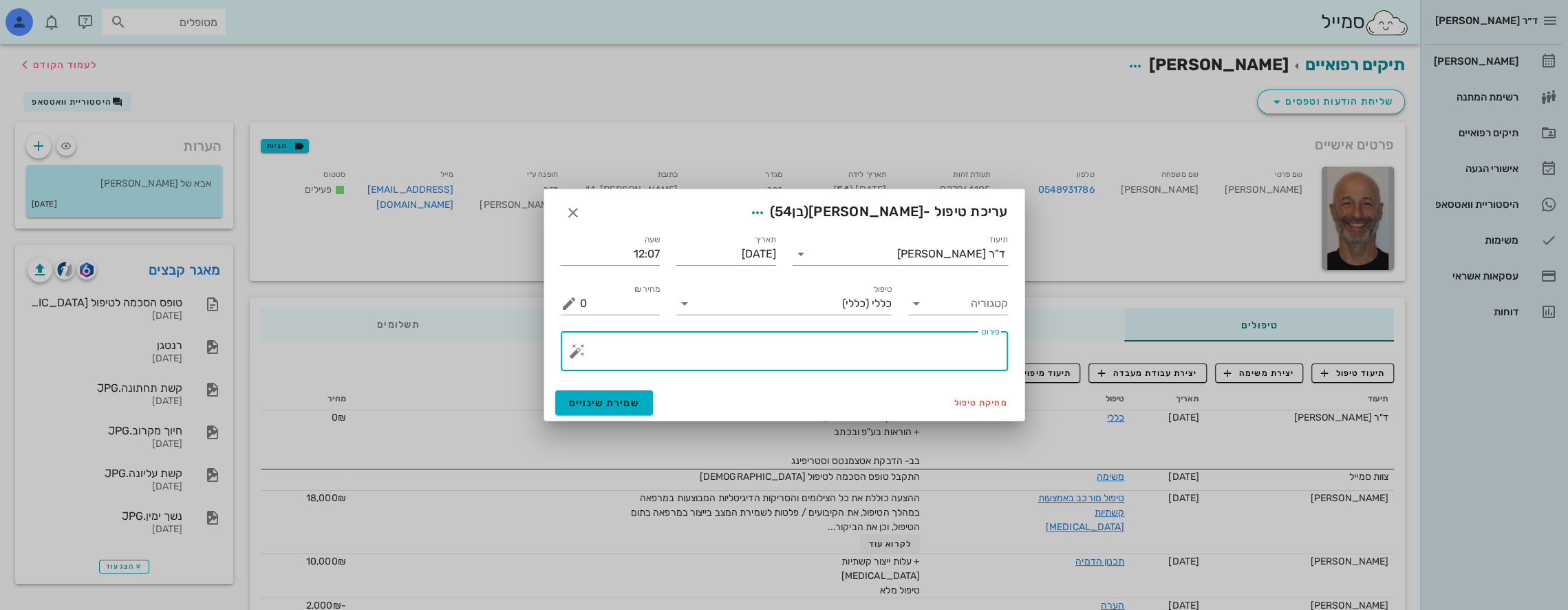
click at [570, 352] on button "button" at bounding box center [577, 351] width 16 height 16
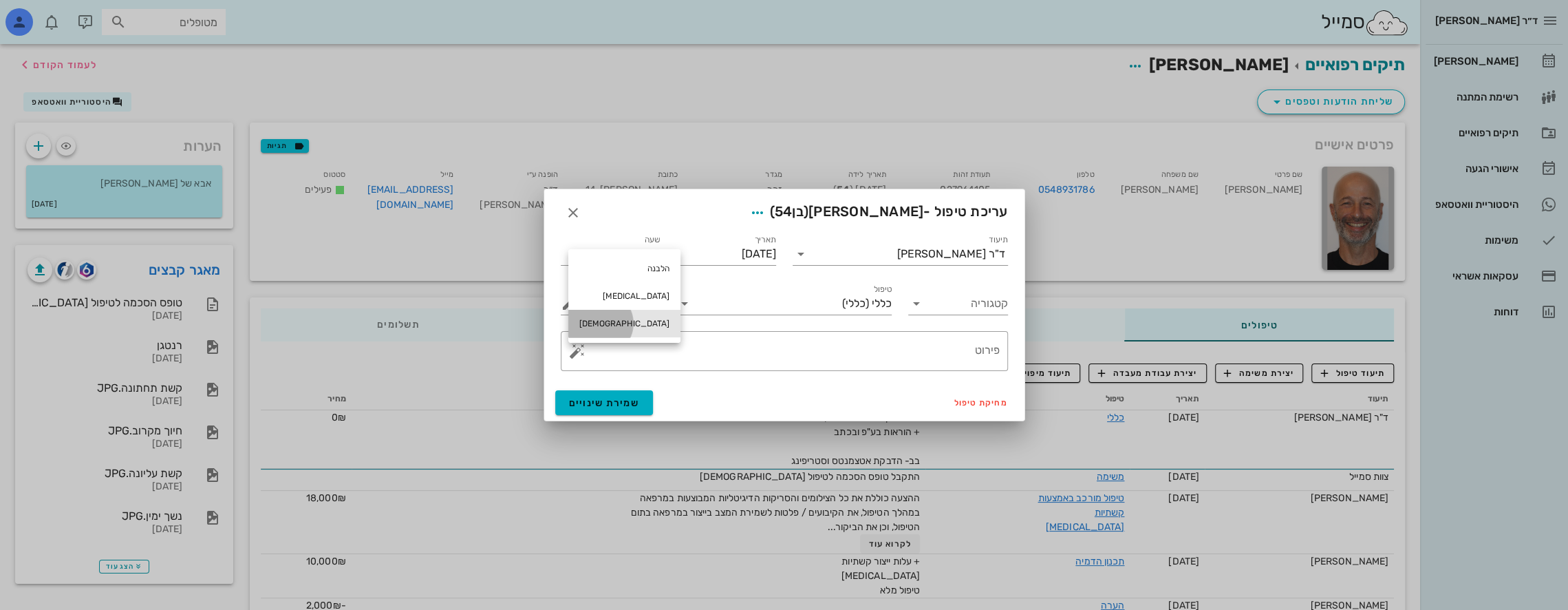
click at [610, 318] on div "[DEMOGRAPHIC_DATA]" at bounding box center [624, 324] width 113 height 28
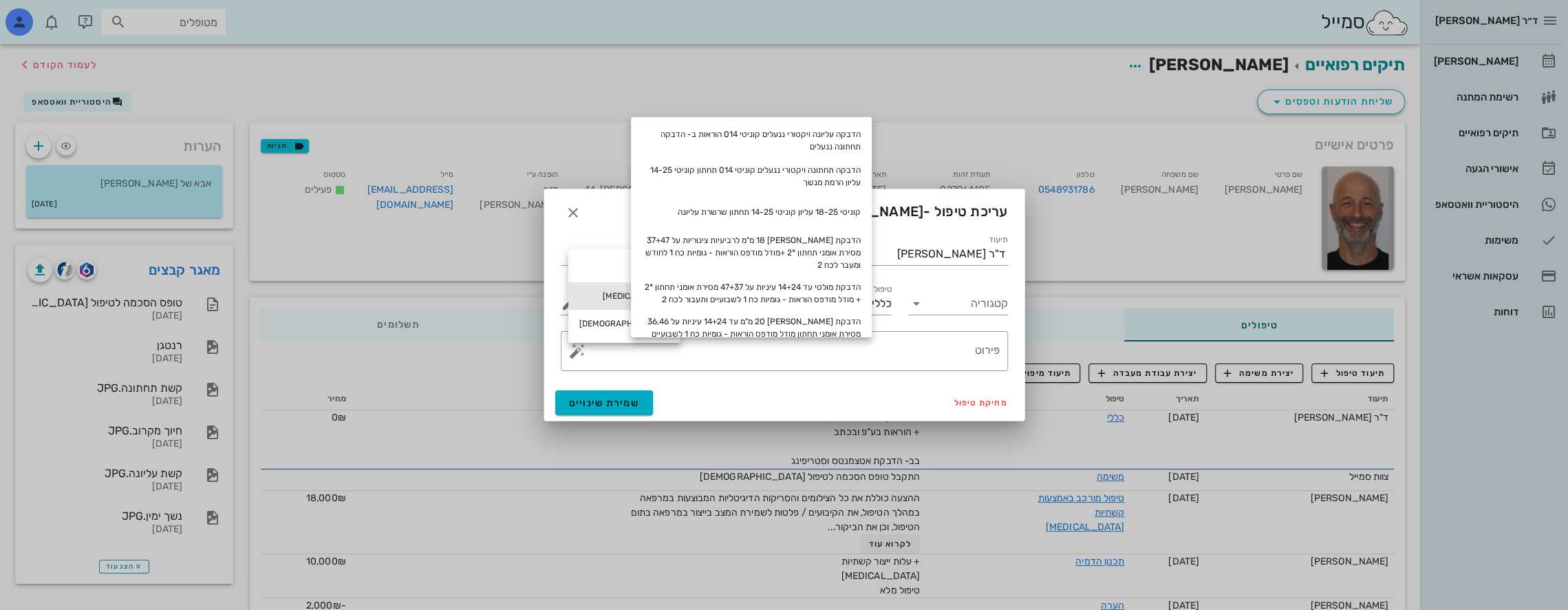
click at [601, 288] on div "[MEDICAL_DATA]" at bounding box center [624, 296] width 113 height 28
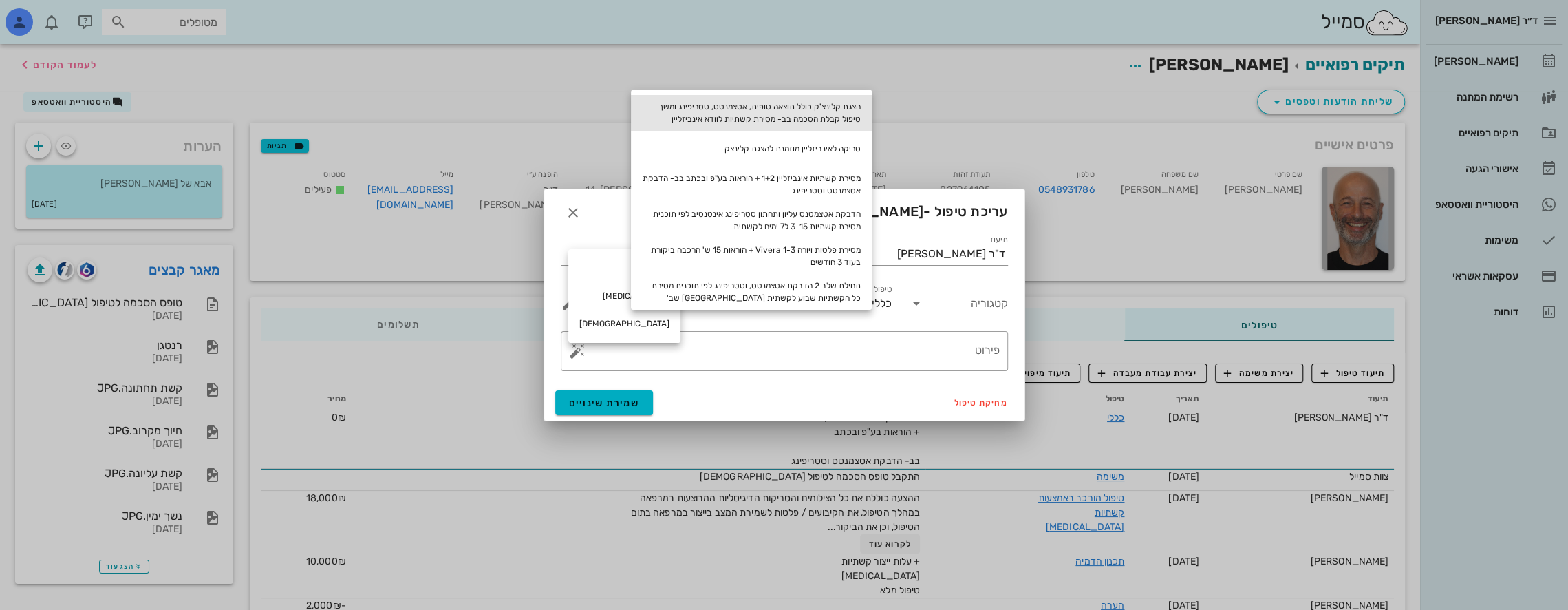
click at [778, 117] on div "הצגת קלינצ'ק כולל תוצאה סופית, אטצמנטס, סטריפינג ומשך טיפול קבלת הסכמה בב- מסיר…" at bounding box center [751, 113] width 241 height 36
type textarea "הצגת קלינצ'ק כולל תוצאה סופית, אטצמנטס, סטריפינג ומשך טיפול קבלת הסכמה בב- מסיר…"
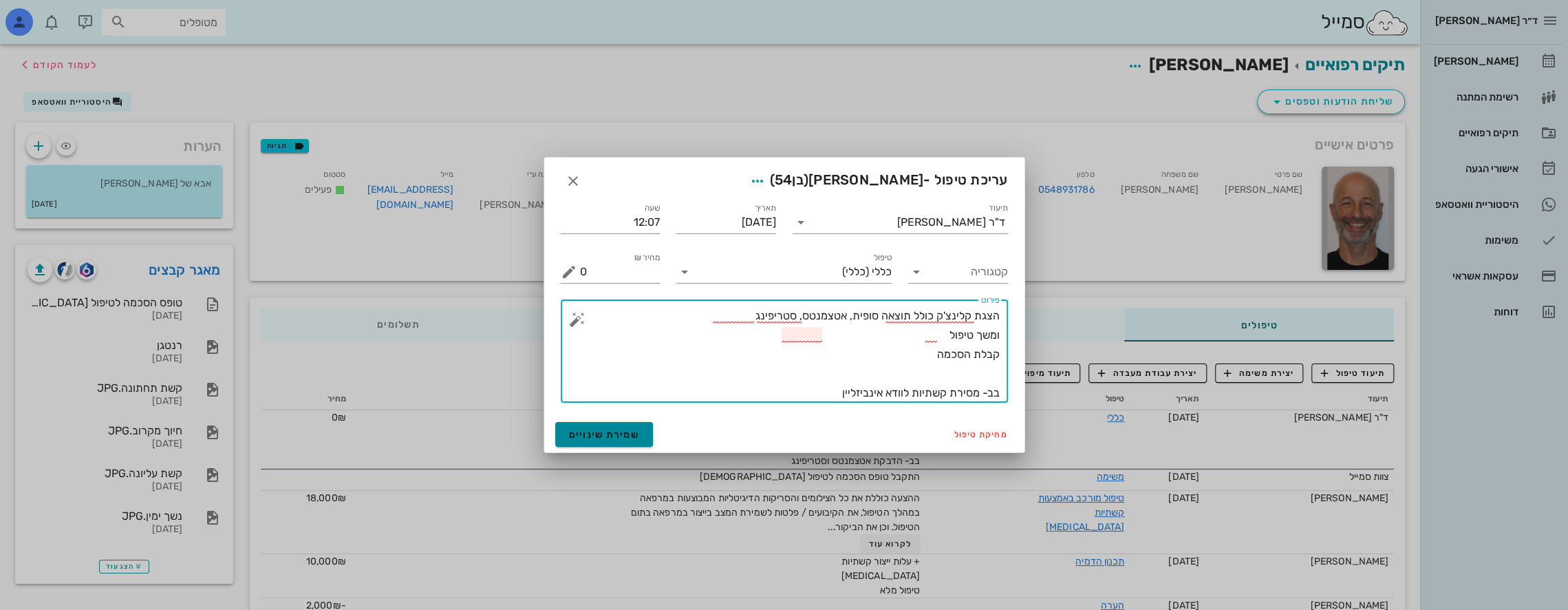
click at [607, 434] on span "שמירת שינויים" at bounding box center [605, 435] width 71 height 11
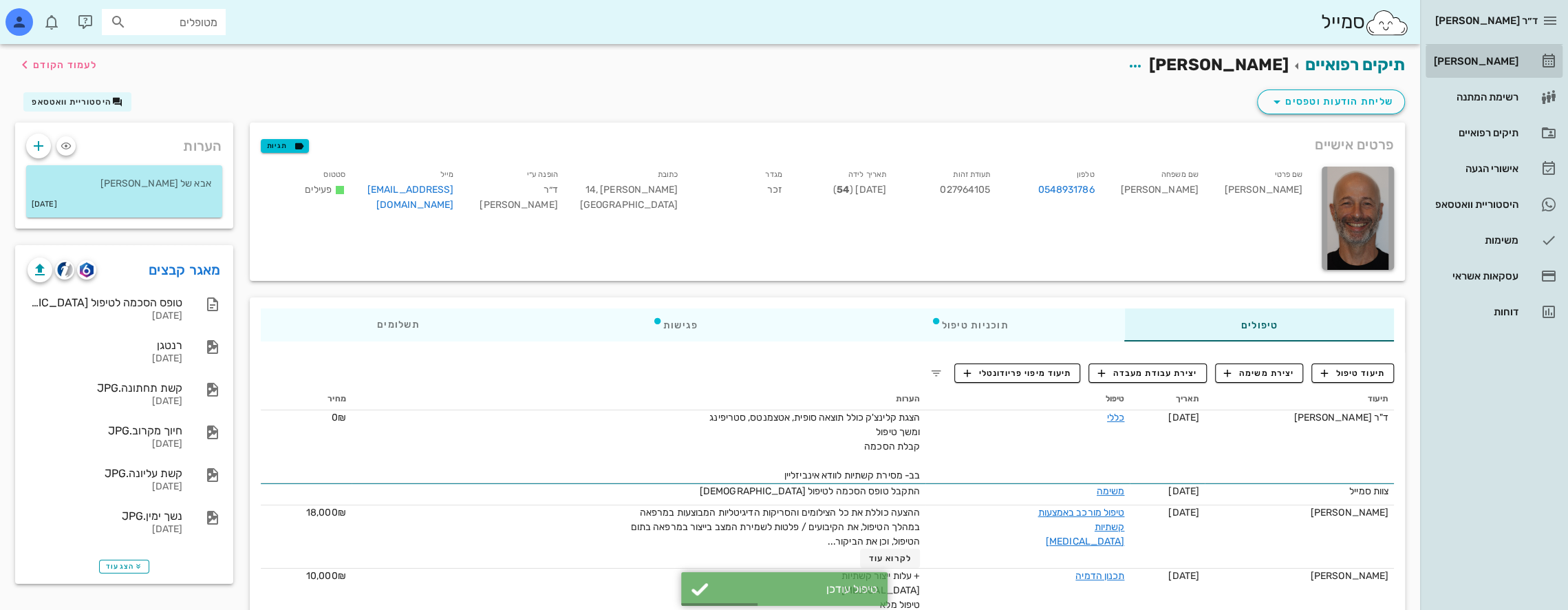
click at [1498, 60] on div "[PERSON_NAME]" at bounding box center [1475, 62] width 87 height 11
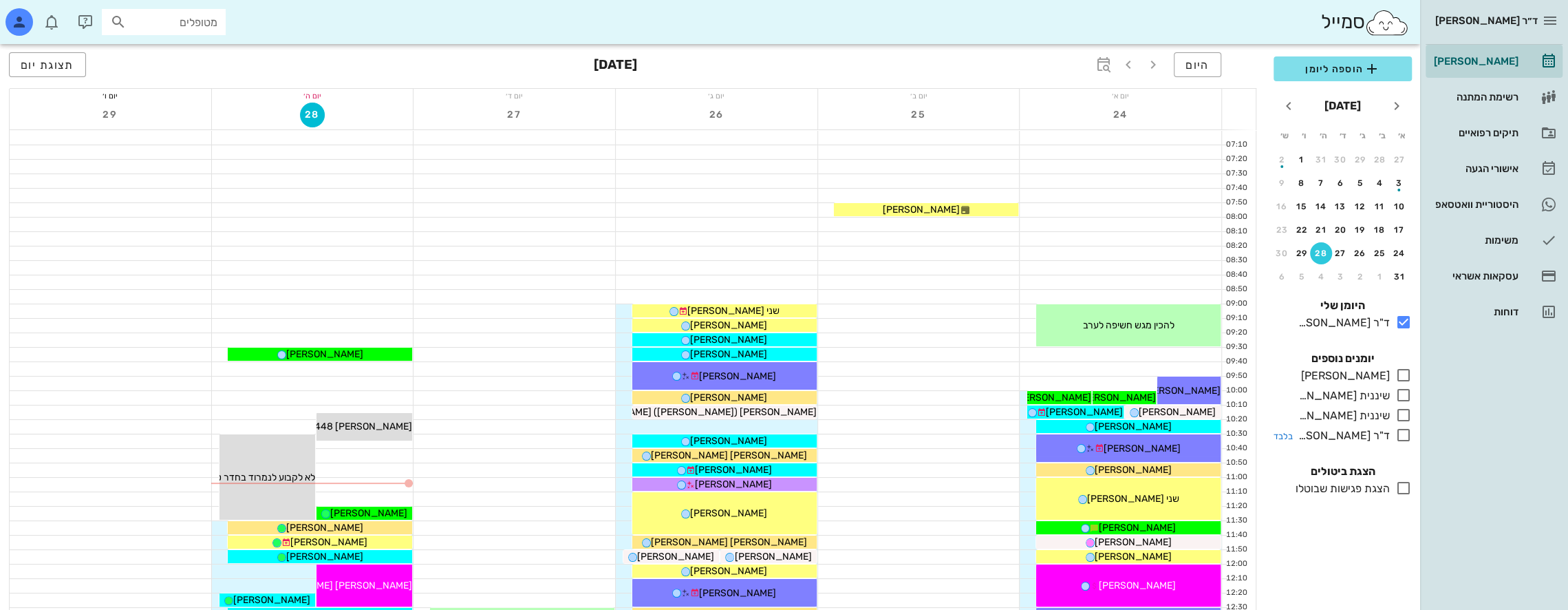
click at [1405, 434] on icon at bounding box center [1404, 435] width 16 height 16
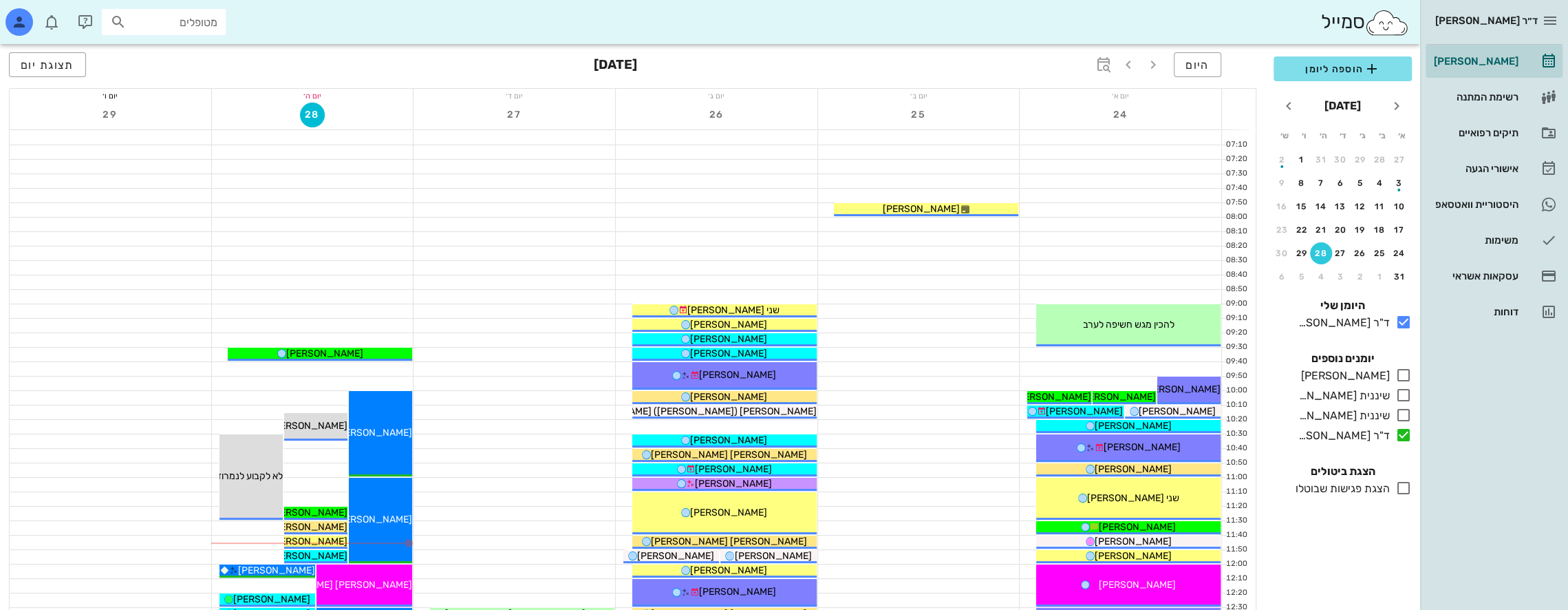
click at [194, 19] on input "מטופלים" at bounding box center [173, 22] width 88 height 18
type input "n"
type input "N"
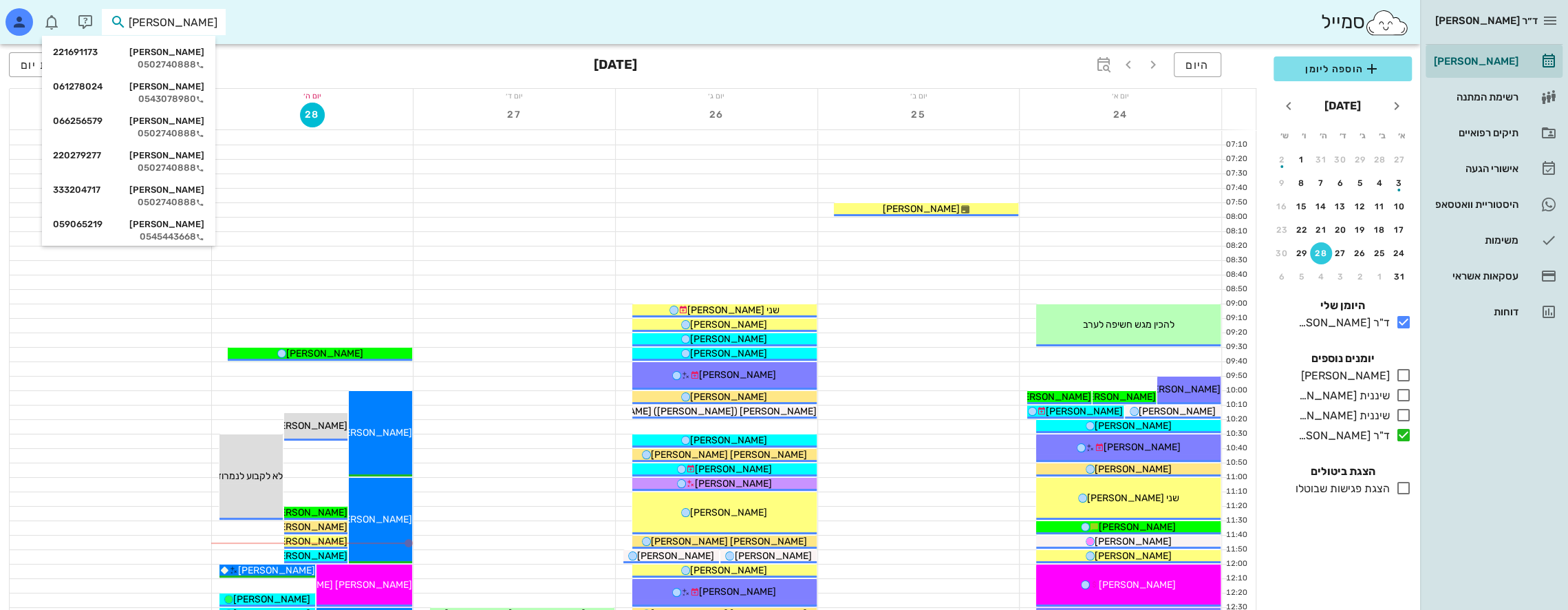
type input "מיינצ"
click at [179, 57] on div "[PERSON_NAME] 221691173" at bounding box center [128, 53] width 151 height 11
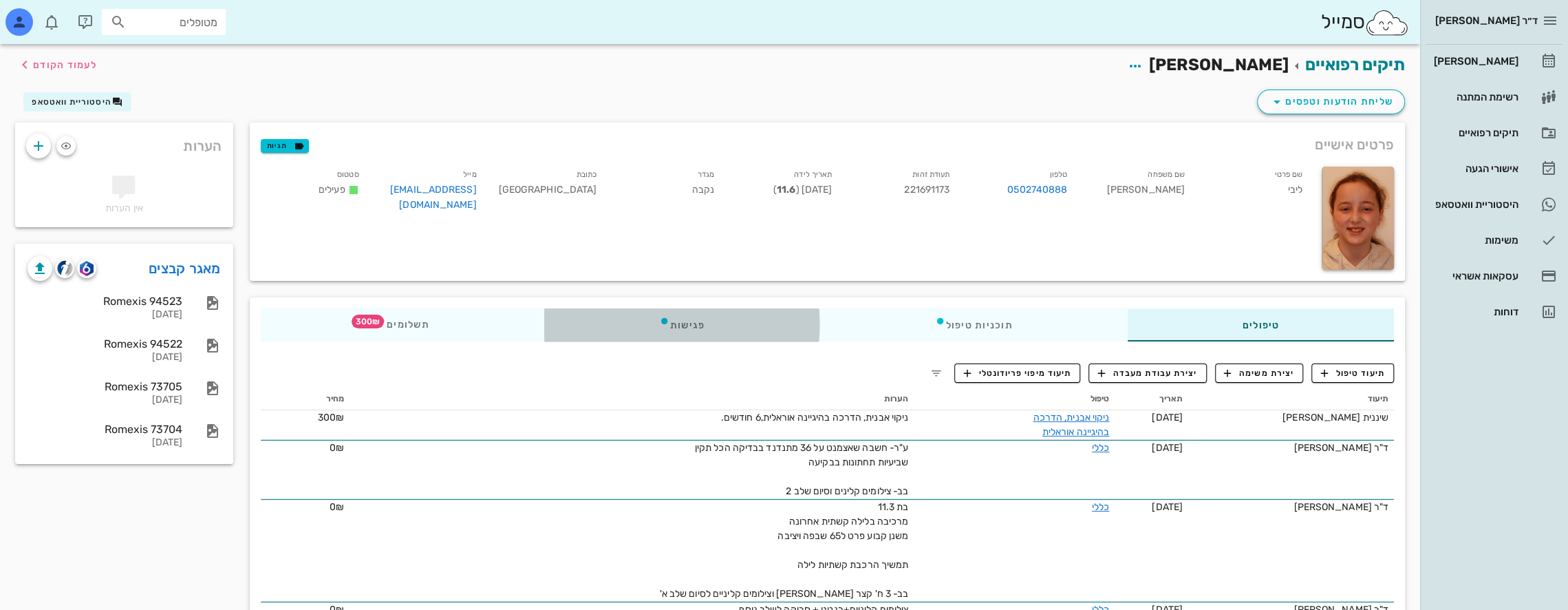
click at [732, 332] on div "פגישות" at bounding box center [682, 325] width 276 height 33
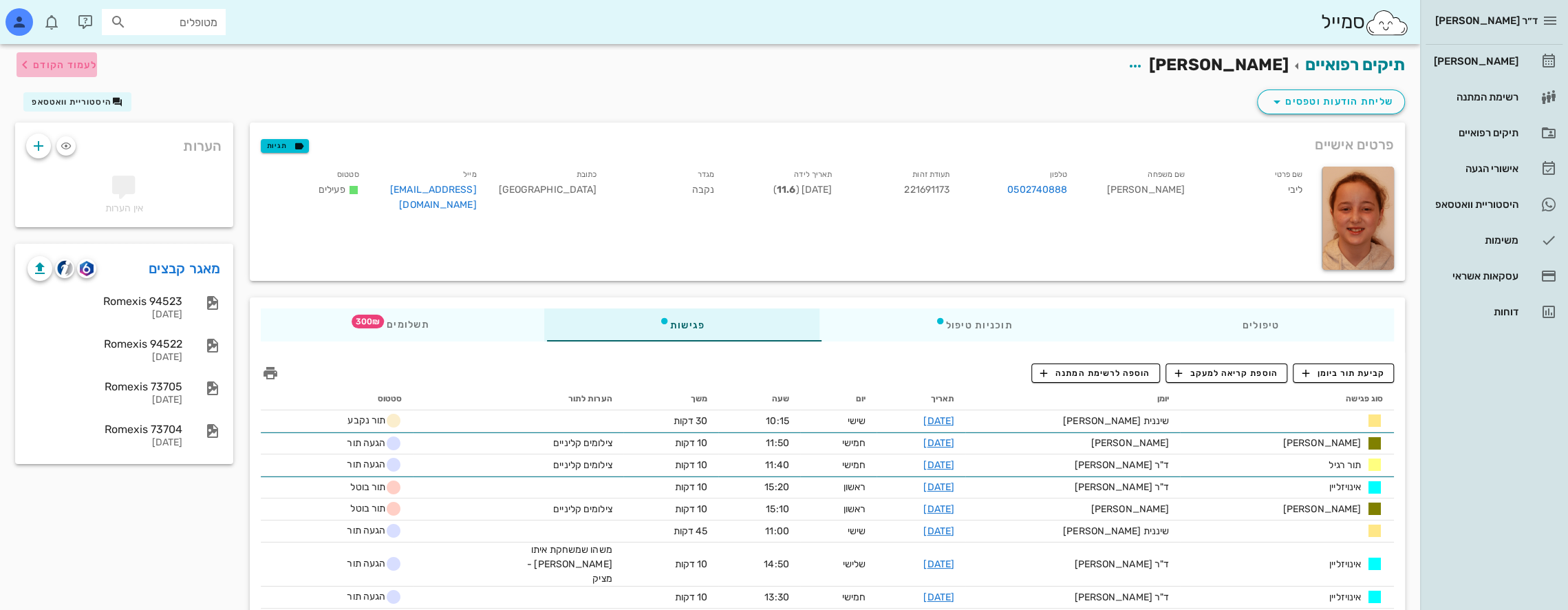
click at [25, 59] on button "לעמוד הקודם" at bounding box center [56, 65] width 80 height 25
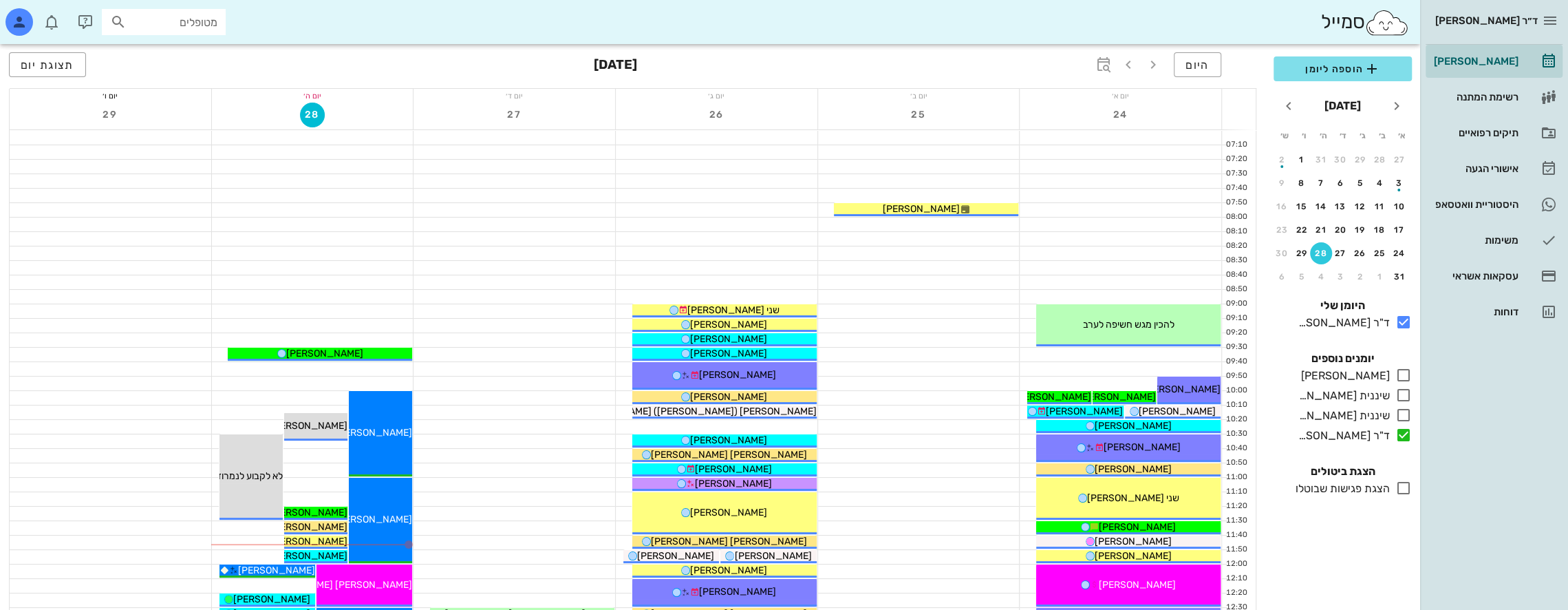
drag, startPoint x: 196, startPoint y: 25, endPoint x: 204, endPoint y: 18, distance: 10.6
click at [195, 22] on input "מטופלים" at bounding box center [173, 22] width 88 height 18
type input "מיינצ"
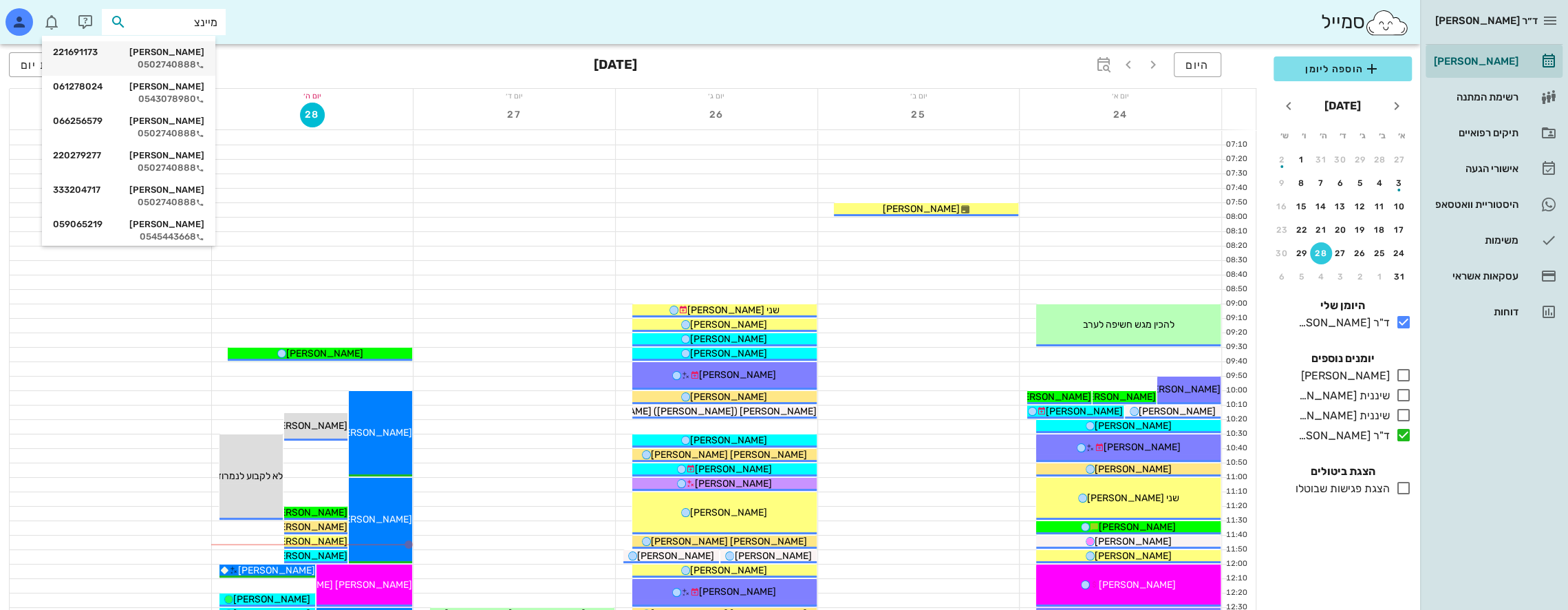
click at [189, 65] on div "0502740888" at bounding box center [128, 65] width 151 height 11
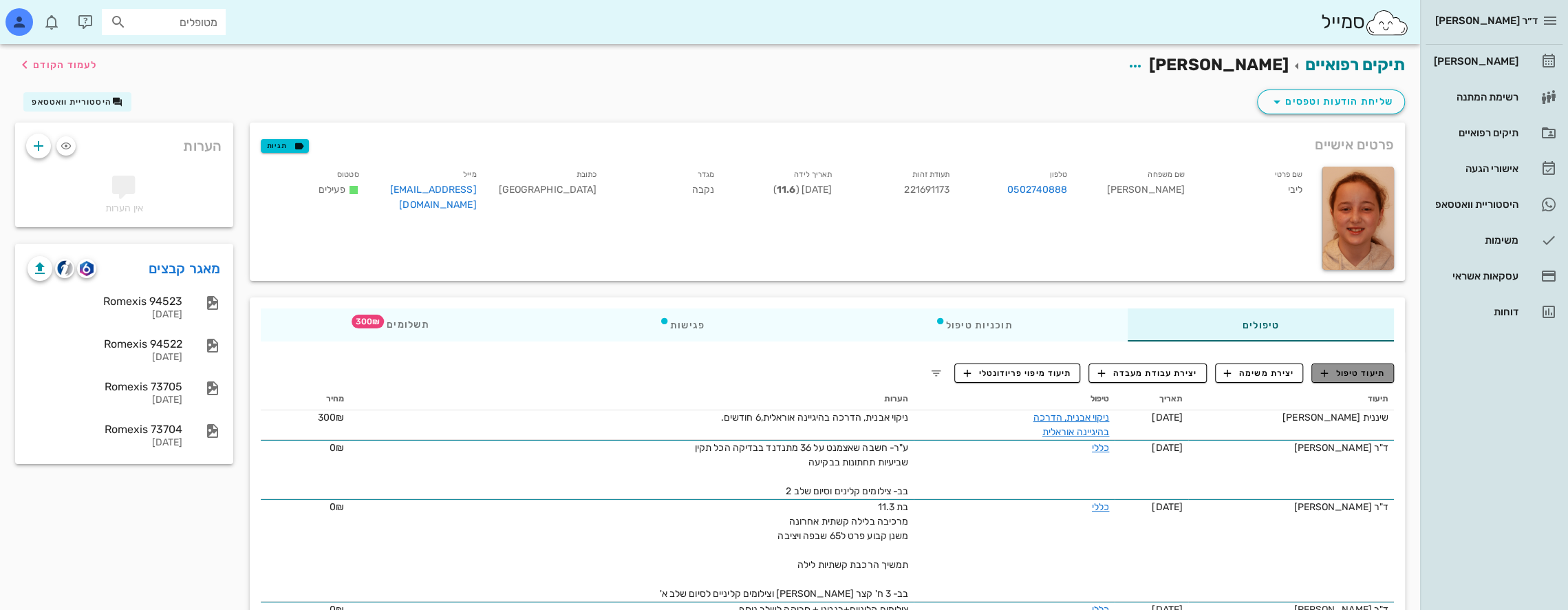
click at [1351, 373] on span "תיעוד טיפול" at bounding box center [1353, 373] width 64 height 12
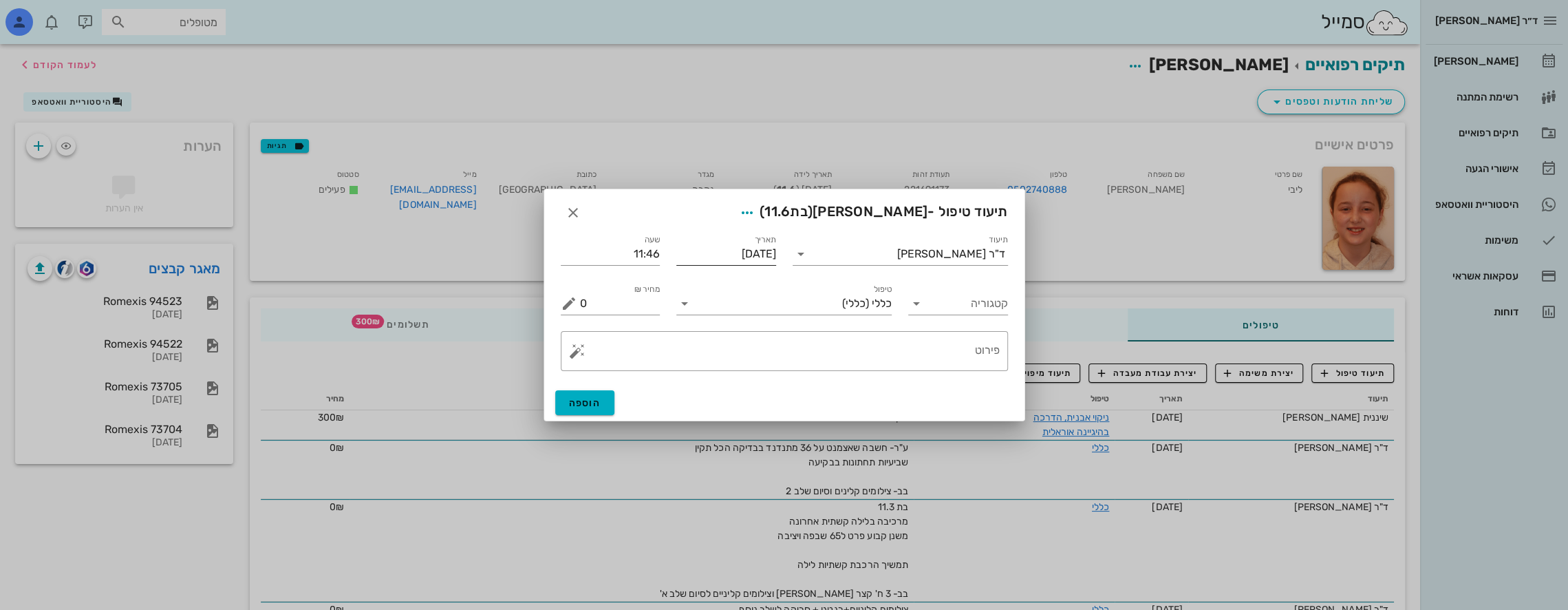
click at [727, 254] on input "[DATE]" at bounding box center [726, 254] width 100 height 22
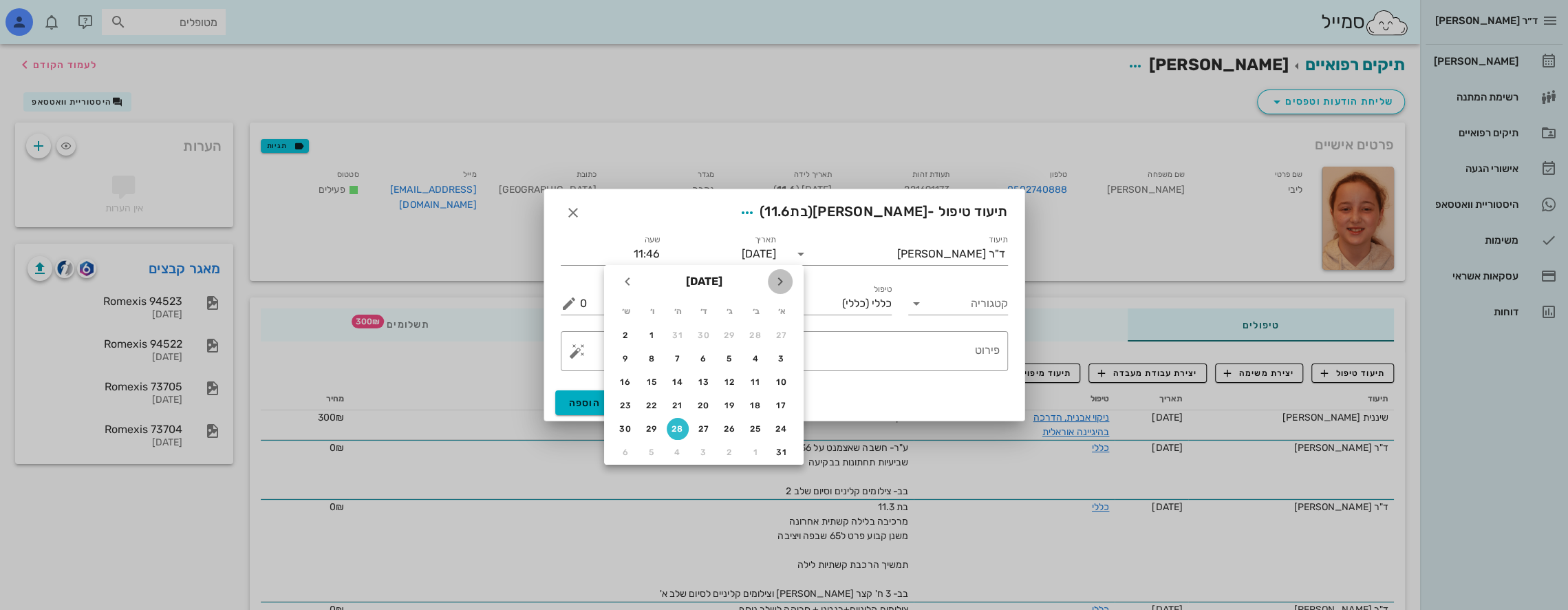
click at [778, 279] on icon "חודש שעבר" at bounding box center [780, 281] width 16 height 16
click at [778, 282] on icon "חודש שעבר" at bounding box center [780, 290] width 16 height 16
click at [778, 279] on icon "חודש שעבר" at bounding box center [780, 281] width 16 height 16
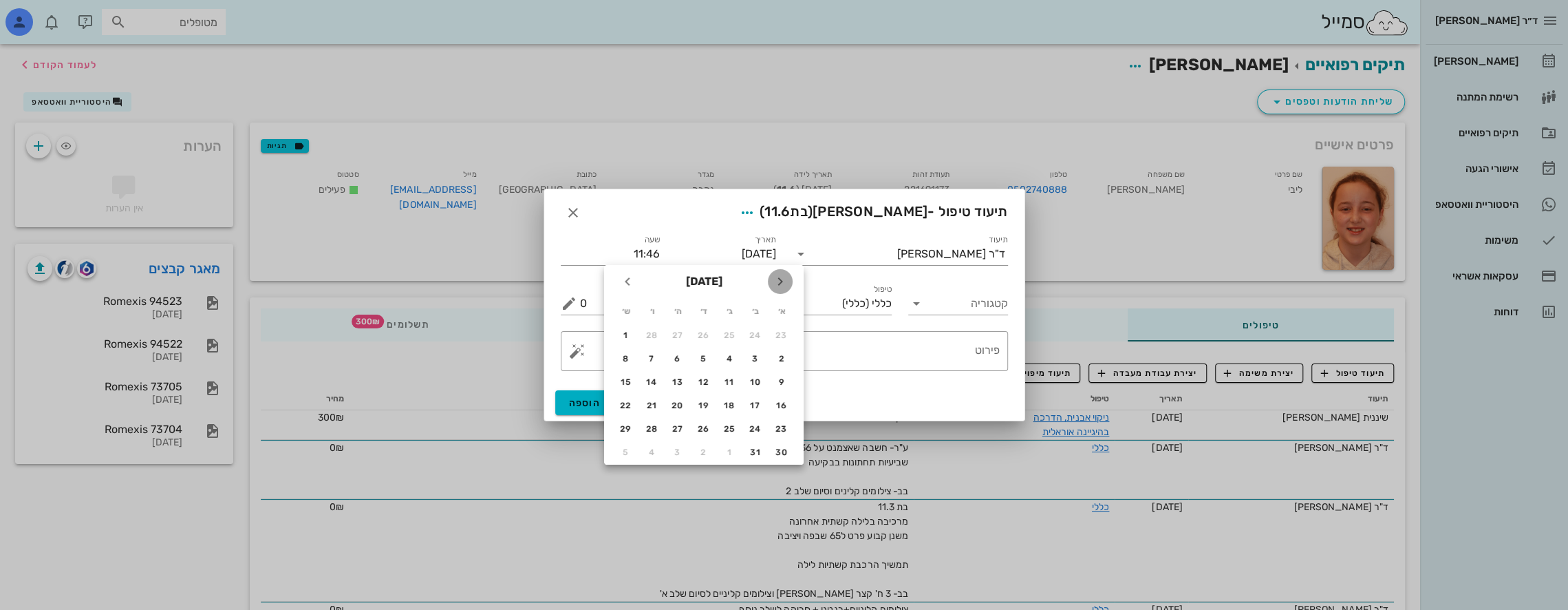
click at [778, 279] on icon "חודש שעבר" at bounding box center [780, 281] width 16 height 16
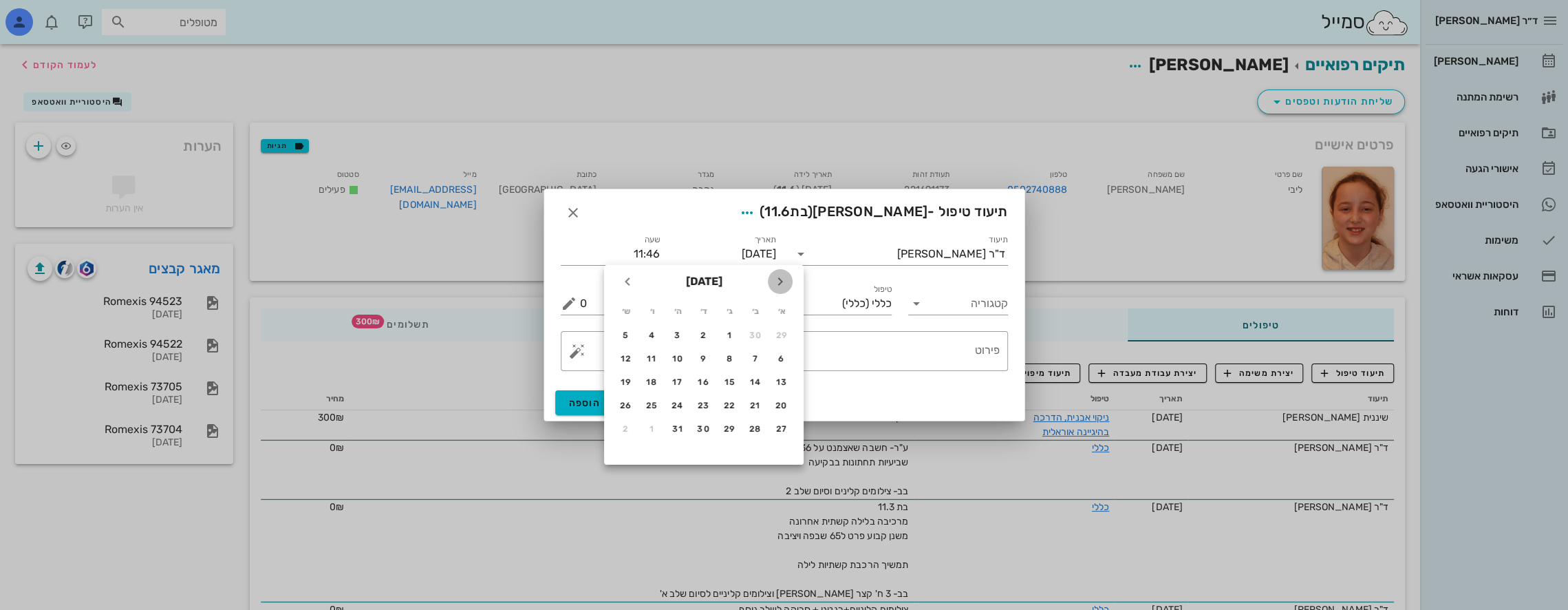
click at [778, 279] on icon "חודש שעבר" at bounding box center [780, 281] width 16 height 16
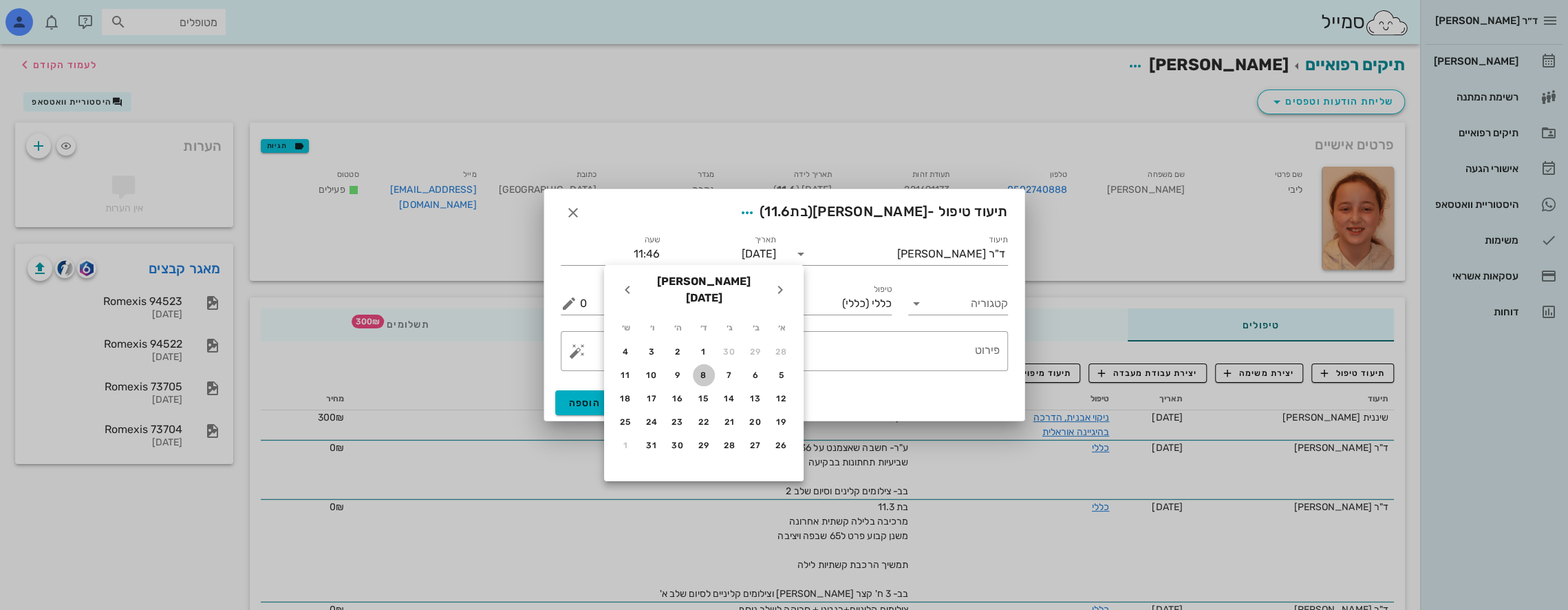
click at [704, 370] on div "8" at bounding box center [703, 375] width 22 height 10
type input "[DATE]"
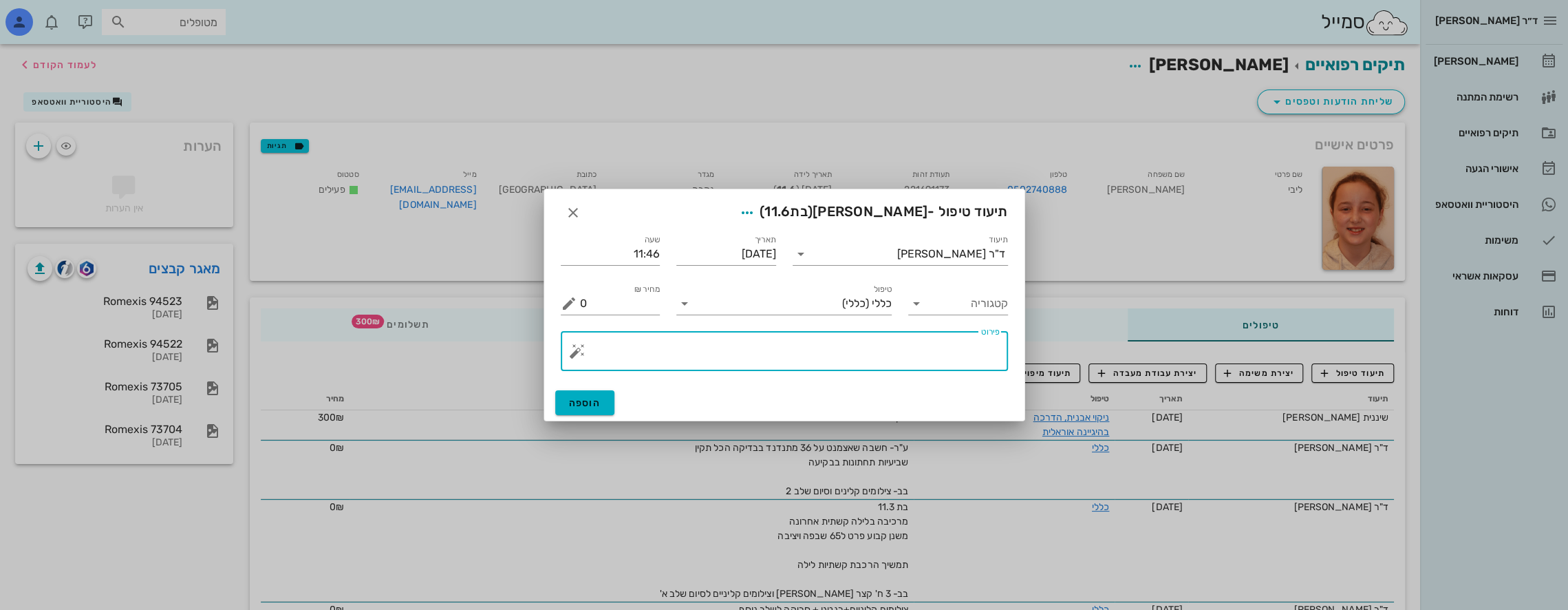
click at [920, 346] on textarea "פירוט" at bounding box center [790, 354] width 420 height 33
click at [683, 305] on icon at bounding box center [685, 304] width 16 height 16
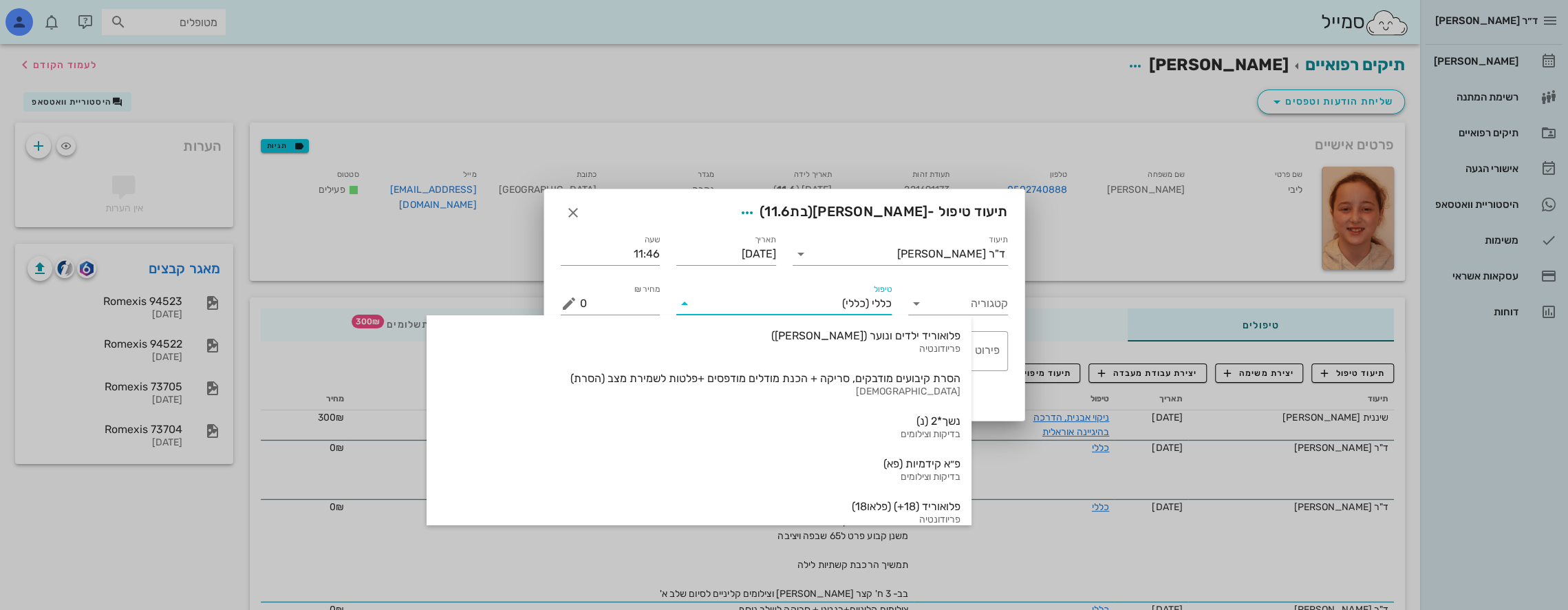
click at [743, 292] on input "טיפול" at bounding box center [768, 303] width 147 height 22
click at [950, 393] on div "הוספה" at bounding box center [784, 403] width 480 height 36
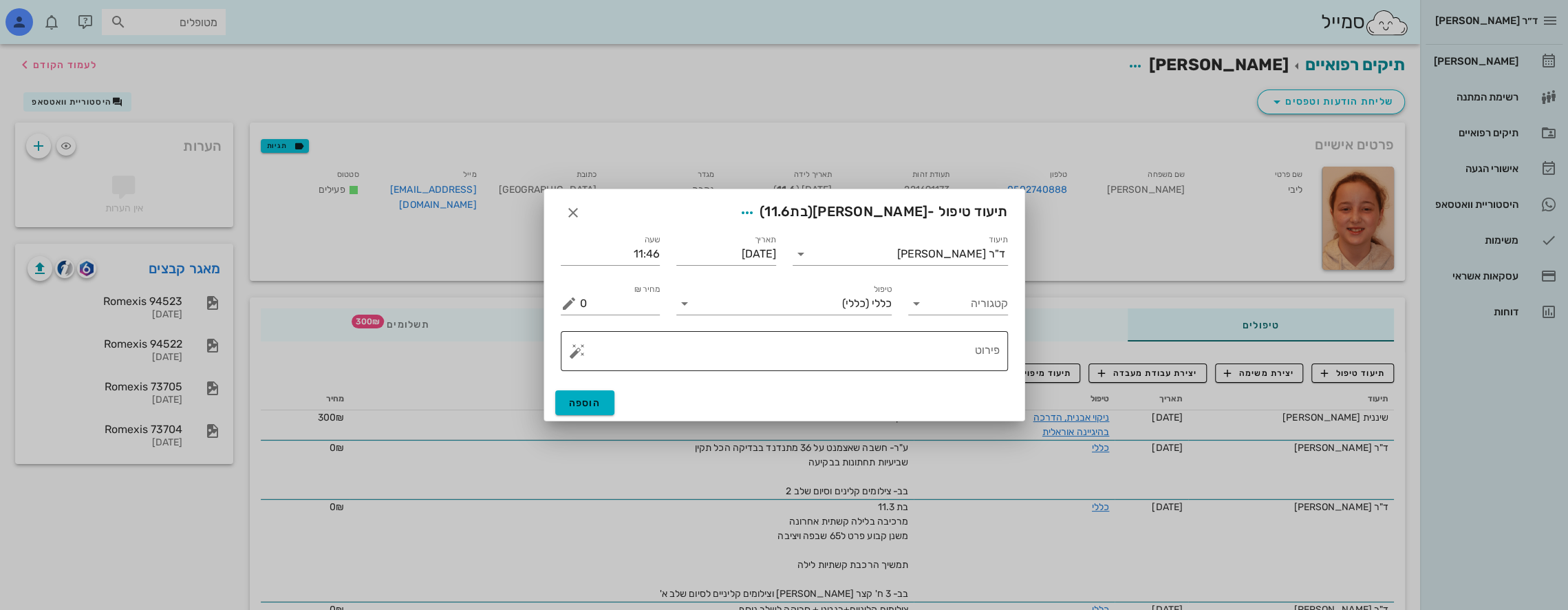
click at [572, 351] on button "button" at bounding box center [577, 351] width 16 height 16
click at [618, 294] on div "[MEDICAL_DATA]" at bounding box center [624, 296] width 113 height 28
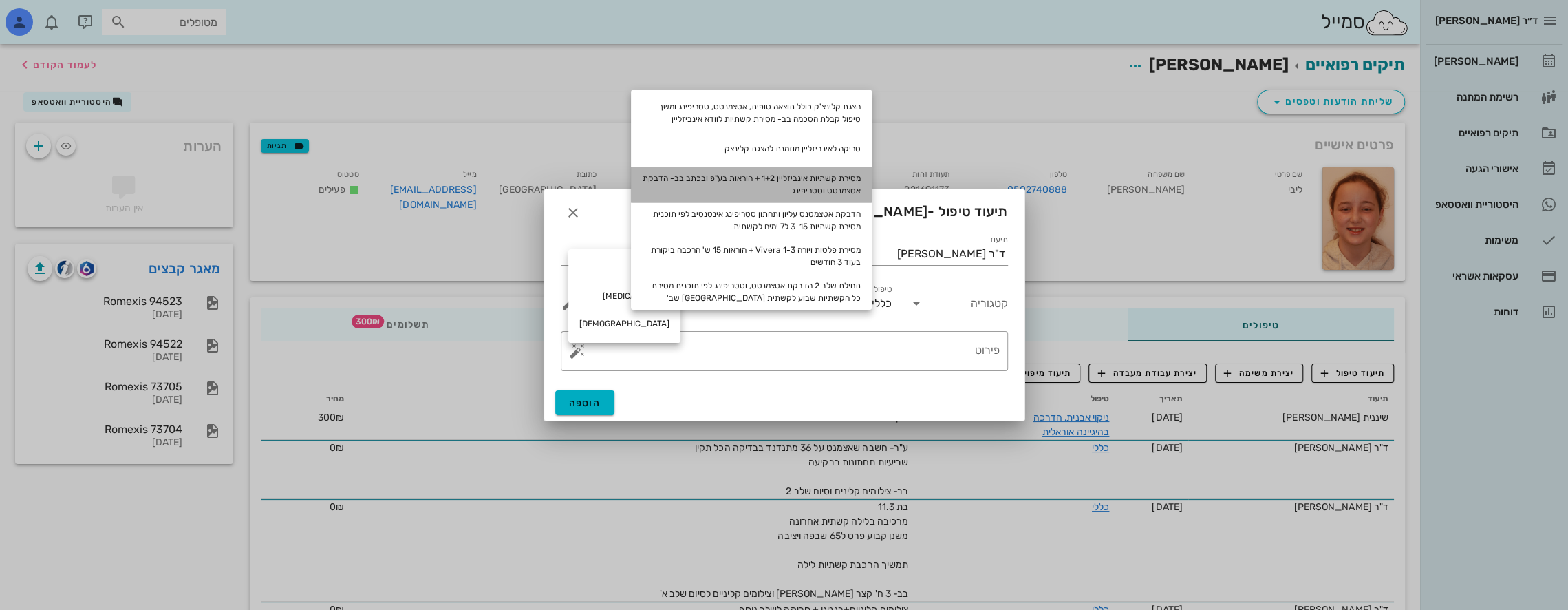
click at [824, 173] on div "מסירת קשתיות אינביזליין 1+2 + הוראות בע"פ ובכתב בב- הדבקת אטצמנטס וסטריפינג" at bounding box center [751, 185] width 241 height 36
type textarea "מסירת קשתיות אינביזליין 1+2 + הוראות בע"פ ובכתב בב- הדבקת אטצמנטס וסטריפינג"
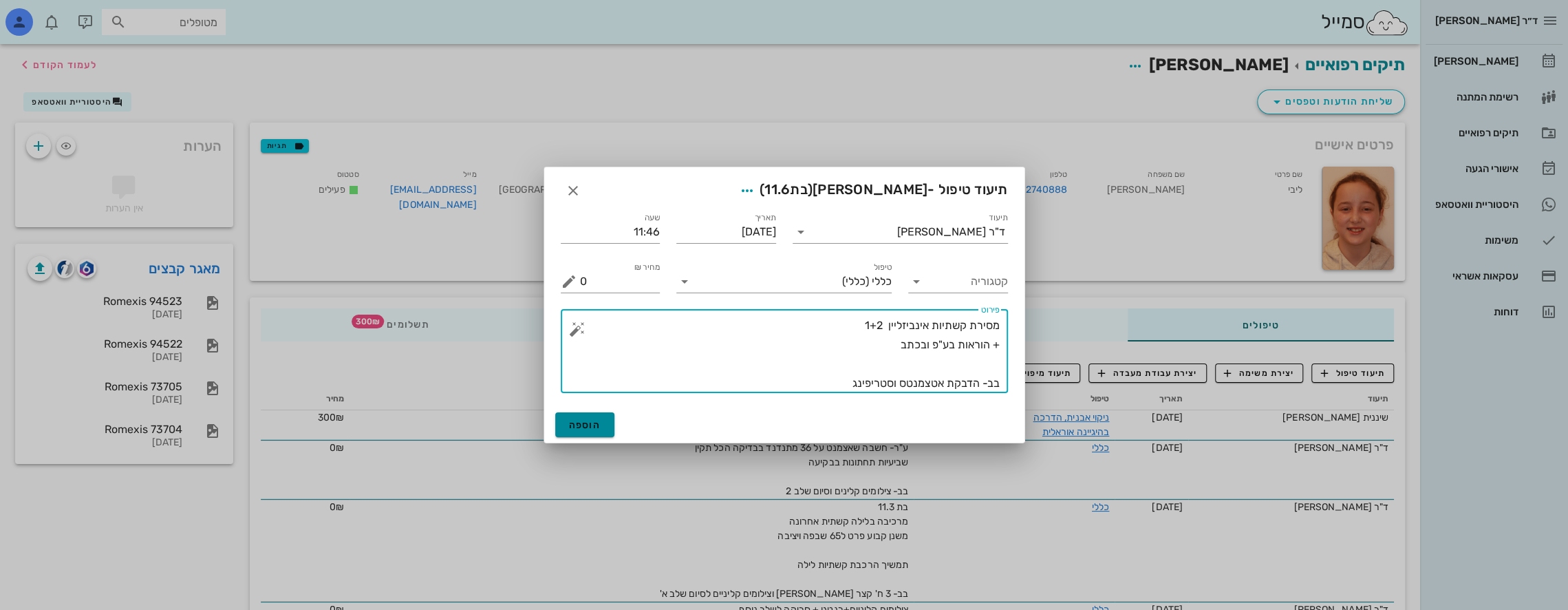
click at [580, 419] on button "הוספה" at bounding box center [585, 424] width 60 height 25
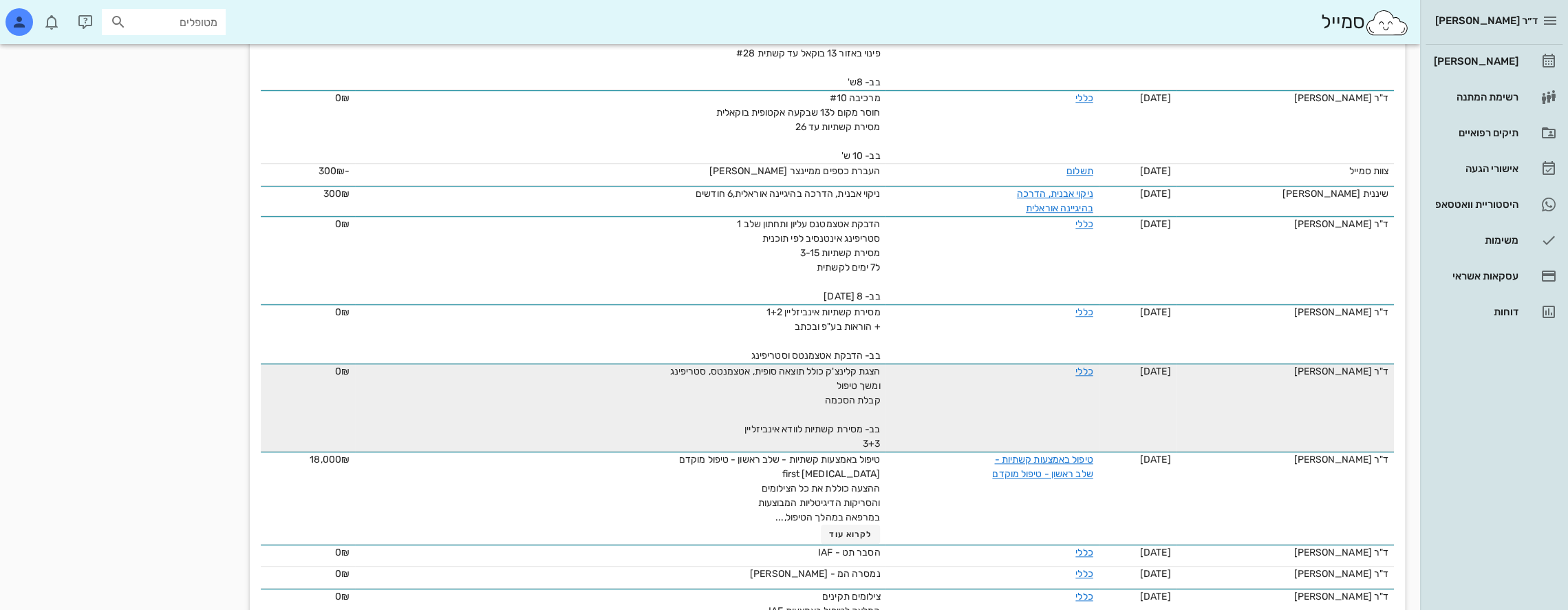
scroll to position [895, 0]
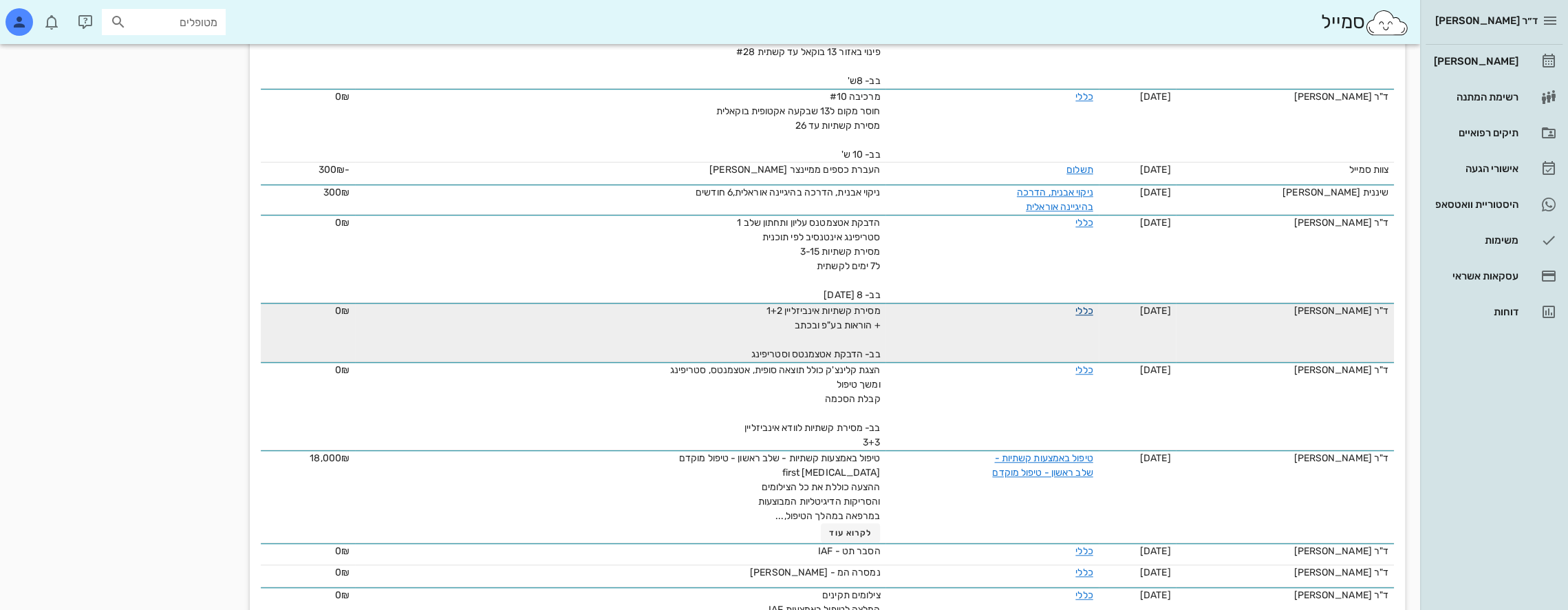
click at [1093, 306] on link "כללי" at bounding box center [1084, 311] width 17 height 11
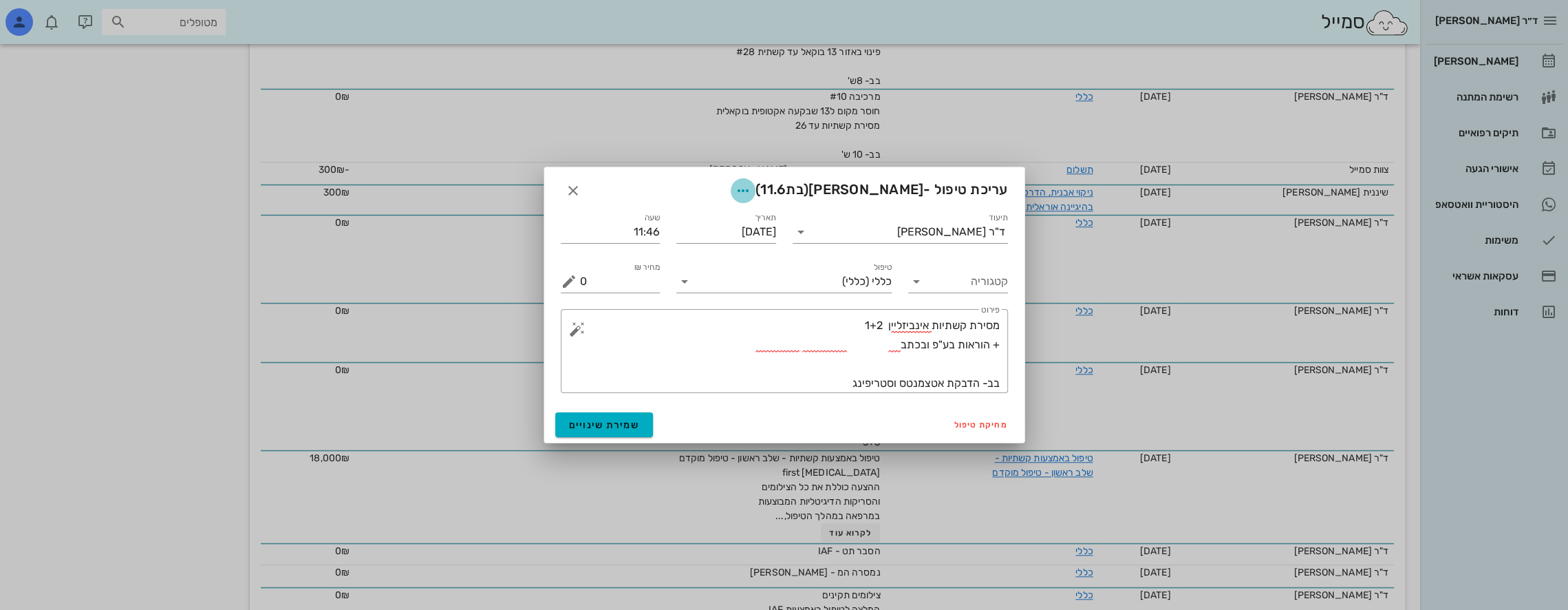
click at [751, 192] on icon "button" at bounding box center [743, 190] width 16 height 16
click at [747, 258] on div "צבע רשומה" at bounding box center [737, 259] width 93 height 13
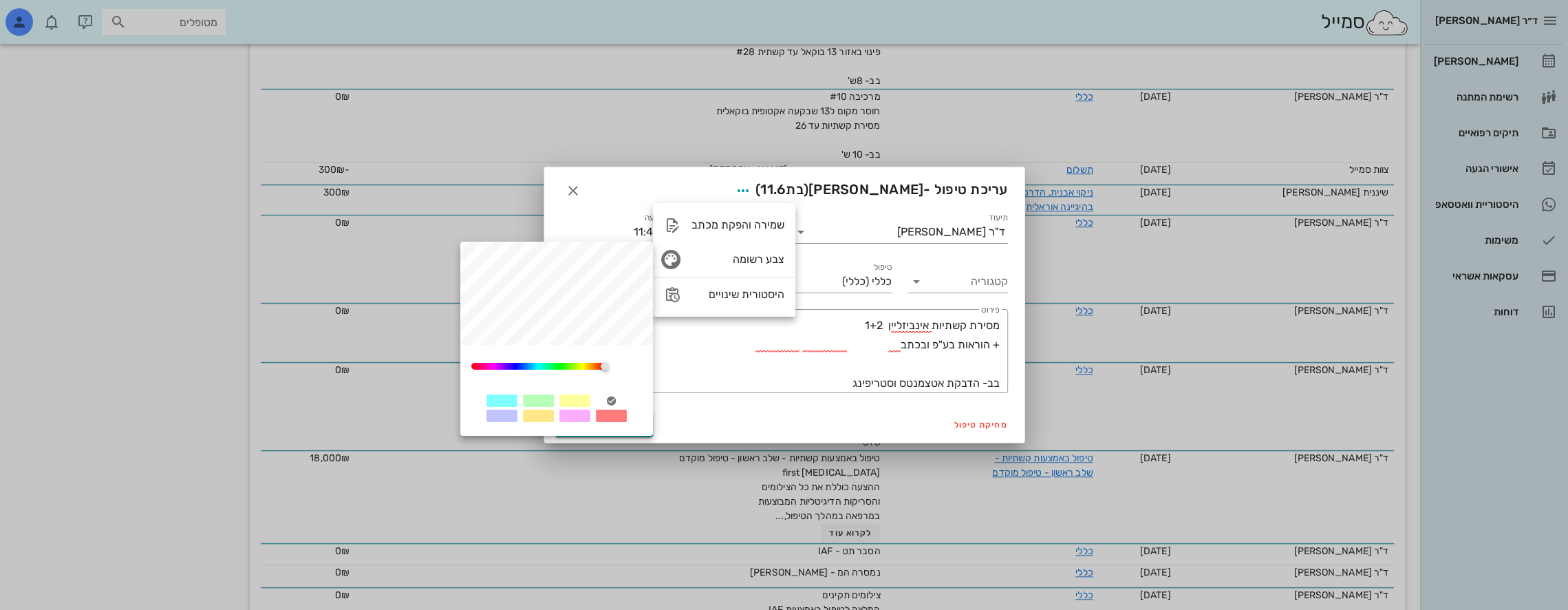
click at [576, 400] on div at bounding box center [575, 400] width 31 height 12
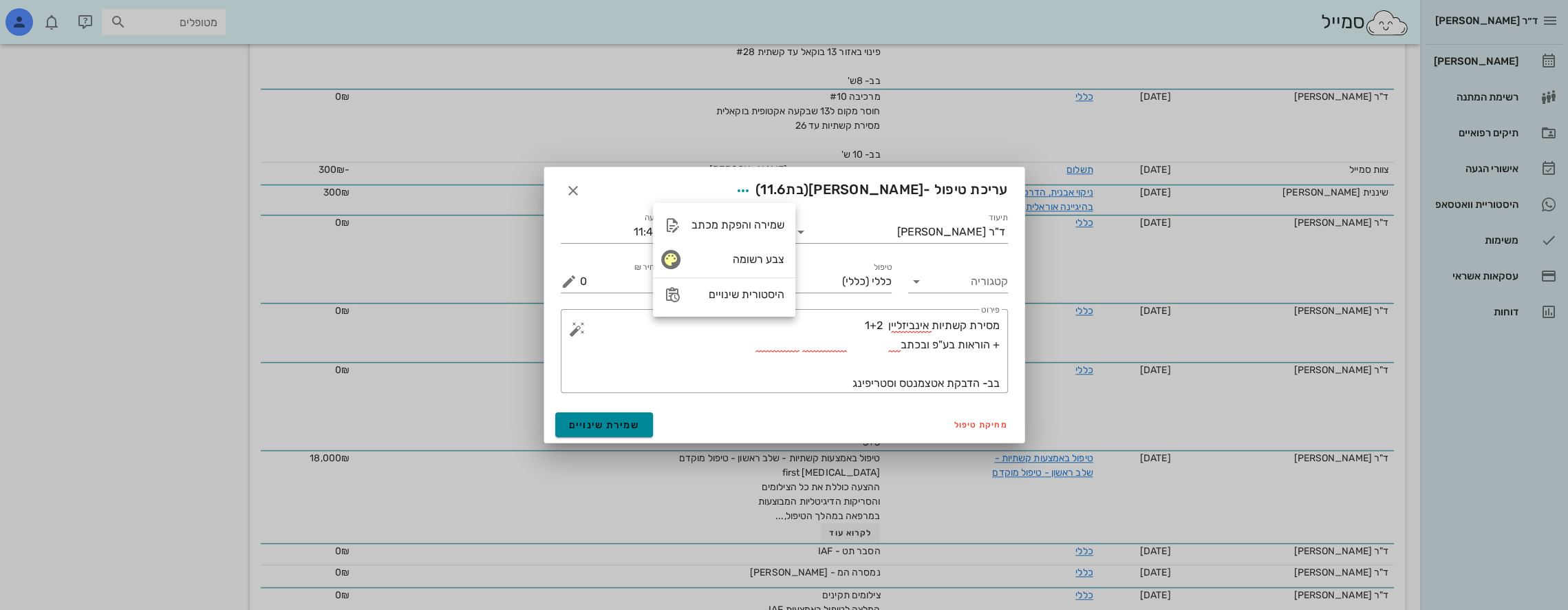
click at [596, 420] on span "שמירת שינויים" at bounding box center [605, 425] width 71 height 11
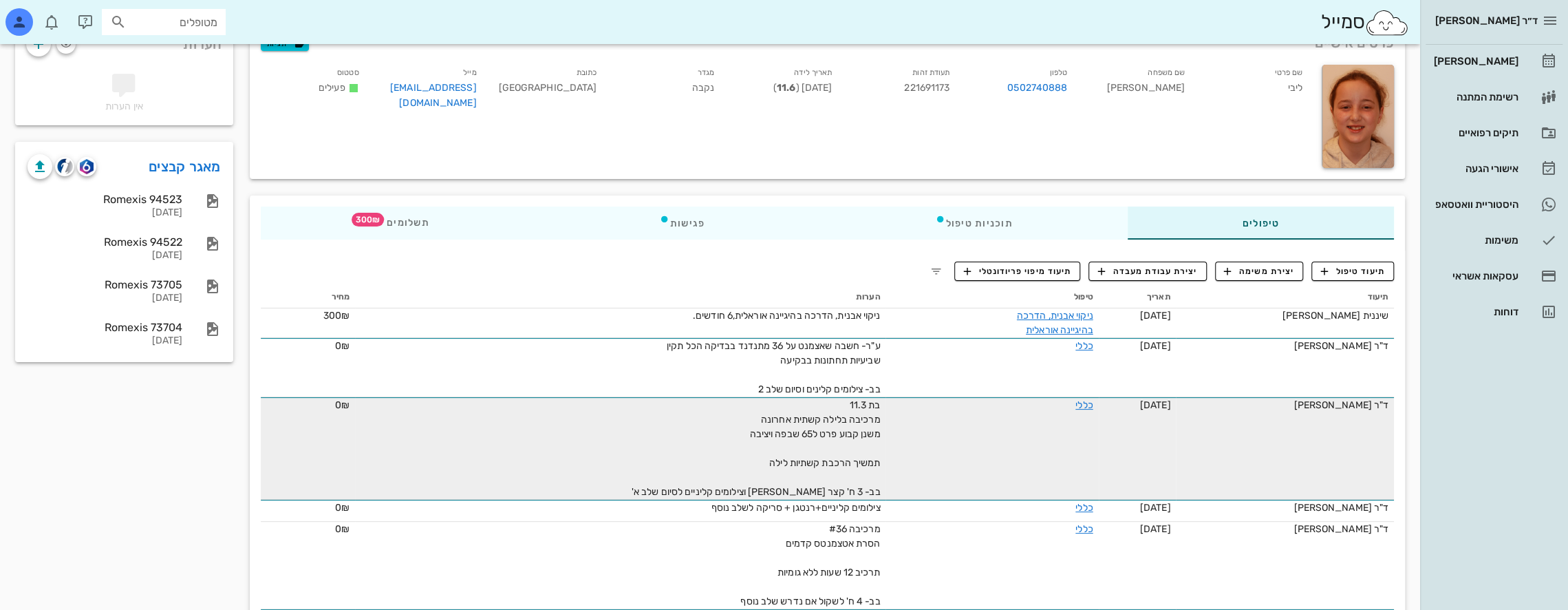
scroll to position [138, 0]
